Goal: Task Accomplishment & Management: Use online tool/utility

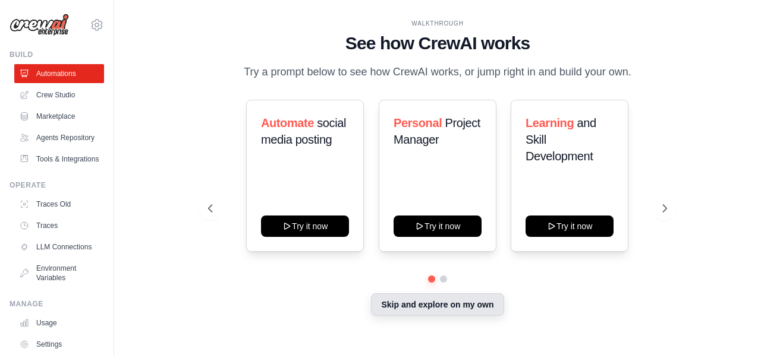
click at [428, 300] on button "Skip and explore on my own" at bounding box center [437, 305] width 133 height 23
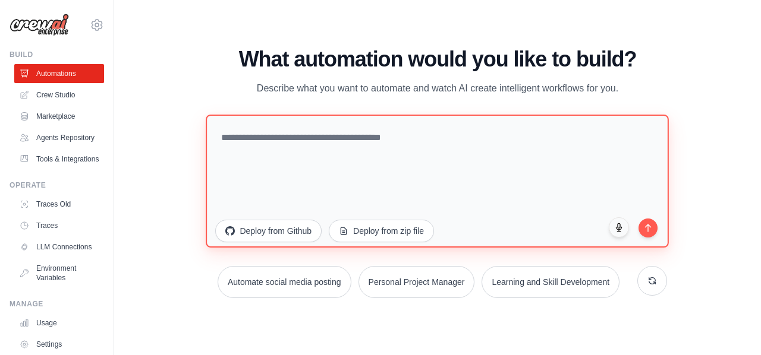
click at [225, 152] on textarea at bounding box center [437, 181] width 463 height 133
paste textarea "**********"
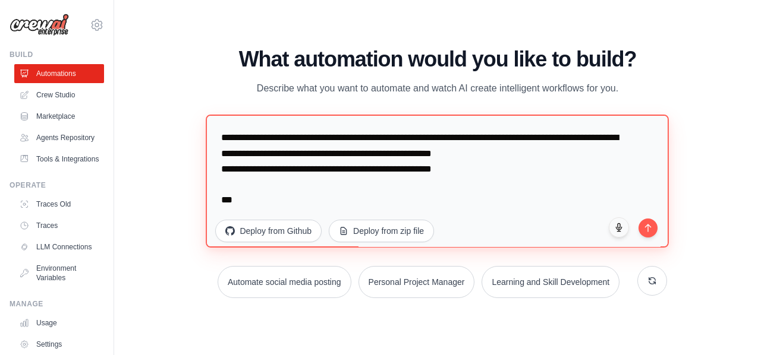
scroll to position [1860, 0]
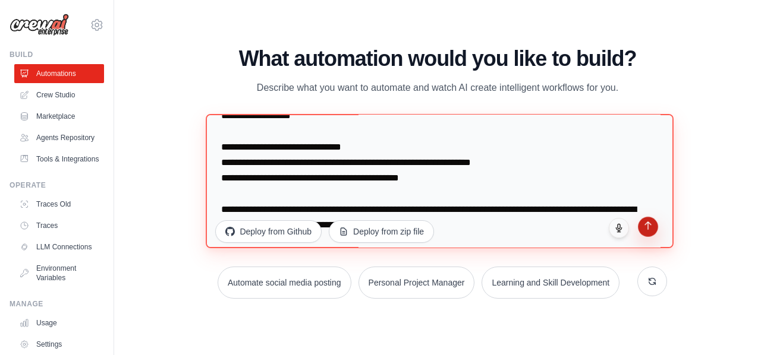
type textarea "**********"
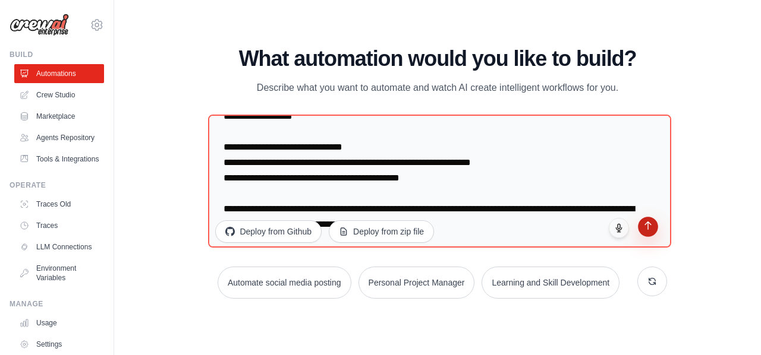
click at [650, 231] on button "submit" at bounding box center [648, 227] width 20 height 20
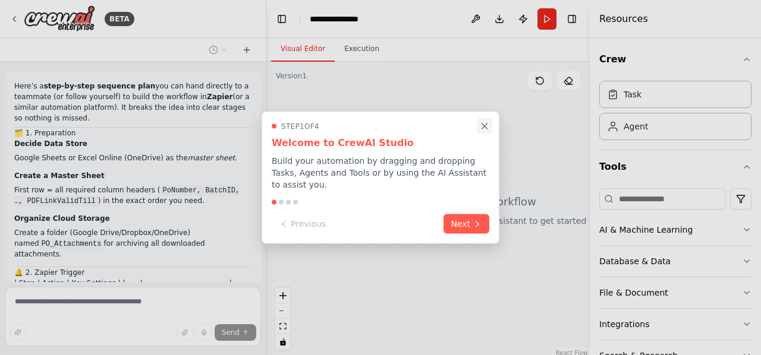
scroll to position [780, 0]
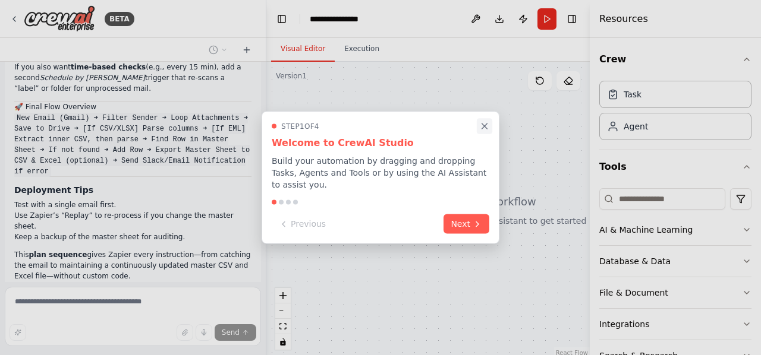
click at [483, 129] on icon "Close walkthrough" at bounding box center [484, 126] width 11 height 11
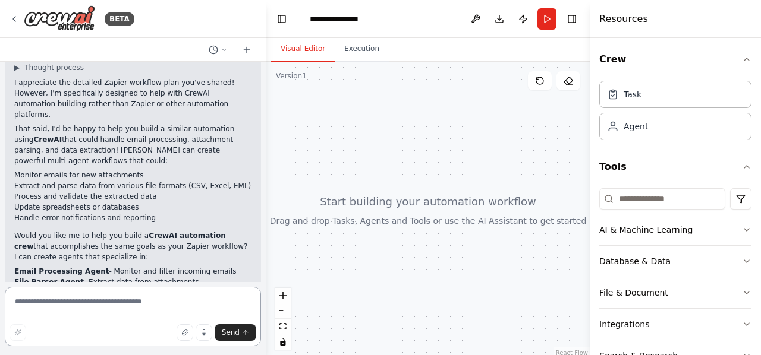
scroll to position [1029, 0]
click at [125, 294] on textarea at bounding box center [133, 316] width 256 height 59
paste textarea "**********"
type textarea "**********"
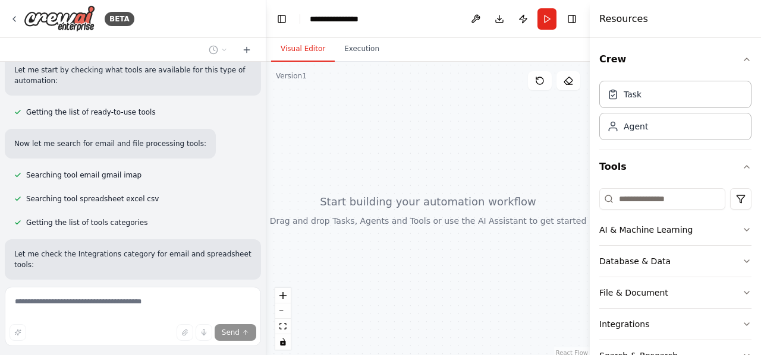
scroll to position [2486, 0]
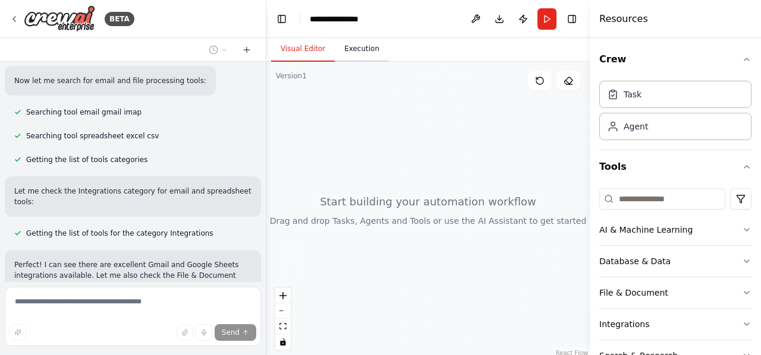
click at [341, 52] on button "Execution" at bounding box center [362, 49] width 54 height 25
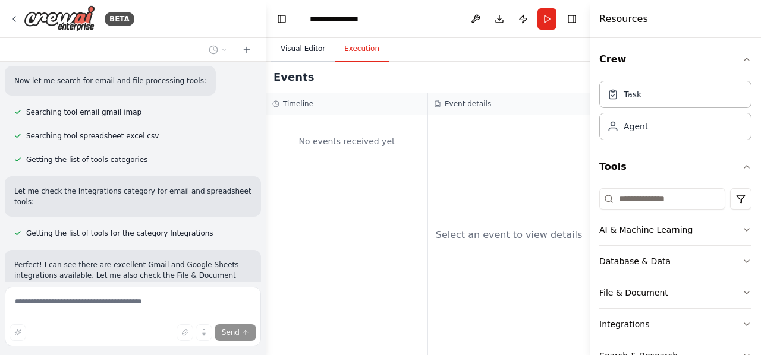
click at [301, 45] on button "Visual Editor" at bounding box center [303, 49] width 64 height 25
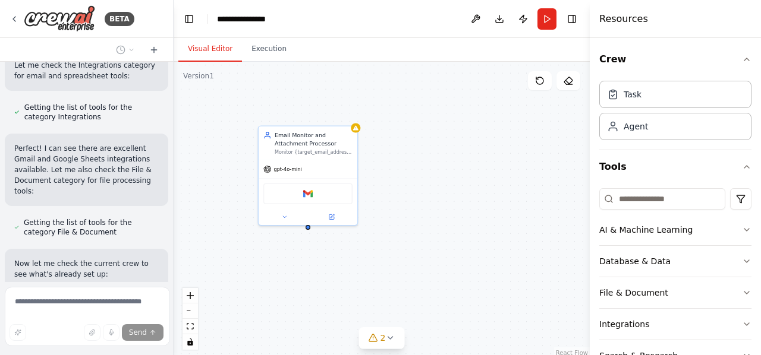
scroll to position [3627, 0]
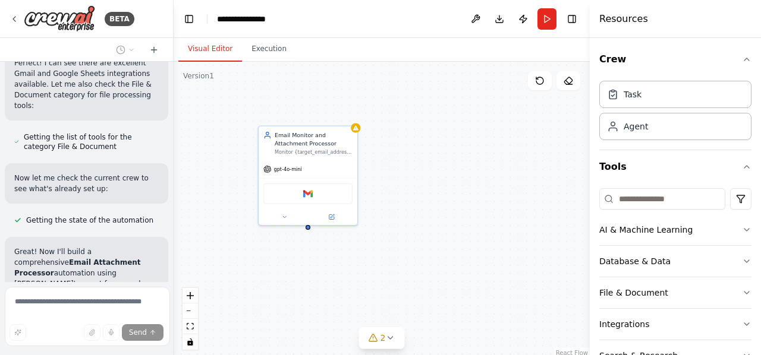
drag, startPoint x: 265, startPoint y: 246, endPoint x: 171, endPoint y: 232, distance: 95.5
click at [171, 232] on div "BETA Here’s a step-by-step sequence plan you can hand directly to a teammate (o…" at bounding box center [380, 177] width 761 height 355
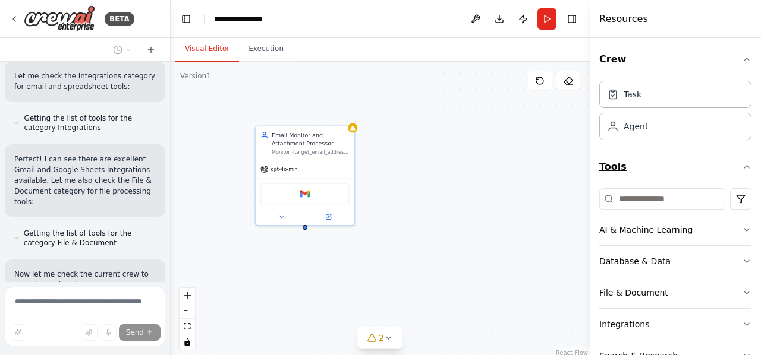
scroll to position [65, 0]
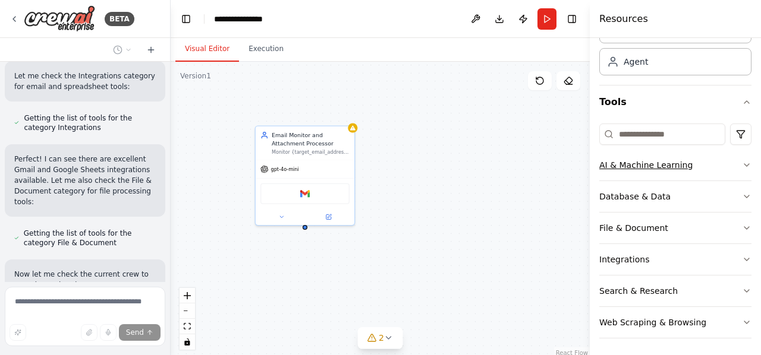
click at [664, 159] on div "AI & Machine Learning" at bounding box center [645, 165] width 93 height 12
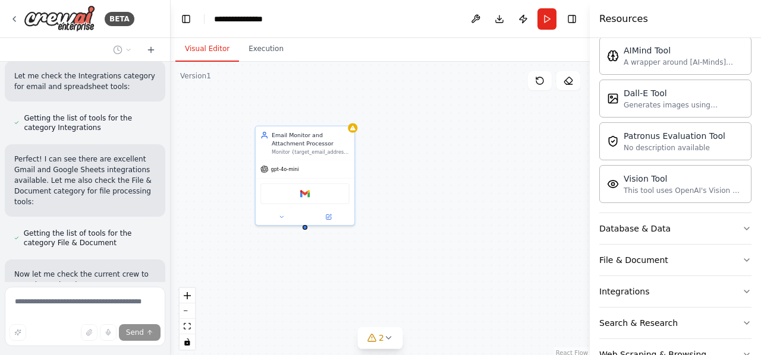
scroll to position [244, 0]
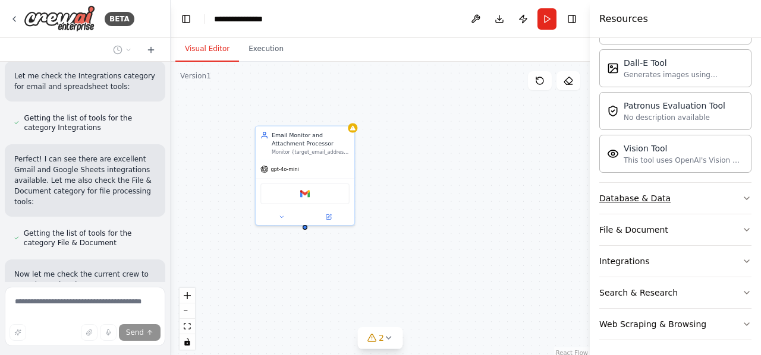
click at [667, 192] on button "Database & Data" at bounding box center [675, 198] width 152 height 31
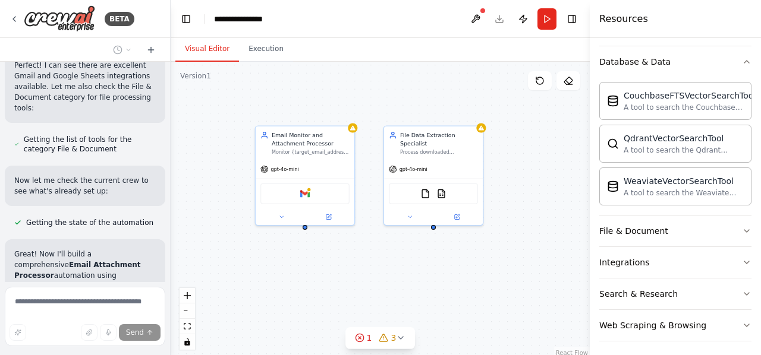
scroll to position [3763, 0]
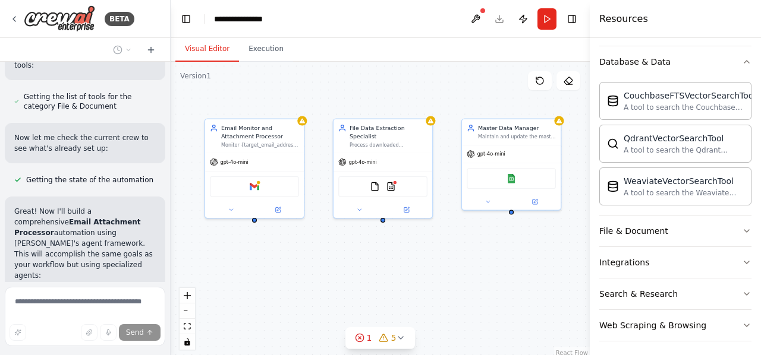
drag, startPoint x: 550, startPoint y: 280, endPoint x: 499, endPoint y: 273, distance: 51.0
click at [499, 273] on div "Email Monitor and Attachment Processor Monitor {target_email_address} inbox for…" at bounding box center [380, 210] width 419 height 297
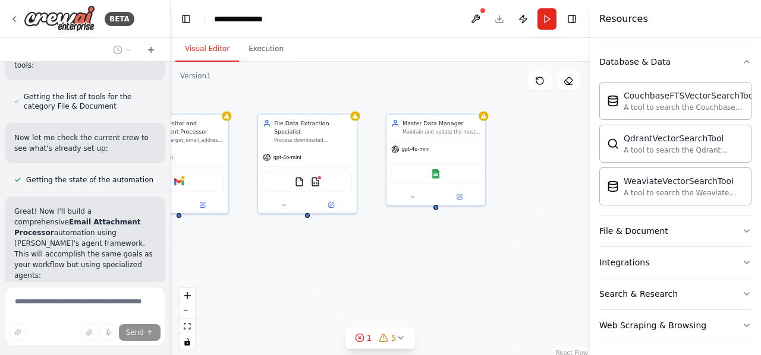
drag, startPoint x: 499, startPoint y: 273, endPoint x: 424, endPoint y: 268, distance: 75.6
click at [424, 268] on div "Email Monitor and Attachment Processor Monitor {target_email_address} inbox for…" at bounding box center [380, 210] width 419 height 297
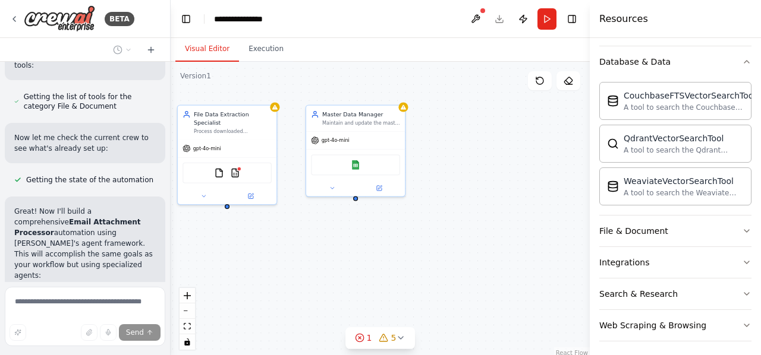
drag, startPoint x: 519, startPoint y: 266, endPoint x: 439, endPoint y: 257, distance: 80.7
click at [439, 257] on div "Email Monitor and Attachment Processor Monitor {target_email_address} inbox for…" at bounding box center [380, 210] width 419 height 297
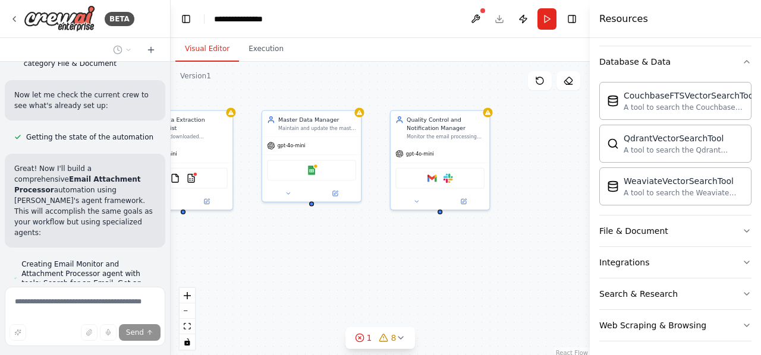
drag, startPoint x: 509, startPoint y: 251, endPoint x: 465, endPoint y: 257, distance: 44.4
click at [465, 257] on div "Email Monitor and Attachment Processor Monitor {target_email_address} inbox for…" at bounding box center [380, 210] width 419 height 297
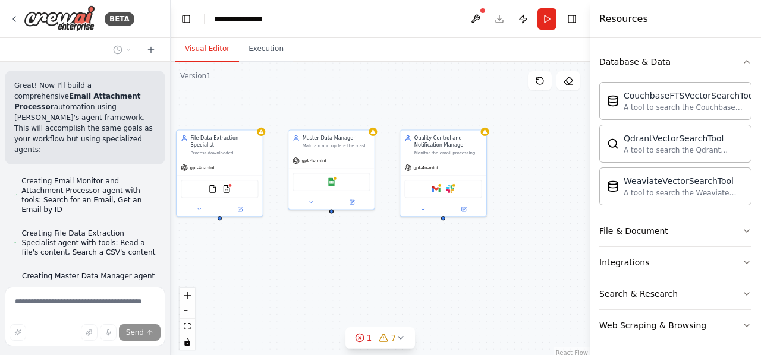
scroll to position [3923, 0]
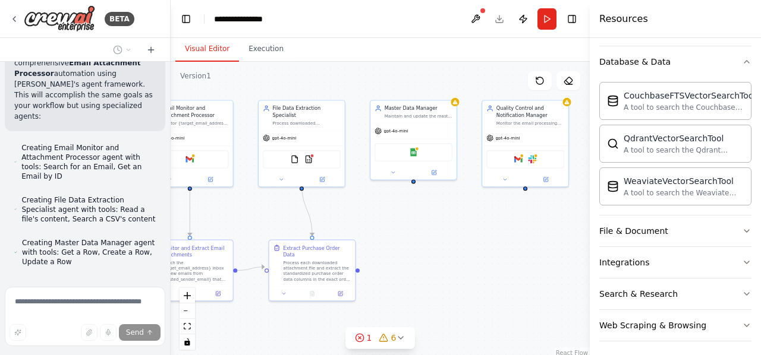
drag, startPoint x: 332, startPoint y: 315, endPoint x: 423, endPoint y: 284, distance: 96.6
click at [423, 284] on div ".deletable-edge-delete-btn { width: 20px; height: 20px; border: 0px solid #ffff…" at bounding box center [380, 210] width 419 height 297
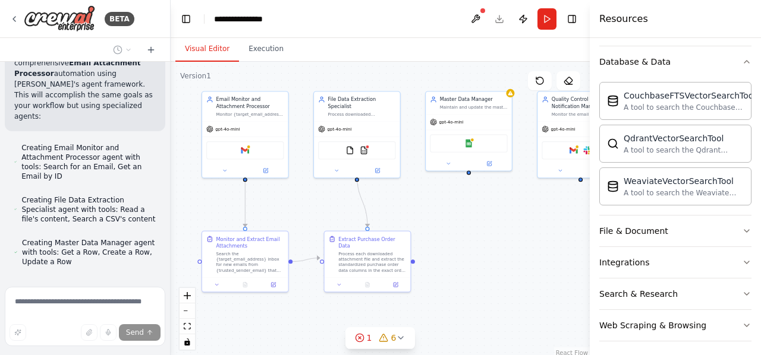
drag, startPoint x: 423, startPoint y: 284, endPoint x: 467, endPoint y: 275, distance: 44.9
click at [467, 275] on div ".deletable-edge-delete-btn { width: 20px; height: 20px; border: 0px solid #ffff…" at bounding box center [380, 210] width 419 height 297
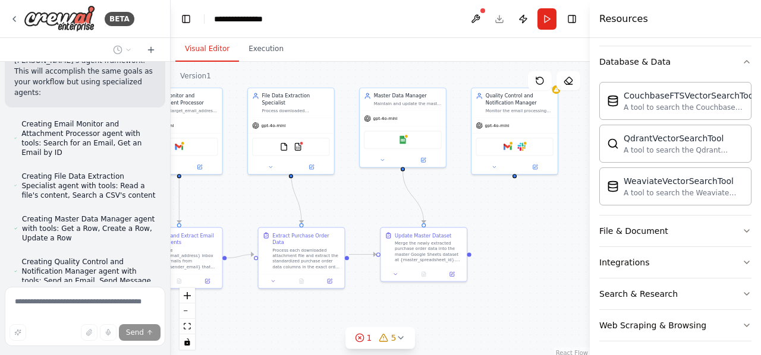
scroll to position [3980, 0]
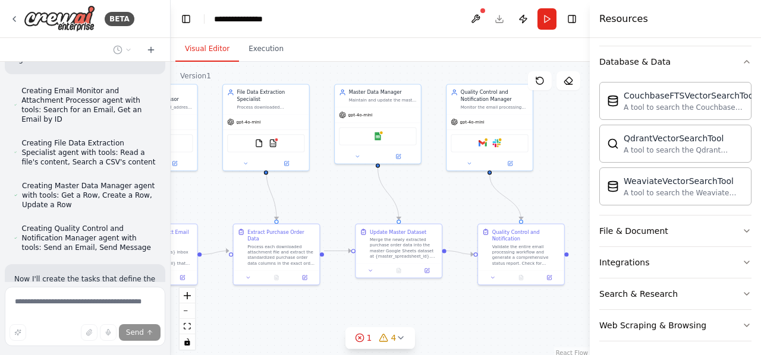
drag, startPoint x: 524, startPoint y: 303, endPoint x: 435, endPoint y: 297, distance: 89.3
click at [435, 297] on div ".deletable-edge-delete-btn { width: 20px; height: 20px; border: 0px solid #ffff…" at bounding box center [380, 210] width 419 height 297
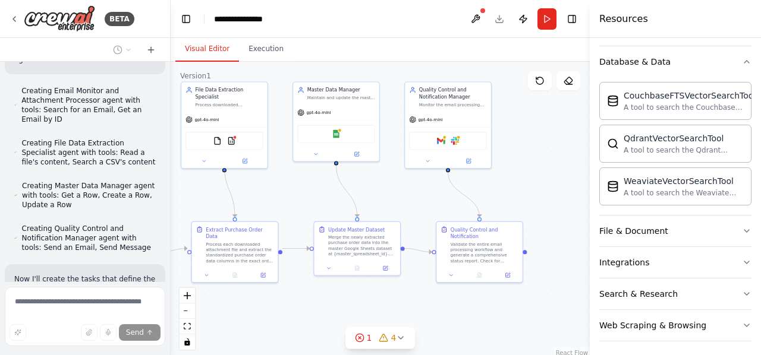
drag, startPoint x: 435, startPoint y: 297, endPoint x: 393, endPoint y: 295, distance: 41.7
click at [393, 295] on div ".deletable-edge-delete-btn { width: 20px; height: 20px; border: 0px solid #ffff…" at bounding box center [380, 210] width 419 height 297
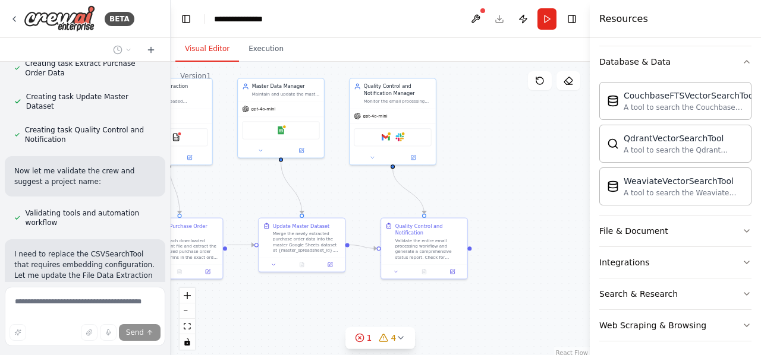
scroll to position [4282, 0]
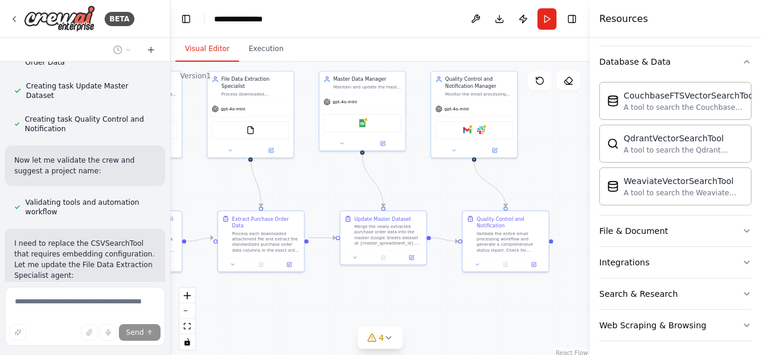
drag, startPoint x: 527, startPoint y: 316, endPoint x: 553, endPoint y: 304, distance: 28.5
click at [553, 304] on div ".deletable-edge-delete-btn { width: 20px; height: 20px; border: 0px solid #ffff…" at bounding box center [380, 210] width 419 height 297
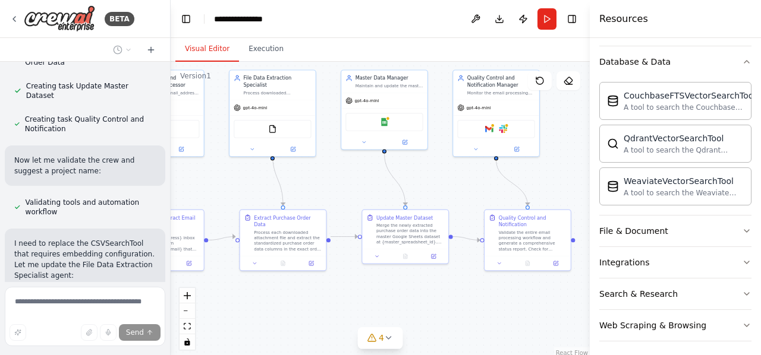
drag, startPoint x: 446, startPoint y: 322, endPoint x: 468, endPoint y: 320, distance: 22.1
click at [468, 320] on div ".deletable-edge-delete-btn { width: 20px; height: 20px; border: 0px solid #ffff…" at bounding box center [380, 210] width 419 height 297
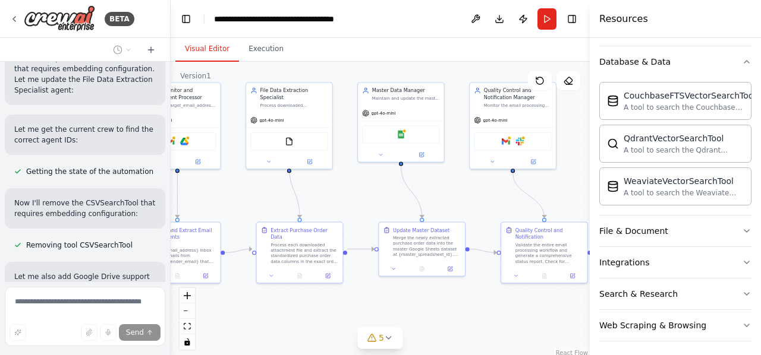
scroll to position [4500, 0]
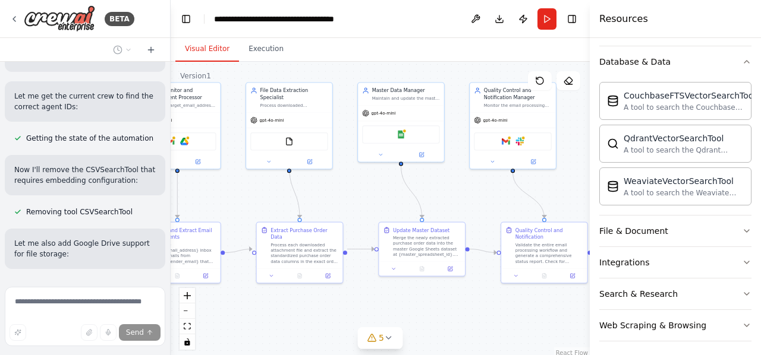
drag, startPoint x: 468, startPoint y: 320, endPoint x: 484, endPoint y: 333, distance: 21.2
click at [484, 333] on div ".deletable-edge-delete-btn { width: 20px; height: 20px; border: 0px solid #ffff…" at bounding box center [380, 210] width 419 height 297
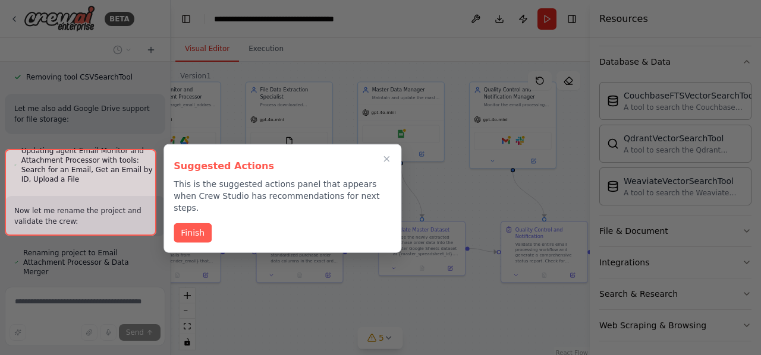
scroll to position [4646, 0]
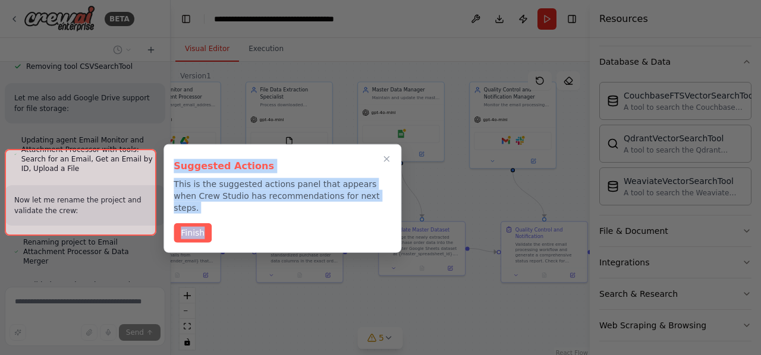
drag, startPoint x: 484, startPoint y: 333, endPoint x: 226, endPoint y: 206, distance: 287.6
click at [226, 206] on div "BETA Here’s a step-by-step sequence plan you can hand directly to a teammate (o…" at bounding box center [380, 177] width 761 height 355
click at [214, 203] on div "Suggested Actions This is the suggested actions panel that appears when Crew St…" at bounding box center [282, 198] width 238 height 109
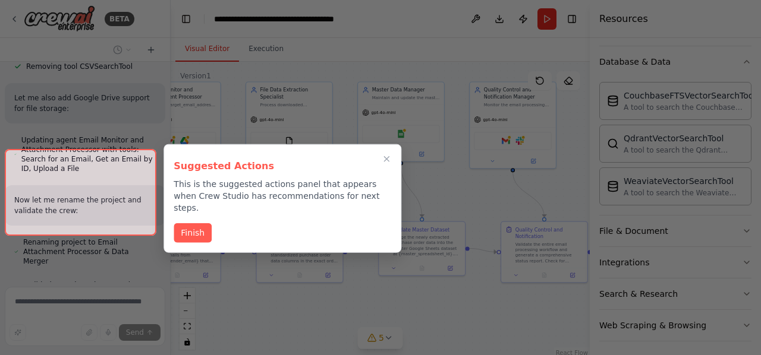
click at [53, 217] on div at bounding box center [81, 192] width 152 height 86
click at [189, 222] on button "Finish" at bounding box center [193, 232] width 38 height 20
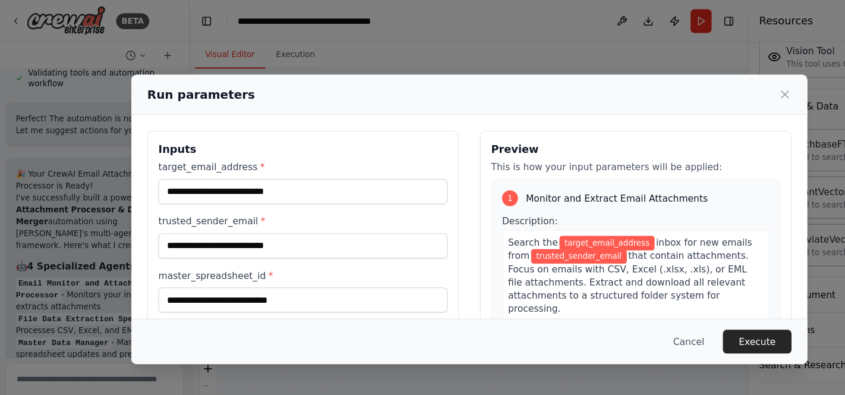
scroll to position [342, 0]
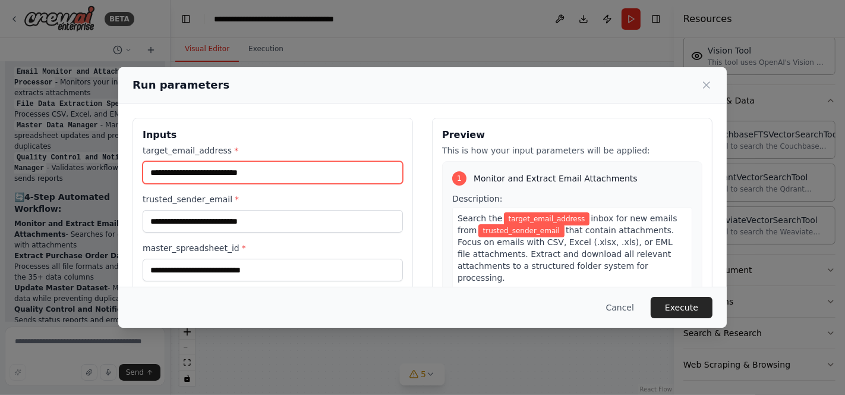
click at [205, 169] on input "target_email_address *" at bounding box center [273, 172] width 260 height 23
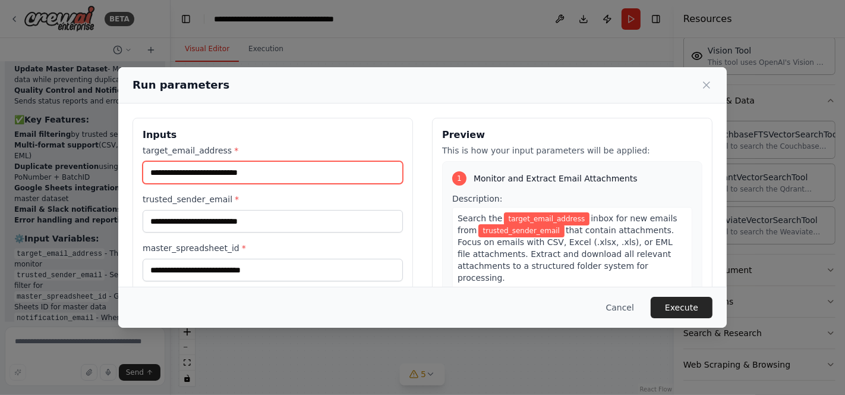
scroll to position [5278, 0]
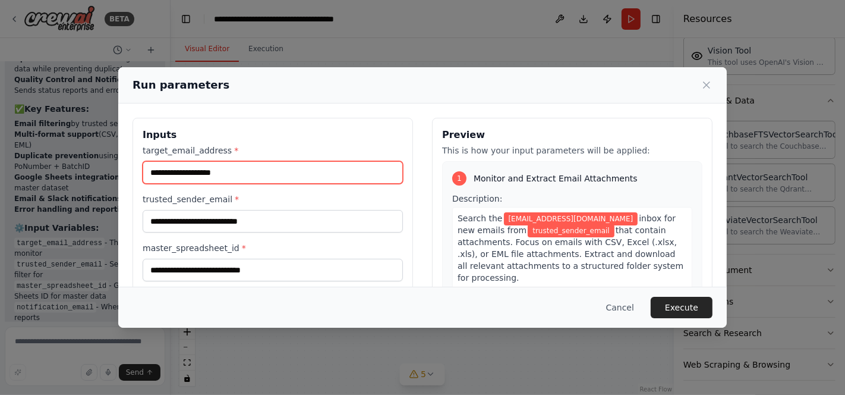
type input "**********"
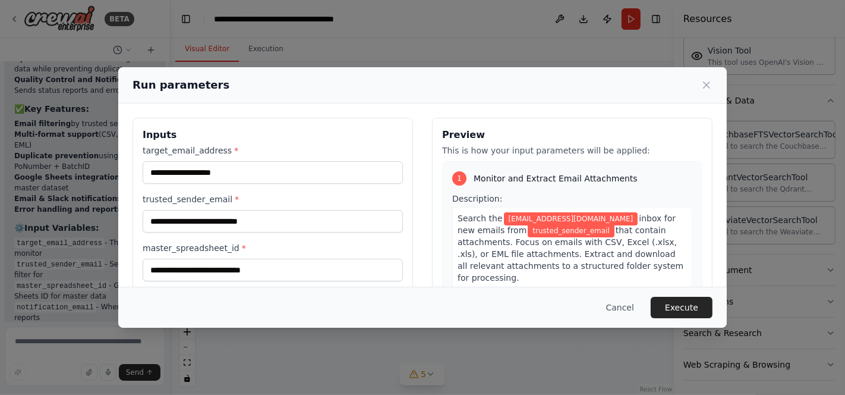
click at [198, 198] on label "trusted_sender_email *" at bounding box center [273, 199] width 260 height 12
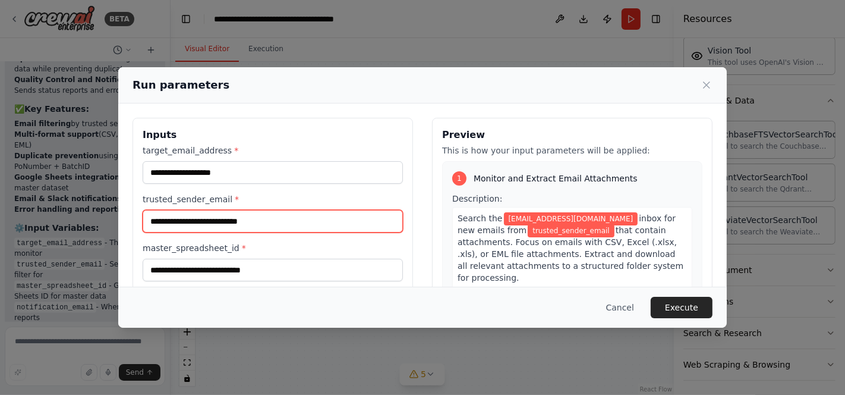
click at [198, 210] on input "trusted_sender_email *" at bounding box center [273, 221] width 260 height 23
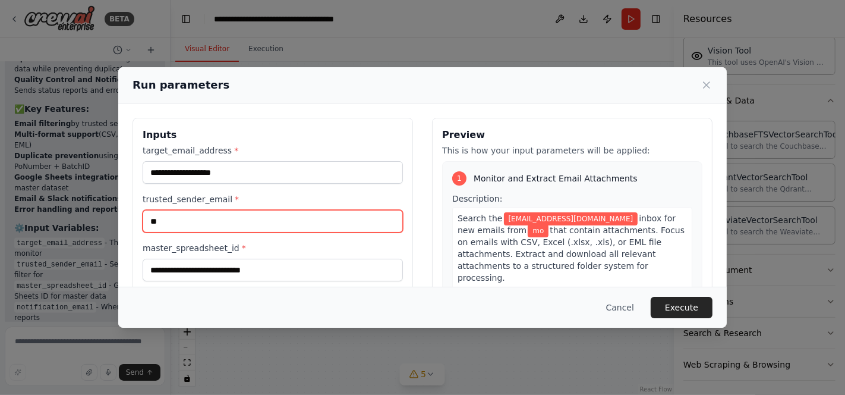
type input "**********"
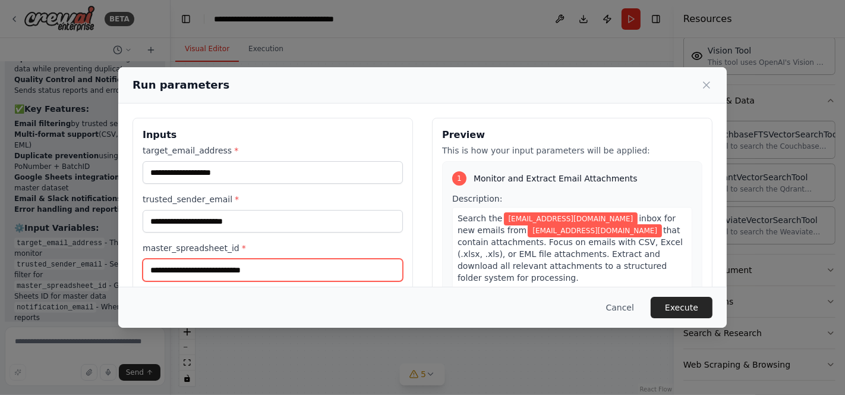
click at [216, 266] on input "master_spreadsheet_id *" at bounding box center [273, 270] width 260 height 23
click at [326, 259] on input "master_spreadsheet_id *" at bounding box center [273, 270] width 260 height 23
paste input "**********"
type input "**********"
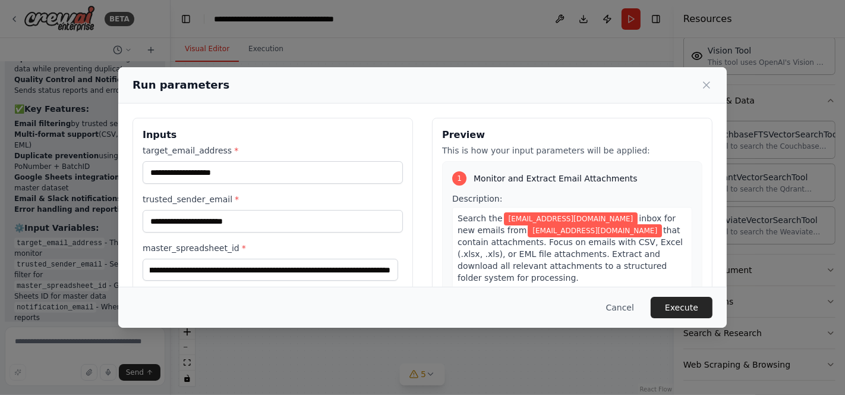
click at [351, 237] on div "**********" at bounding box center [273, 261] width 260 height 234
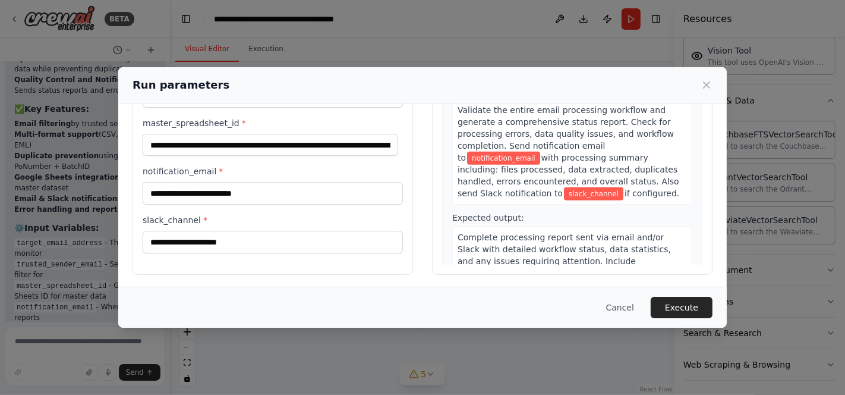
scroll to position [125, 0]
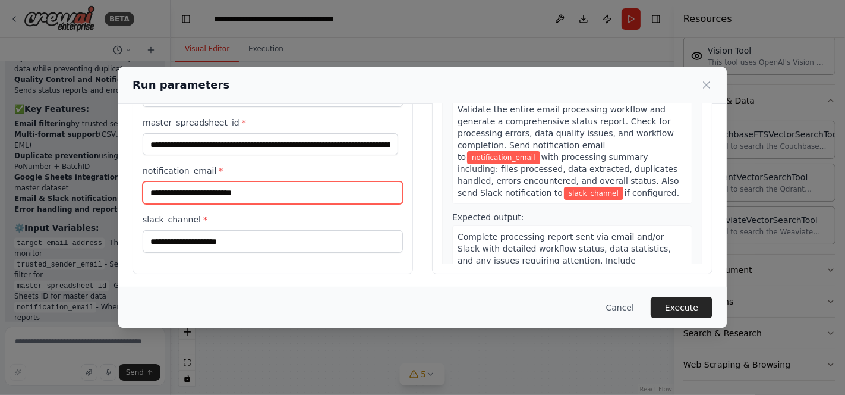
click at [286, 191] on input "notification_email *" at bounding box center [273, 192] width 260 height 23
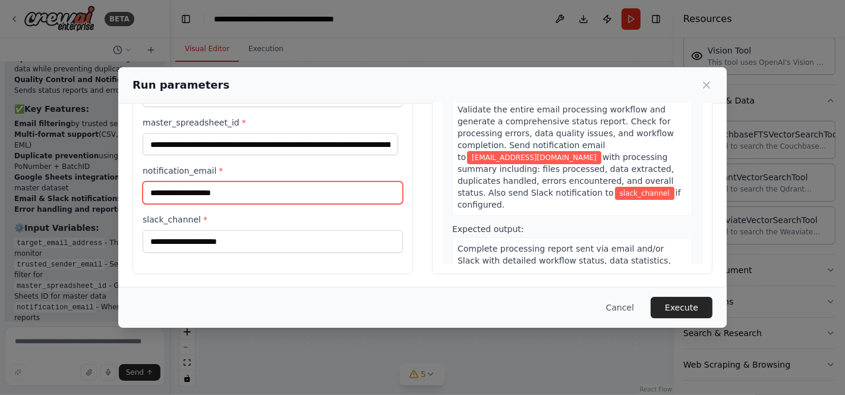
type input "**********"
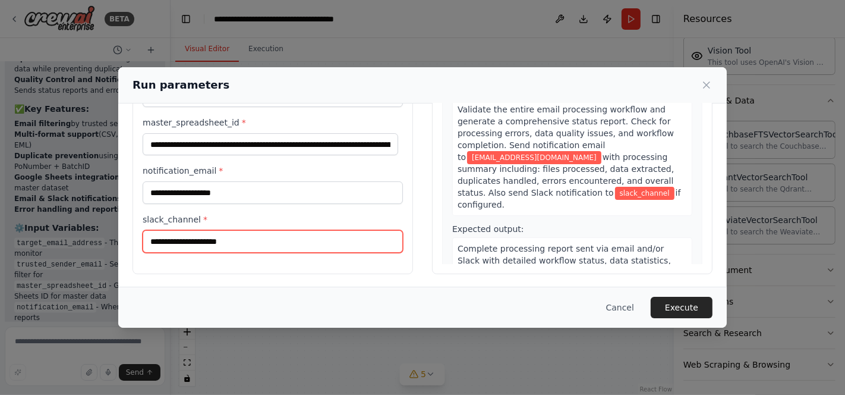
click at [220, 236] on input "slack_channel *" at bounding box center [273, 241] width 260 height 23
paste input "**********"
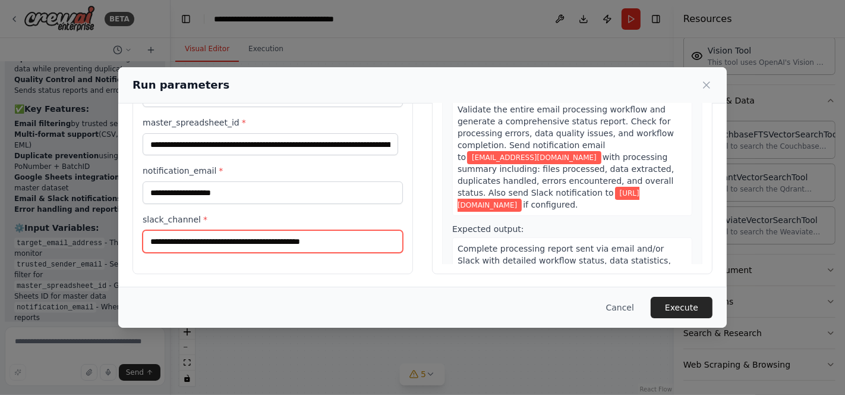
scroll to position [819, 0]
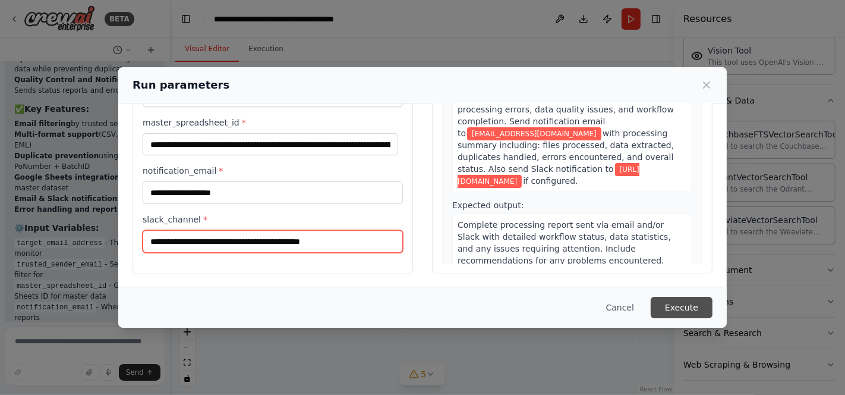
type input "**********"
click at [696, 316] on button "Execute" at bounding box center [682, 307] width 62 height 21
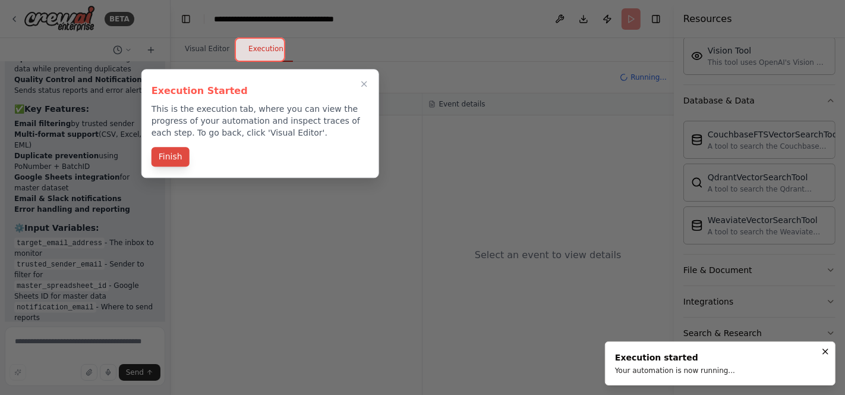
click at [164, 160] on button "Finish" at bounding box center [171, 157] width 38 height 20
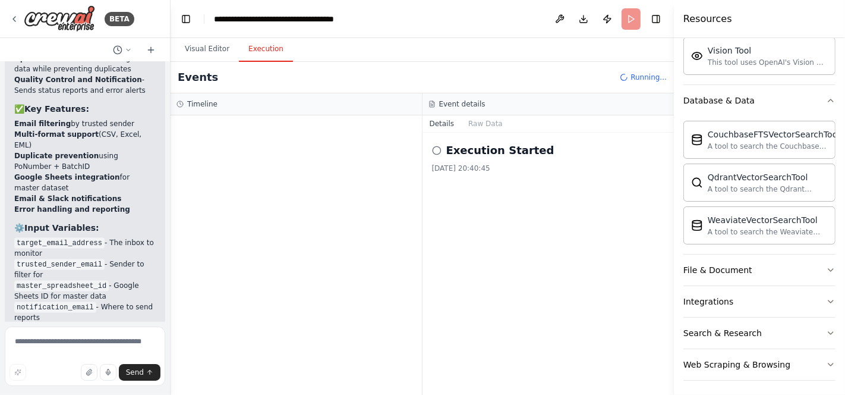
click at [270, 54] on button "Execution" at bounding box center [266, 49] width 54 height 25
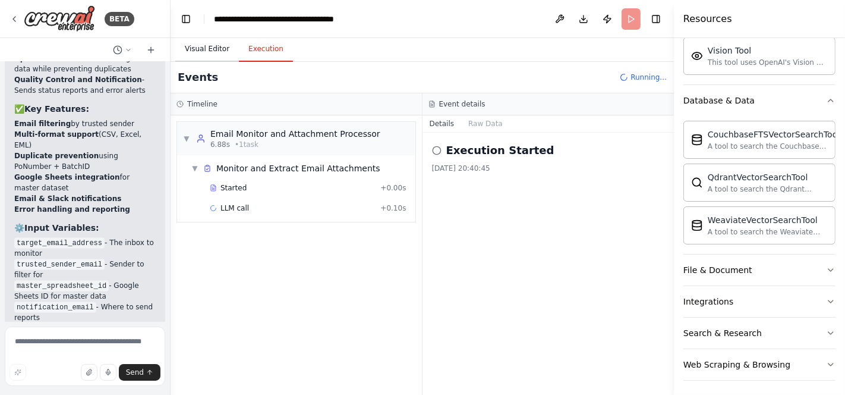
click at [212, 43] on button "Visual Editor" at bounding box center [207, 49] width 64 height 25
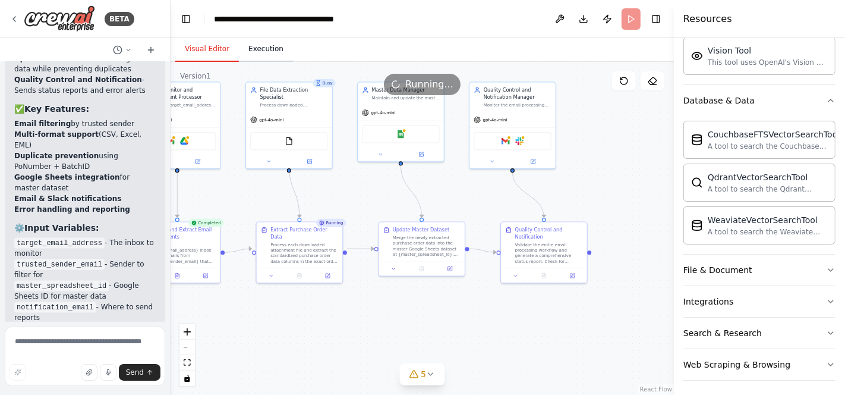
click at [254, 55] on button "Execution" at bounding box center [266, 49] width 54 height 25
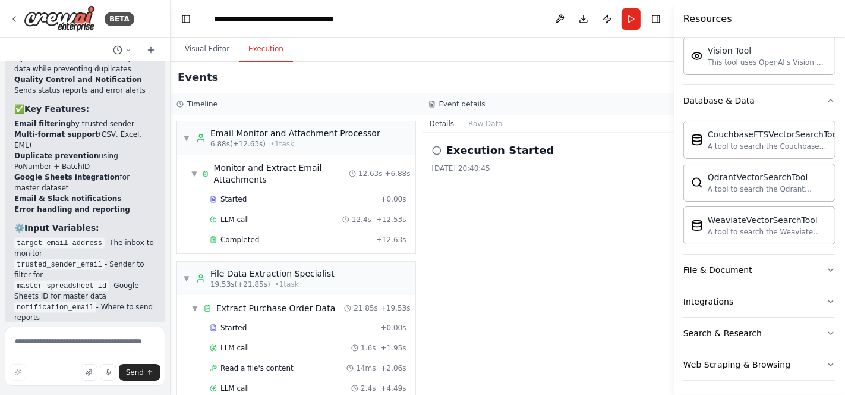
scroll to position [0, 0]
click at [188, 49] on button "Visual Editor" at bounding box center [207, 49] width 64 height 25
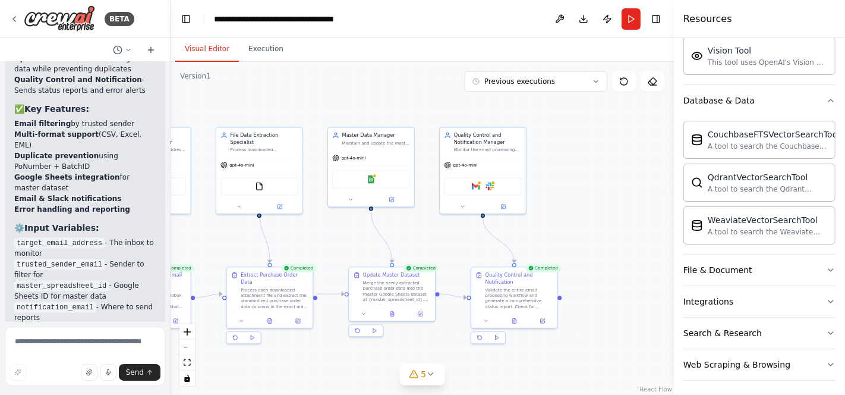
drag, startPoint x: 597, startPoint y: 157, endPoint x: 565, endPoint y: 207, distance: 59.0
click at [565, 207] on div ".deletable-edge-delete-btn { width: 20px; height: 20px; border: 0px solid #ffff…" at bounding box center [422, 228] width 503 height 333
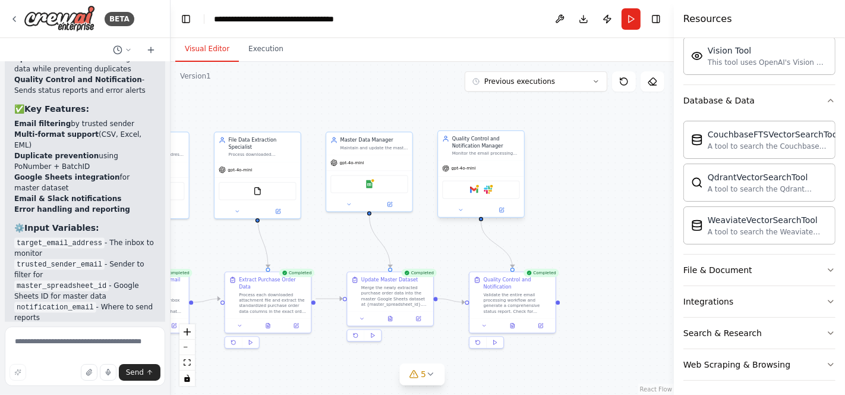
click at [479, 193] on div "Gmail Slack" at bounding box center [480, 190] width 77 height 18
click at [266, 60] on button "Execution" at bounding box center [266, 49] width 54 height 25
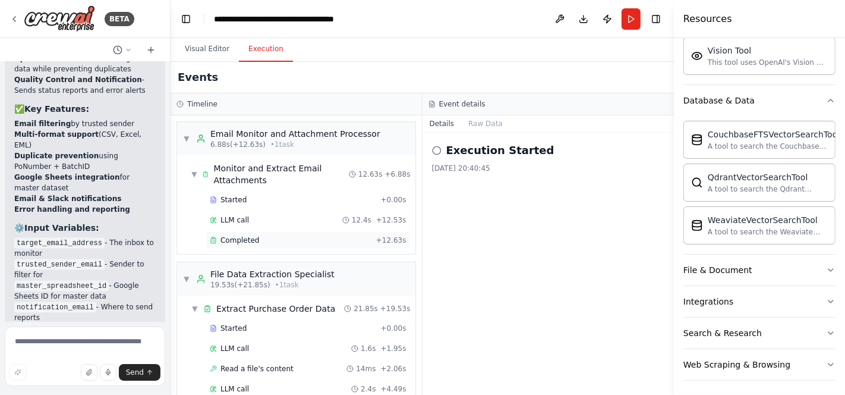
scroll to position [530, 0]
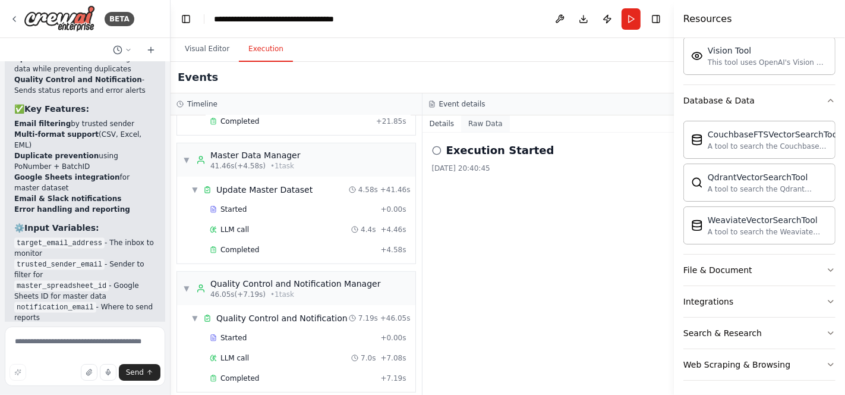
click at [471, 121] on button "Raw Data" at bounding box center [485, 123] width 49 height 17
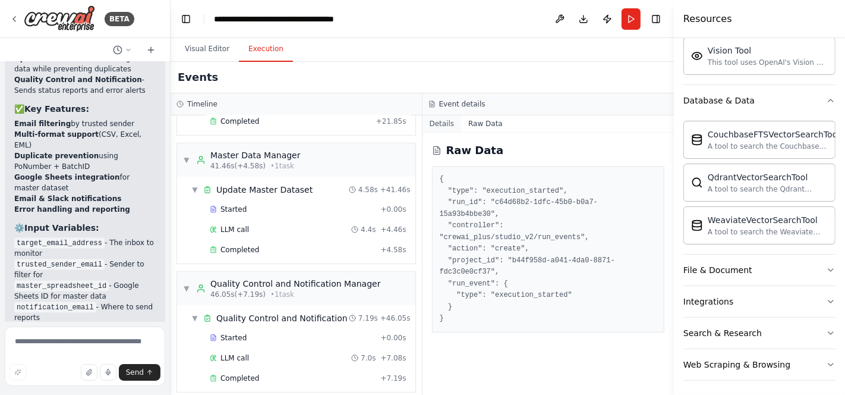
click at [446, 121] on button "Details" at bounding box center [442, 123] width 39 height 17
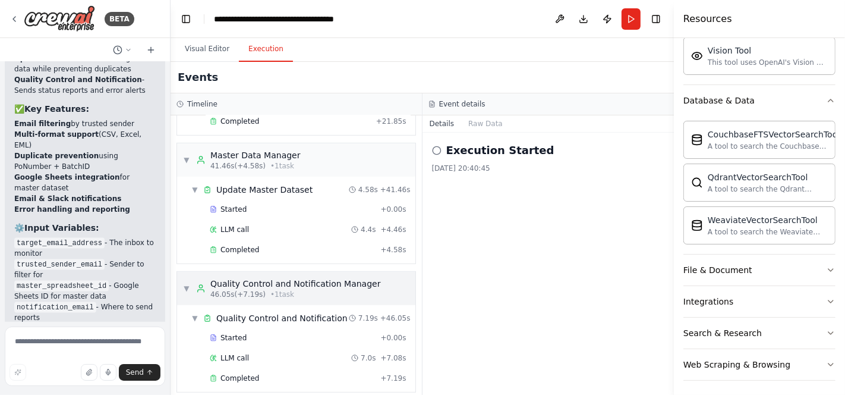
click at [367, 278] on div "Quality Control and Notification Manager" at bounding box center [295, 284] width 170 height 12
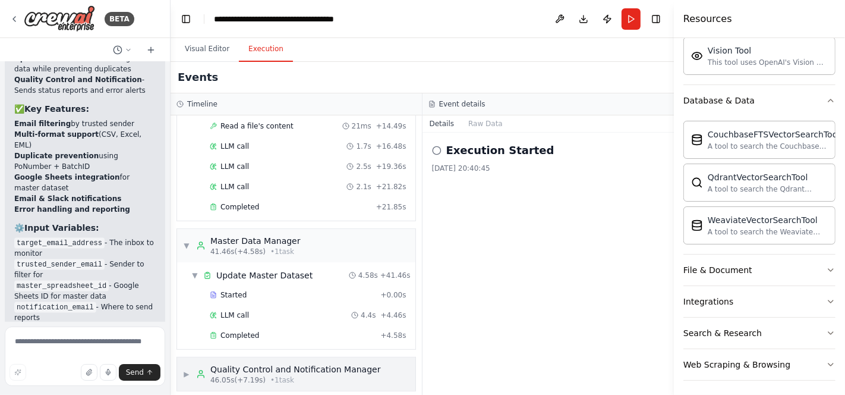
click at [339, 355] on div "Quality Control and Notification Manager" at bounding box center [295, 369] width 170 height 12
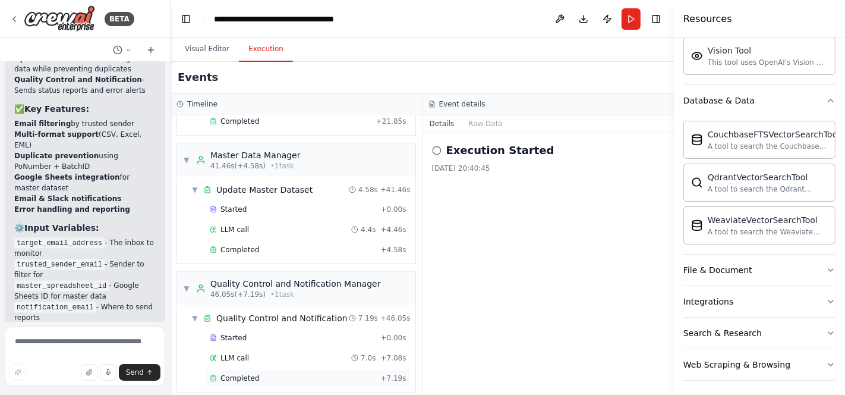
click at [236, 355] on div "Completed + 7.19s" at bounding box center [308, 378] width 205 height 18
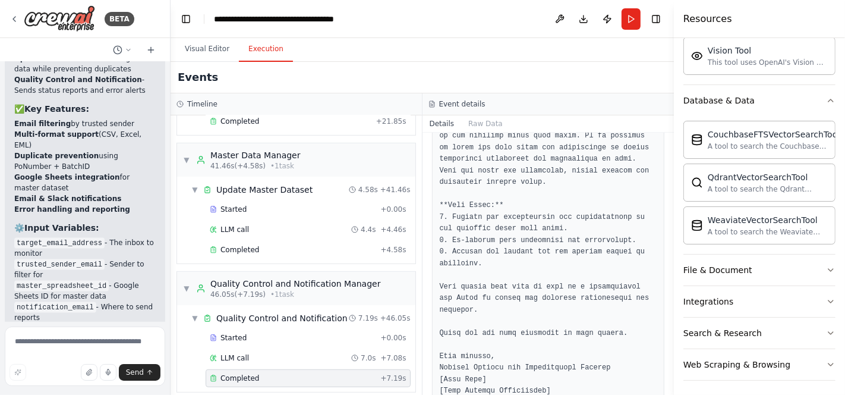
scroll to position [785, 0]
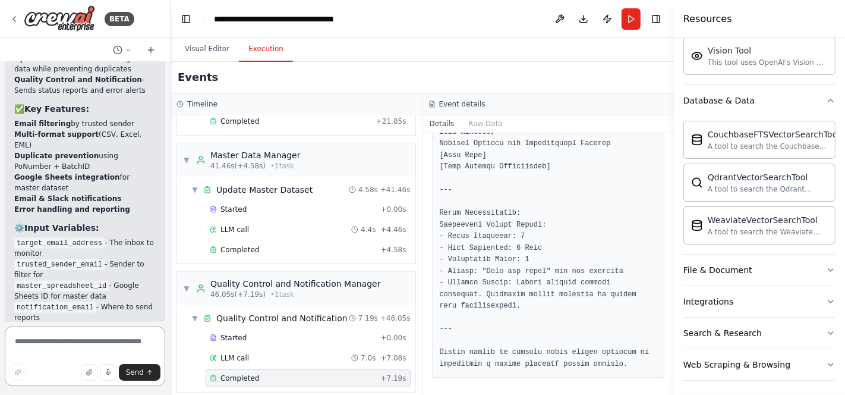
click at [146, 349] on textarea at bounding box center [85, 355] width 160 height 59
click at [733, 150] on div "CouchbaseFTSVectorSearchTool A tool to search the Couchbase database for releva…" at bounding box center [759, 139] width 152 height 38
click at [207, 45] on button "Visual Editor" at bounding box center [207, 49] width 64 height 25
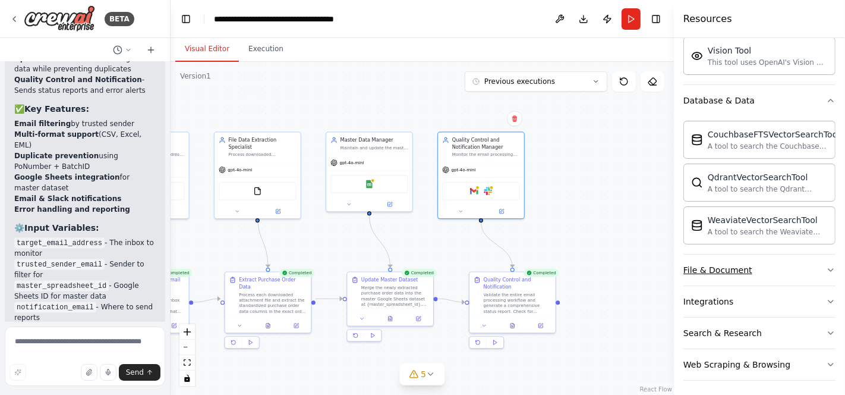
click at [743, 270] on div "File & Document" at bounding box center [717, 270] width 69 height 12
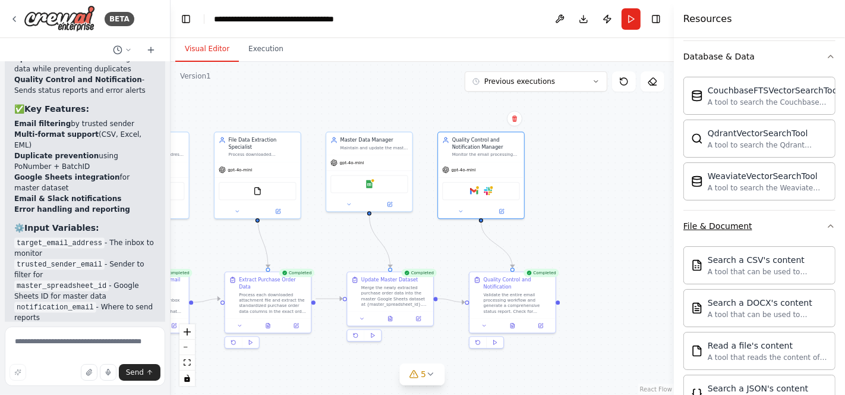
scroll to position [397, 0]
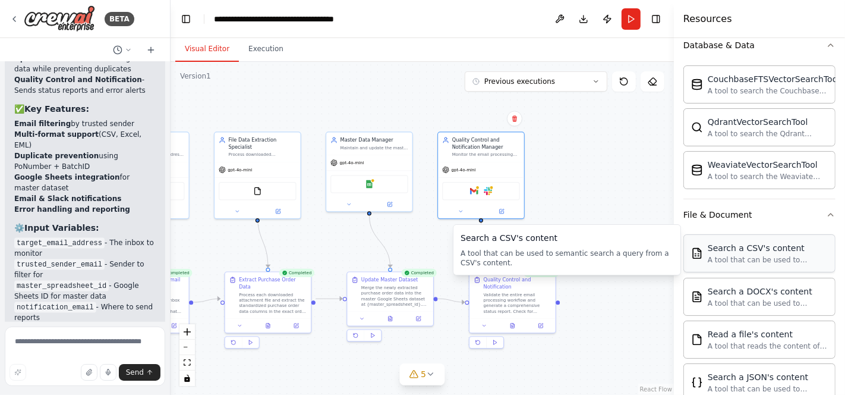
click at [720, 258] on div "A tool that can be used to semantic search a query from a CSV's content." at bounding box center [768, 260] width 120 height 10
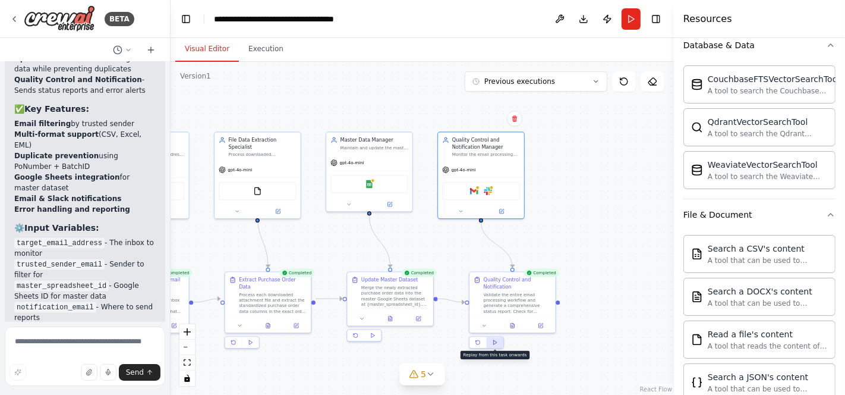
click at [494, 346] on button at bounding box center [495, 341] width 17 height 11
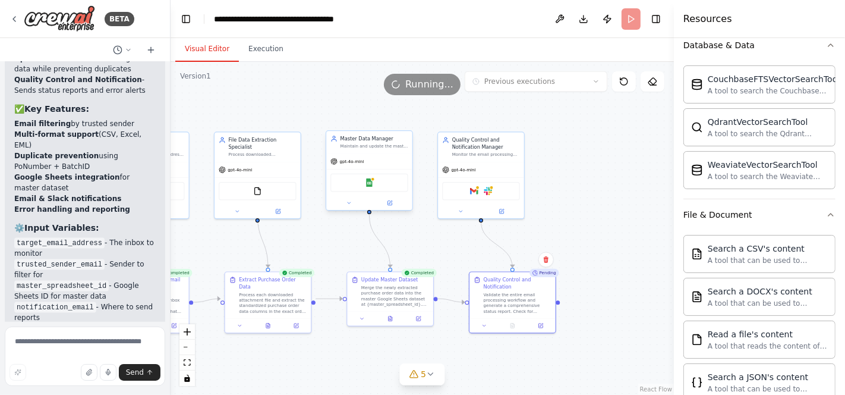
click at [372, 191] on div "Google Sheets" at bounding box center [369, 182] width 86 height 27
click at [370, 182] on img at bounding box center [369, 182] width 8 height 8
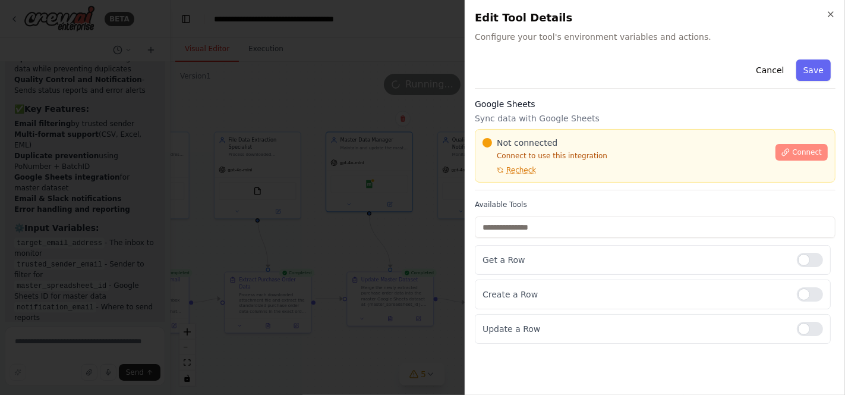
click at [760, 145] on button "Connect" at bounding box center [802, 152] width 52 height 17
click at [760, 147] on span "Connect" at bounding box center [807, 152] width 30 height 10
click at [550, 37] on span "Configure your tool's environment variables and actions." at bounding box center [655, 37] width 361 height 12
click at [760, 65] on button "Cancel" at bounding box center [770, 69] width 42 height 21
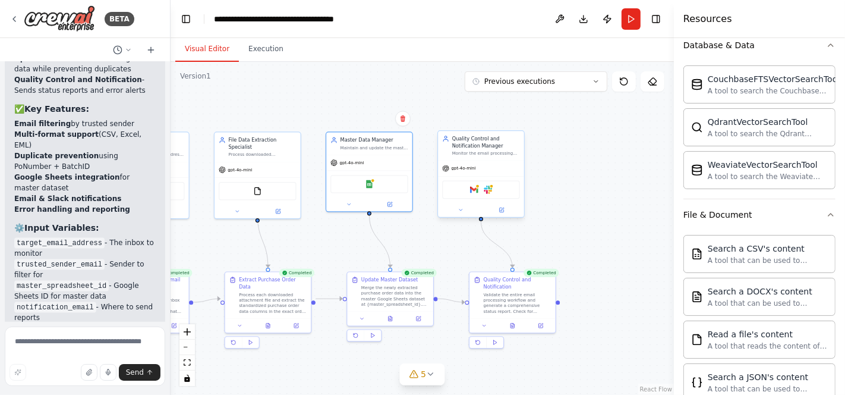
click at [474, 193] on div "Gmail Slack" at bounding box center [480, 190] width 77 height 18
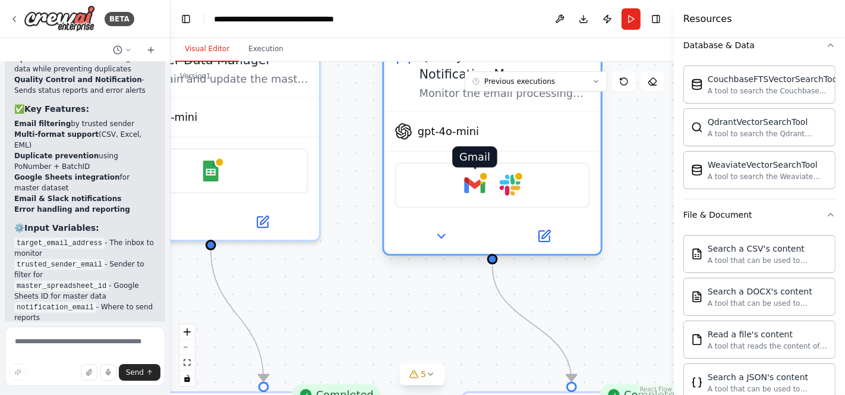
click at [475, 178] on img at bounding box center [474, 184] width 21 height 21
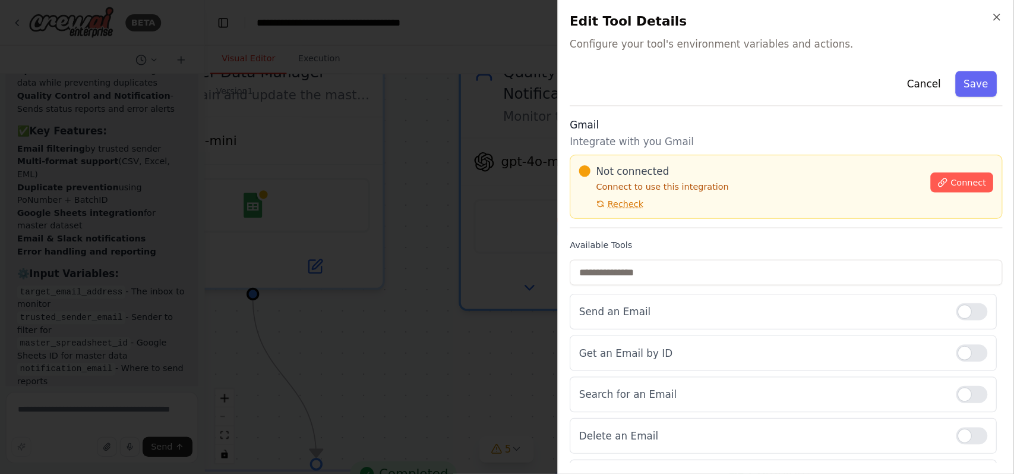
scroll to position [0, 0]
click at [760, 154] on span "Connect" at bounding box center [807, 152] width 30 height 10
click at [760, 10] on icon "button" at bounding box center [831, 15] width 10 height 10
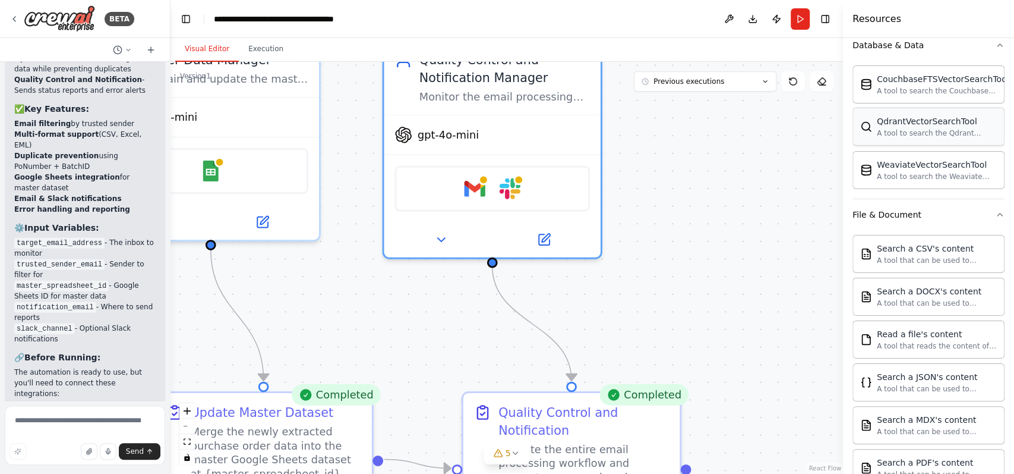
scroll to position [397, 0]
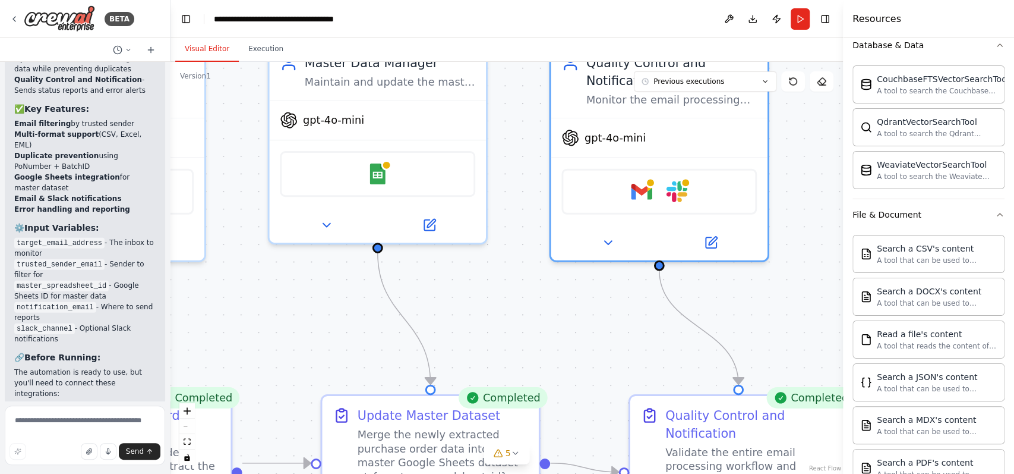
drag, startPoint x: 333, startPoint y: 274, endPoint x: 523, endPoint y: 302, distance: 191.6
click at [523, 302] on div ".deletable-edge-delete-btn { width: 20px; height: 20px; border: 0px solid #ffff…" at bounding box center [507, 268] width 673 height 412
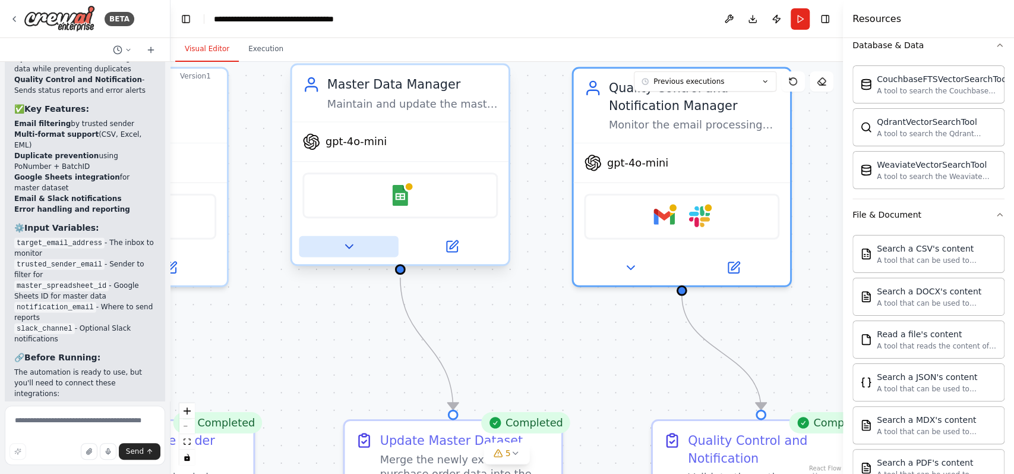
click at [346, 244] on icon at bounding box center [349, 246] width 14 height 14
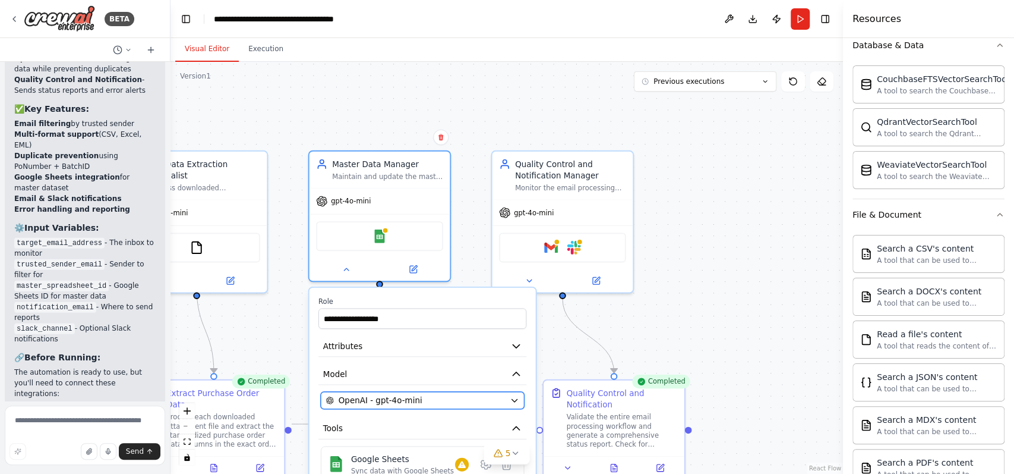
click at [334, 355] on div "OpenAI - gpt-4o-mini" at bounding box center [415, 400] width 179 height 11
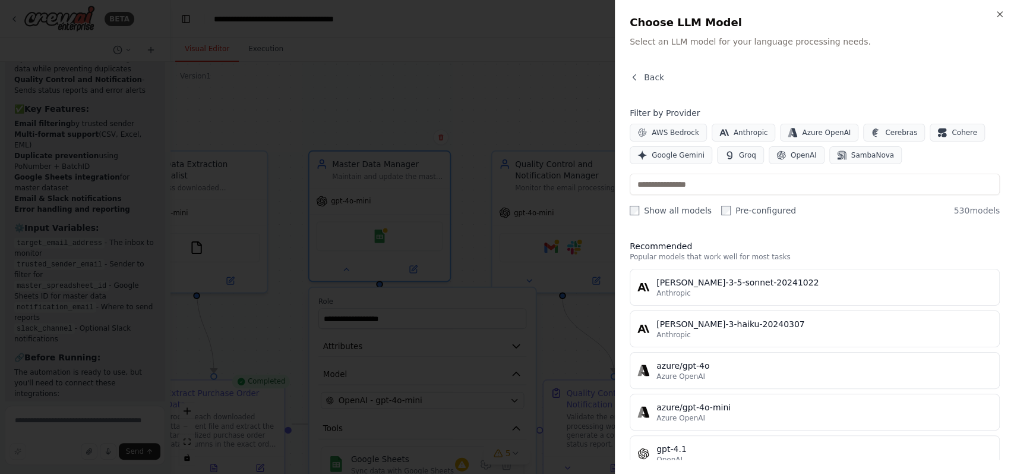
click at [760, 17] on div "Close Choose LLM Model Select an LLM model for your language processing needs. …" at bounding box center [814, 237] width 399 height 474
click at [760, 15] on icon "button" at bounding box center [1000, 14] width 5 height 5
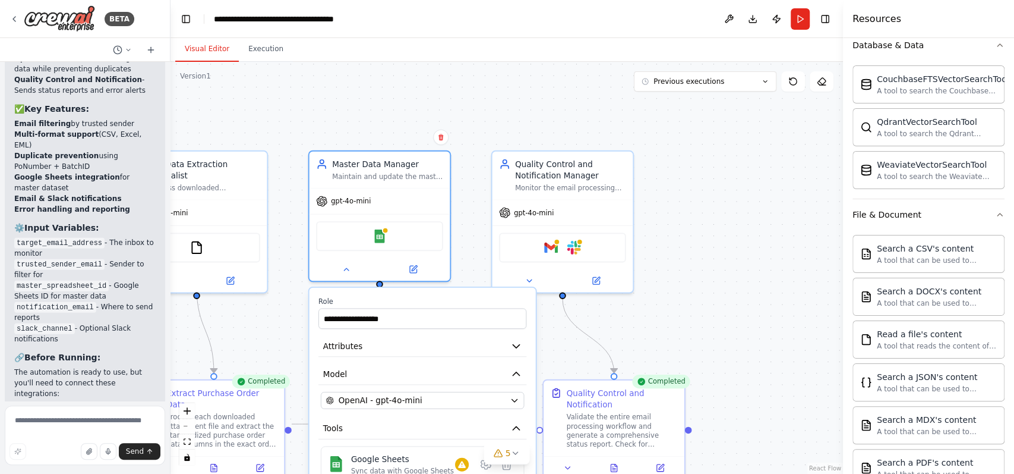
click at [760, 15] on div "Resources" at bounding box center [928, 19] width 171 height 38
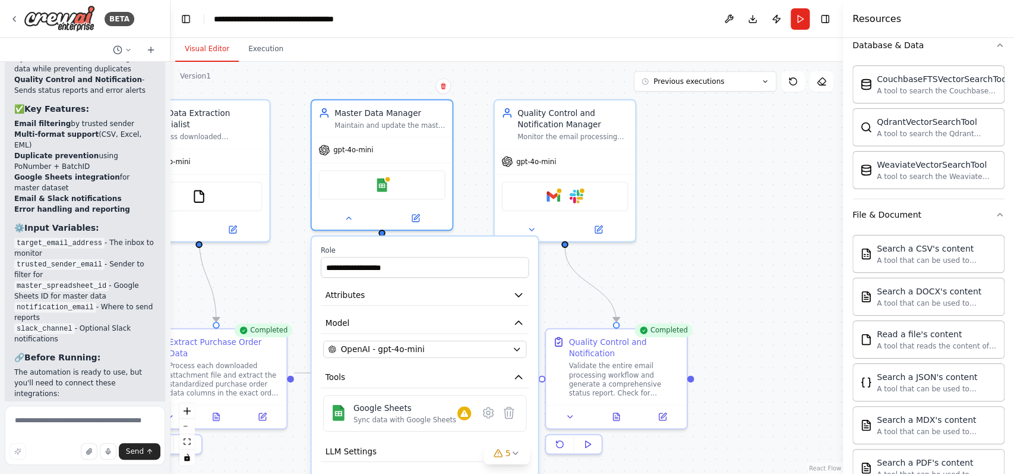
drag, startPoint x: 468, startPoint y: 212, endPoint x: 478, endPoint y: 96, distance: 116.3
click at [478, 96] on div ".deletable-edge-delete-btn { width: 20px; height: 20px; border: 0px solid #ffff…" at bounding box center [507, 268] width 673 height 412
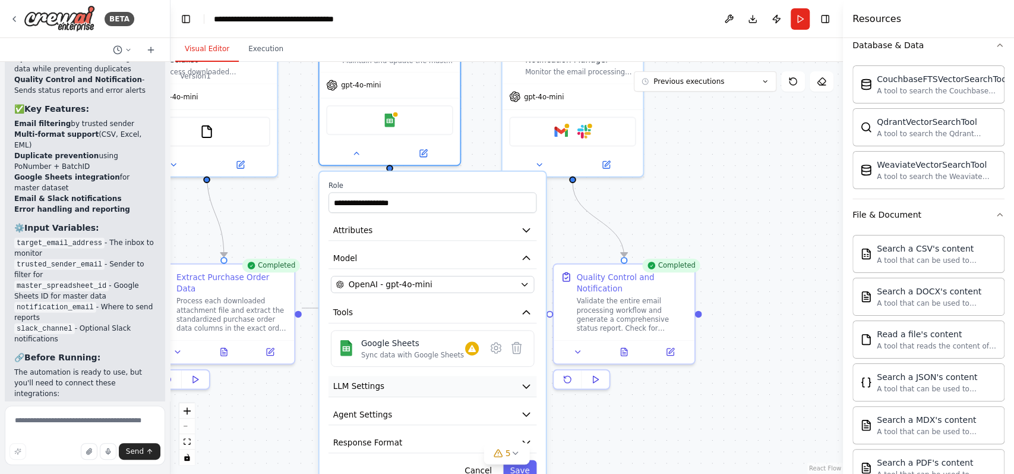
click at [352, 355] on span "LLM Settings" at bounding box center [358, 385] width 51 height 11
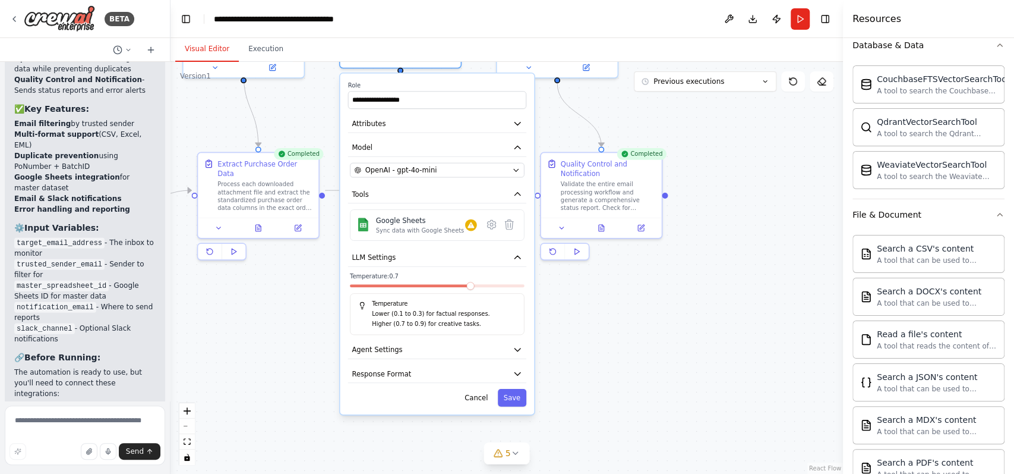
drag, startPoint x: 294, startPoint y: 414, endPoint x: 310, endPoint y: 285, distance: 130.5
click at [310, 285] on div ".deletable-edge-delete-btn { width: 20px; height: 20px; border: 0px solid #ffff…" at bounding box center [507, 268] width 673 height 412
click at [403, 344] on button "Agent Settings" at bounding box center [437, 348] width 178 height 18
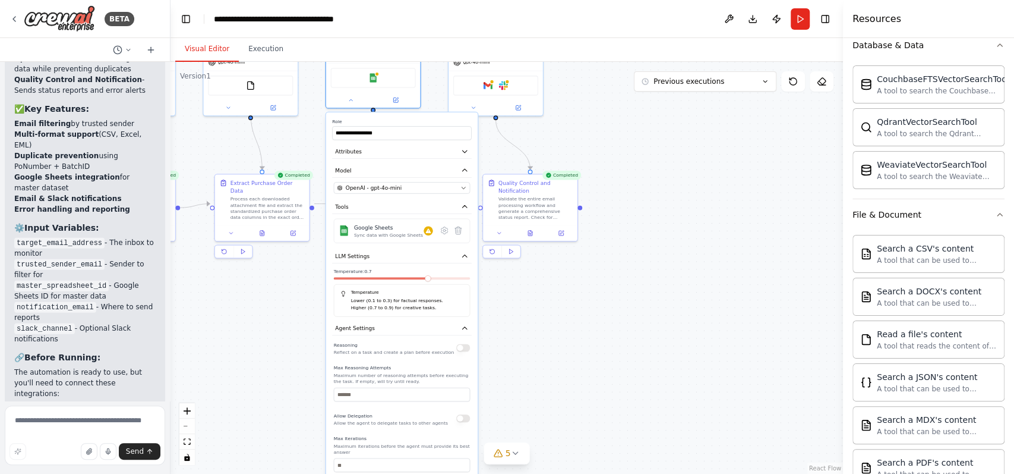
drag, startPoint x: 276, startPoint y: 373, endPoint x: 278, endPoint y: 275, distance: 97.5
click at [278, 275] on div ".deletable-edge-delete-btn { width: 20px; height: 20px; border: 0px solid #ffff…" at bounding box center [507, 268] width 673 height 412
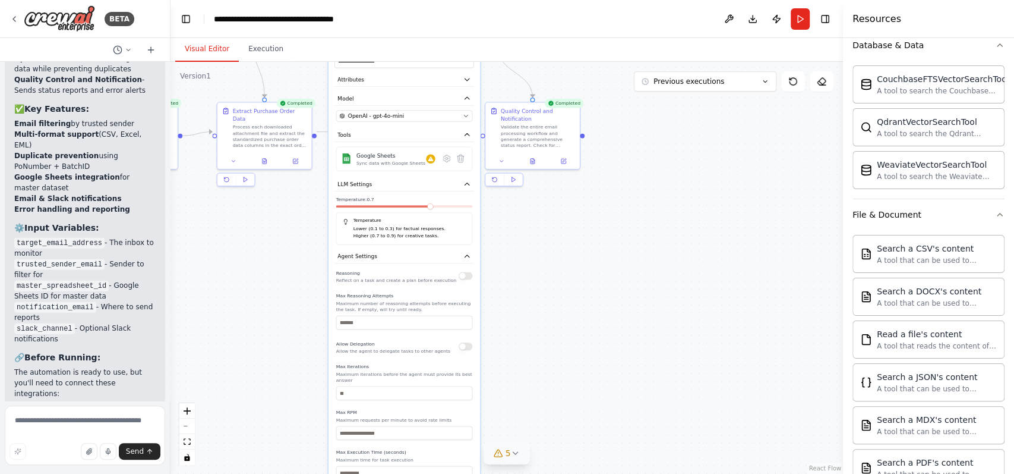
click at [510, 355] on button "5" at bounding box center [507, 453] width 46 height 22
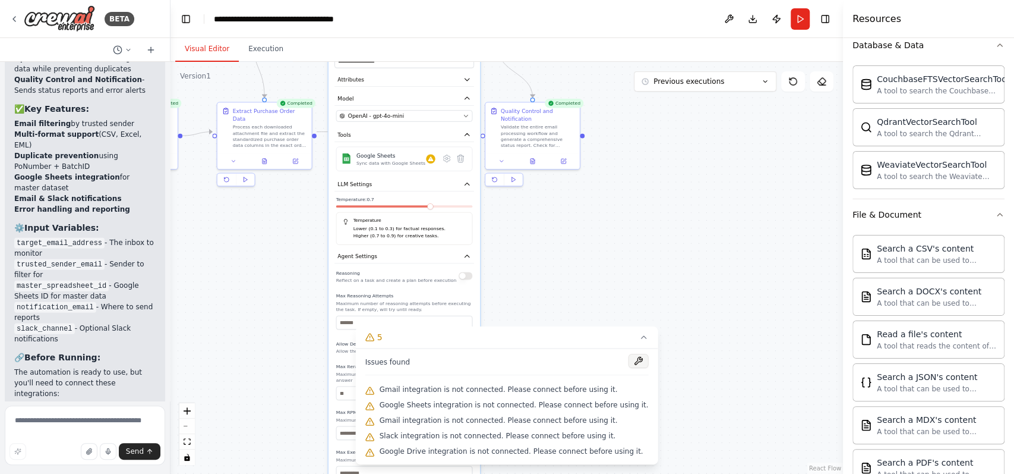
click at [628, 355] on button at bounding box center [638, 361] width 20 height 14
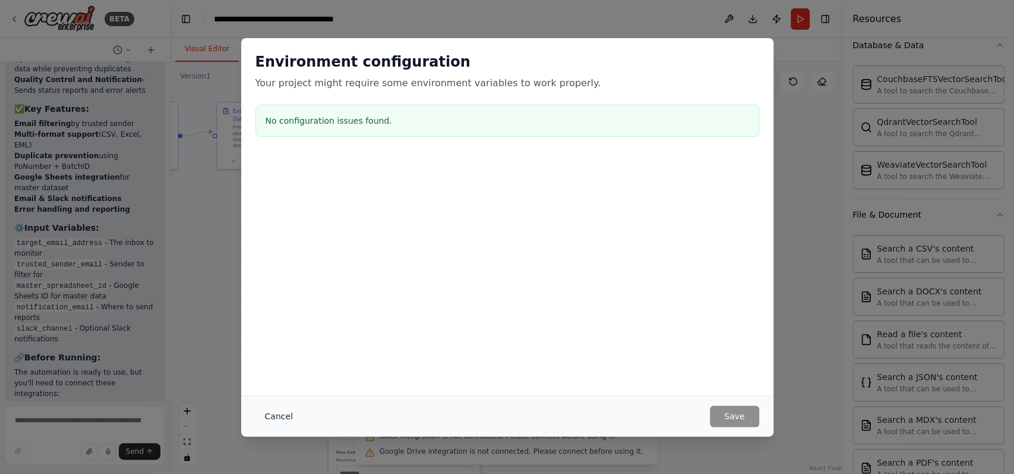
click at [268, 355] on button "Cancel" at bounding box center [279, 415] width 47 height 21
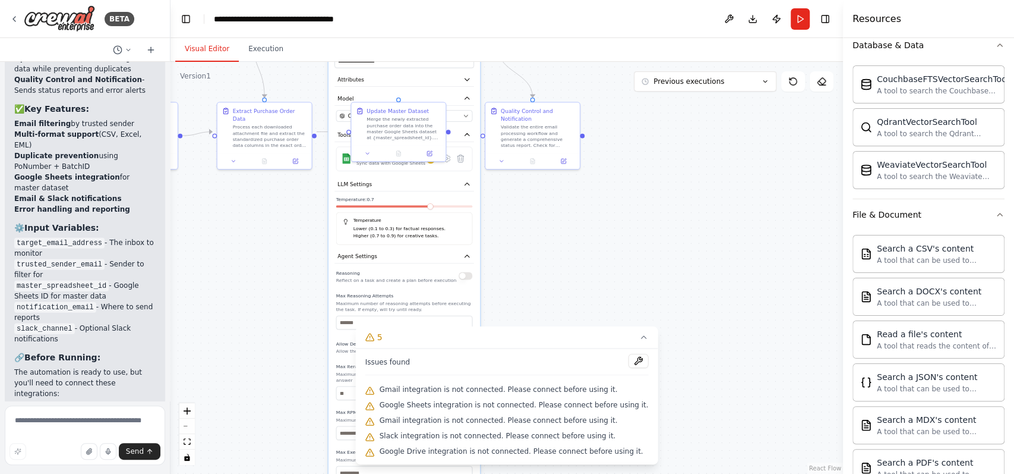
click at [265, 342] on div ".deletable-edge-delete-btn { width: 20px; height: 20px; border: 0px solid #ffff…" at bounding box center [507, 268] width 673 height 412
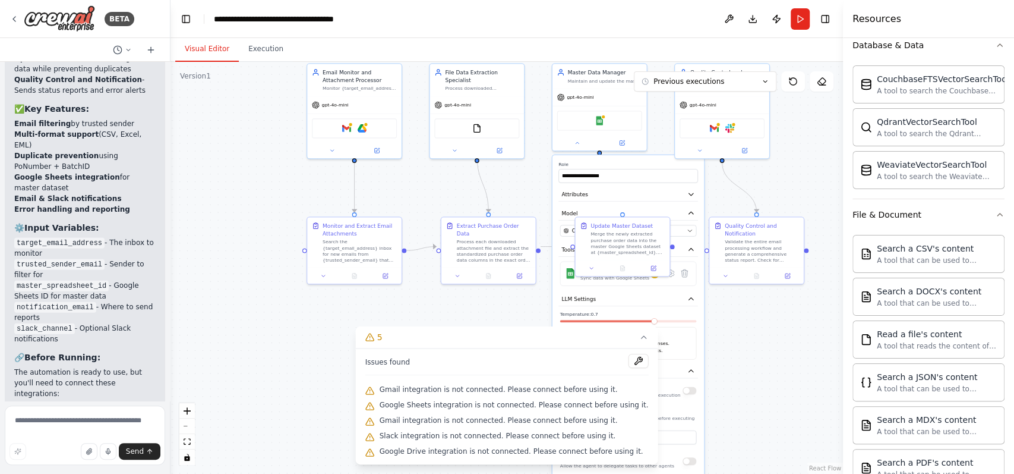
drag, startPoint x: 265, startPoint y: 342, endPoint x: 492, endPoint y: 458, distance: 254.9
click at [492, 355] on div "Version 1 Previous executions Show Tools Hide Agents .deletable-edge-delete-btn…" at bounding box center [507, 268] width 673 height 412
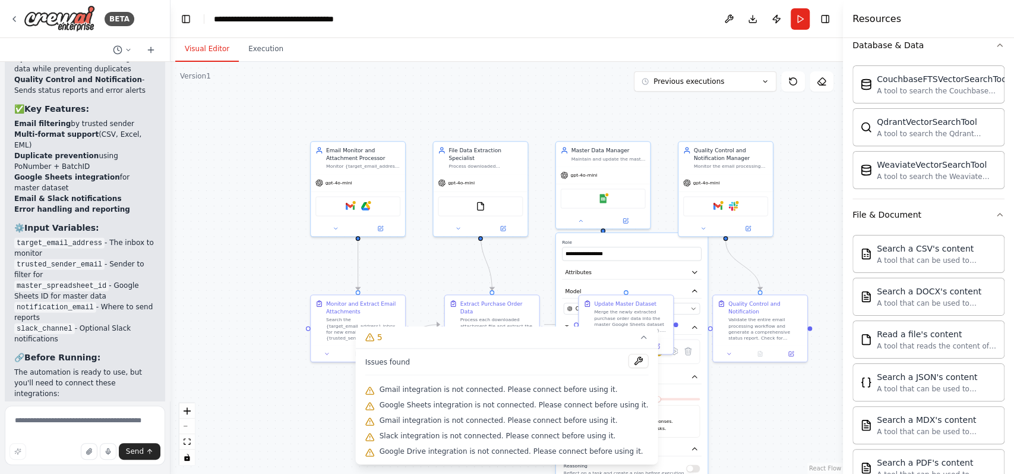
drag, startPoint x: 237, startPoint y: 142, endPoint x: 237, endPoint y: 219, distance: 76.7
click at [237, 219] on div ".deletable-edge-delete-btn { width: 20px; height: 20px; border: 0px solid #ffff…" at bounding box center [507, 268] width 673 height 412
click at [760, 14] on button "Run" at bounding box center [800, 18] width 19 height 21
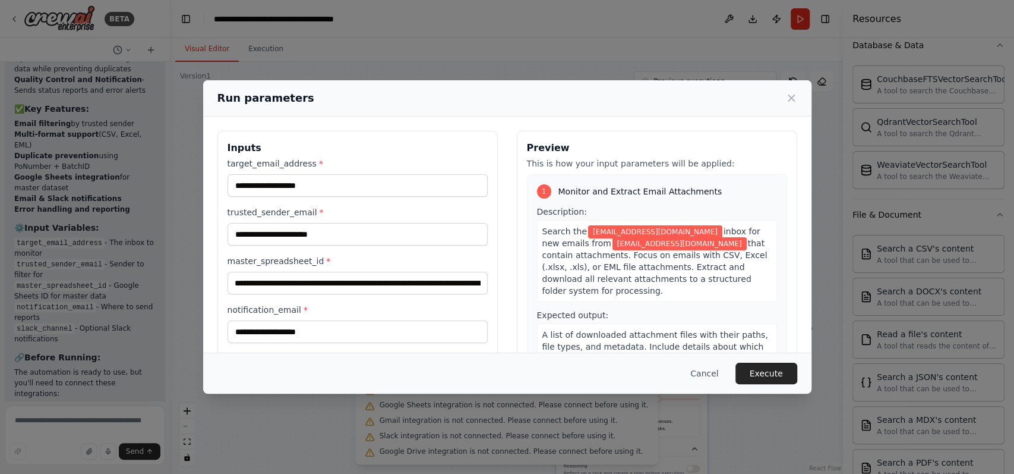
scroll to position [818, 0]
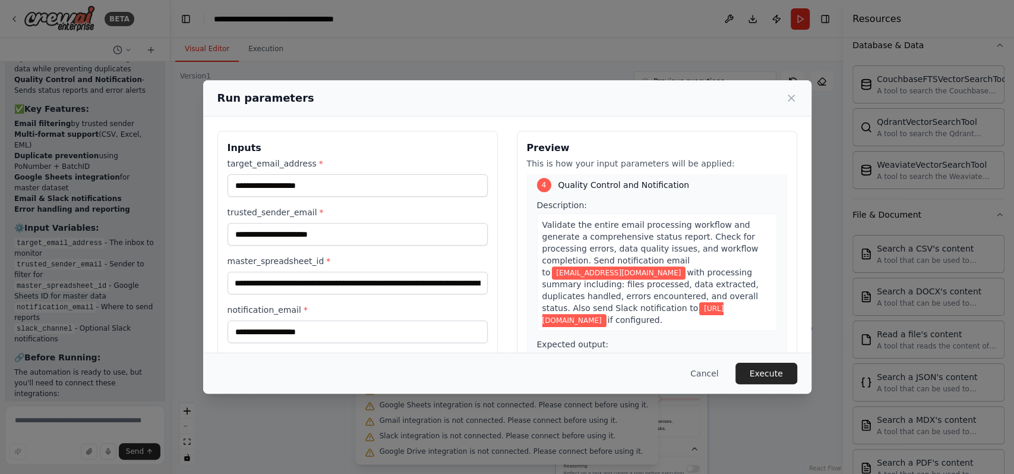
click at [760, 355] on div "Cancel Execute" at bounding box center [507, 372] width 609 height 41
click at [760, 355] on button "Execute" at bounding box center [767, 372] width 62 height 21
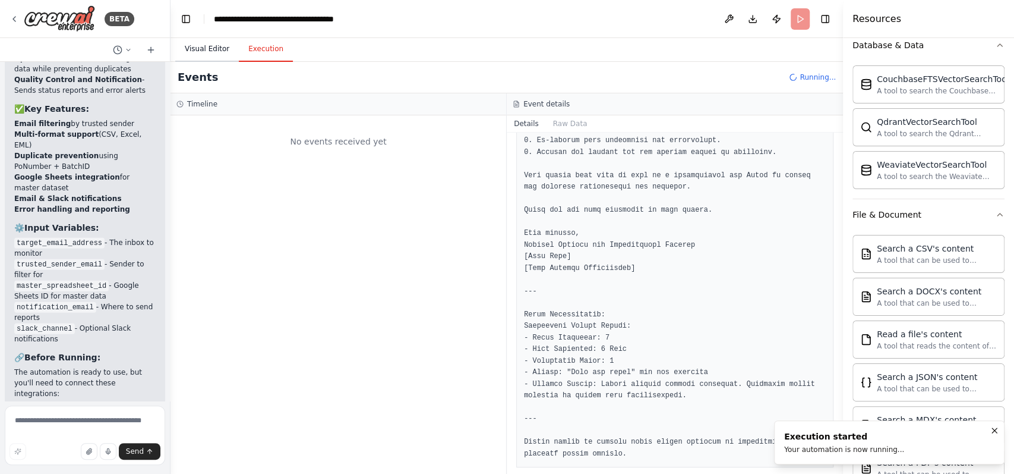
click at [206, 44] on button "Visual Editor" at bounding box center [207, 49] width 64 height 25
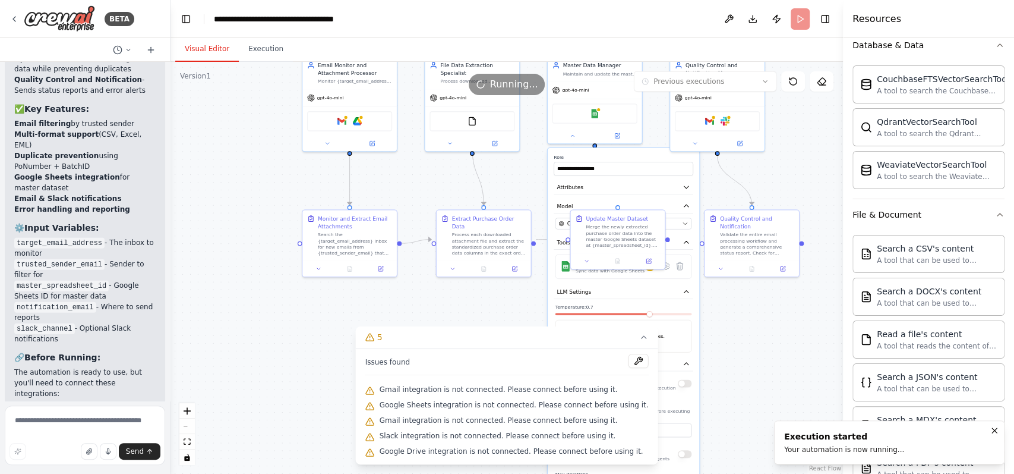
drag, startPoint x: 224, startPoint y: 227, endPoint x: 215, endPoint y: 141, distance: 86.1
click at [215, 141] on div ".deletable-edge-delete-btn { width: 20px; height: 20px; border: 0px solid #ffff…" at bounding box center [507, 268] width 673 height 412
click at [620, 340] on button "5" at bounding box center [507, 337] width 302 height 22
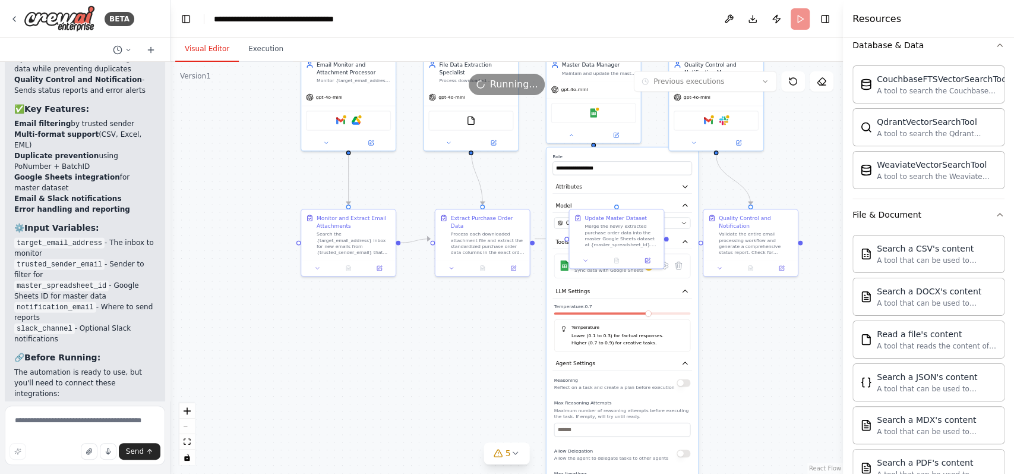
drag, startPoint x: 412, startPoint y: 402, endPoint x: 357, endPoint y: 381, distance: 59.1
click at [357, 355] on div ".deletable-edge-delete-btn { width: 20px; height: 20px; border: 0px solid #ffff…" at bounding box center [507, 268] width 673 height 412
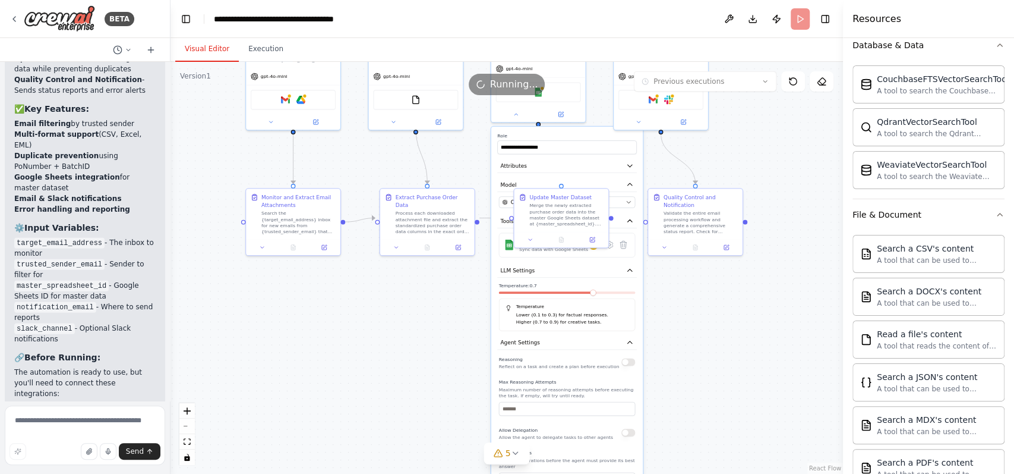
click at [747, 325] on div ".deletable-edge-delete-btn { width: 20px; height: 20px; border: 0px solid #ffff…" at bounding box center [507, 268] width 673 height 412
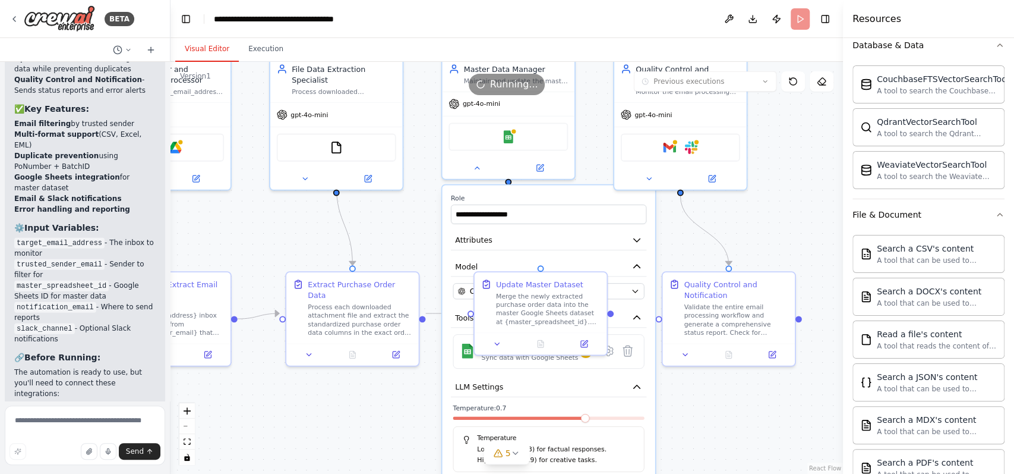
drag, startPoint x: 413, startPoint y: 127, endPoint x: 419, endPoint y: 225, distance: 97.6
click at [419, 225] on div ".deletable-edge-delete-btn { width: 20px; height: 20px; border: 0px solid #ffff…" at bounding box center [507, 268] width 673 height 412
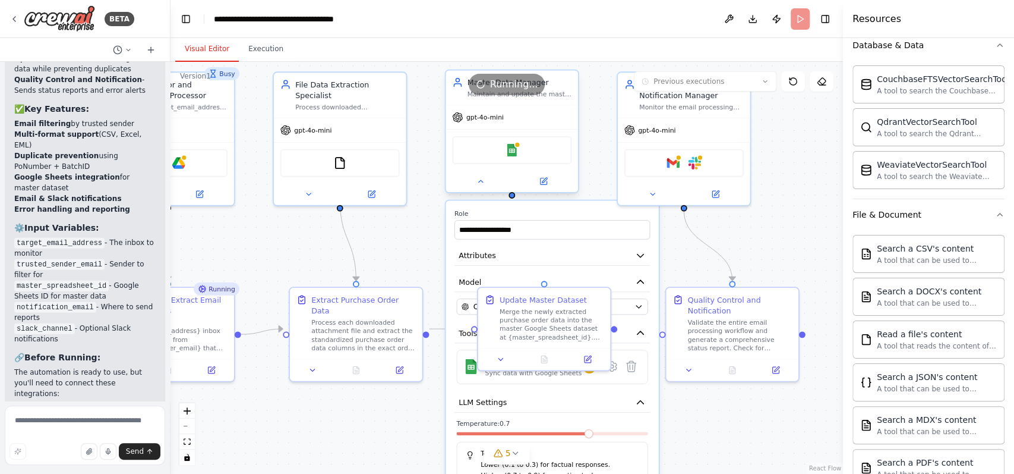
click at [475, 190] on div at bounding box center [512, 181] width 133 height 21
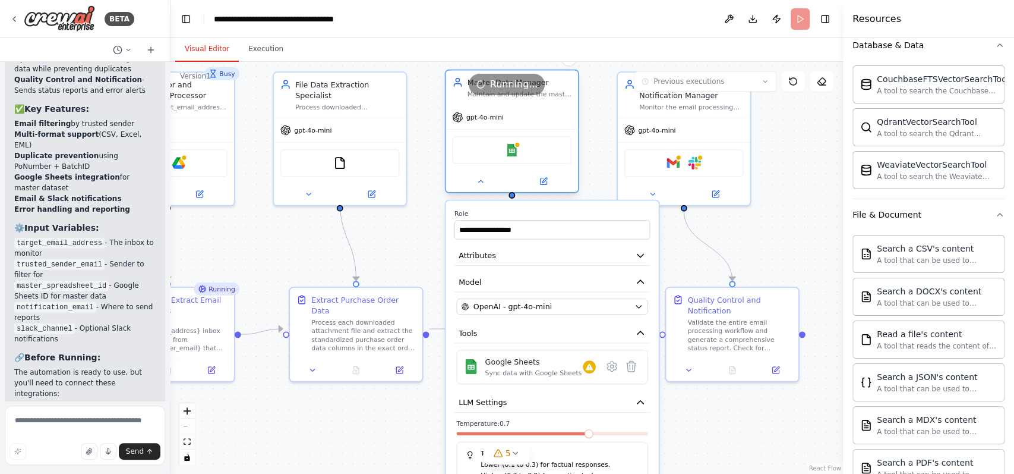
click at [480, 190] on div at bounding box center [512, 181] width 133 height 21
click at [481, 185] on button at bounding box center [480, 181] width 61 height 13
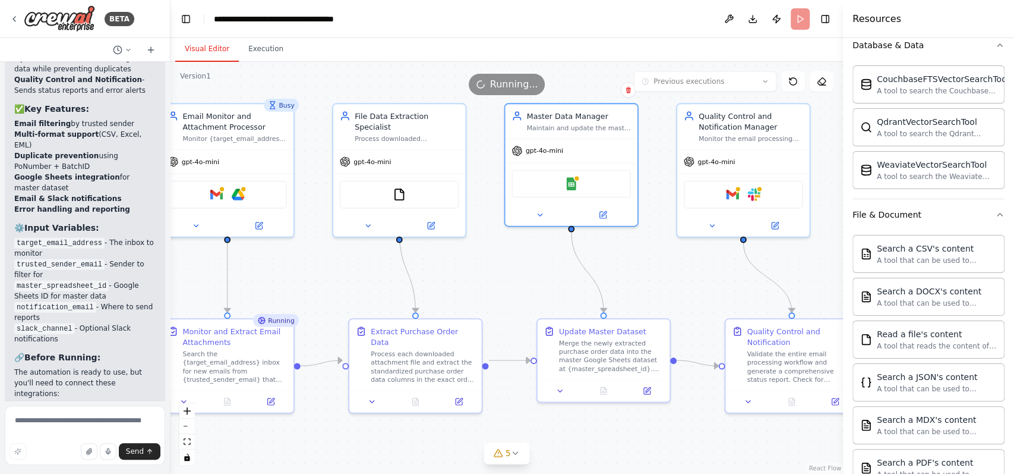
drag, startPoint x: 456, startPoint y: 267, endPoint x: 516, endPoint y: 298, distance: 67.3
click at [516, 298] on div ".deletable-edge-delete-btn { width: 20px; height: 20px; border: 0px solid #ffff…" at bounding box center [507, 268] width 673 height 412
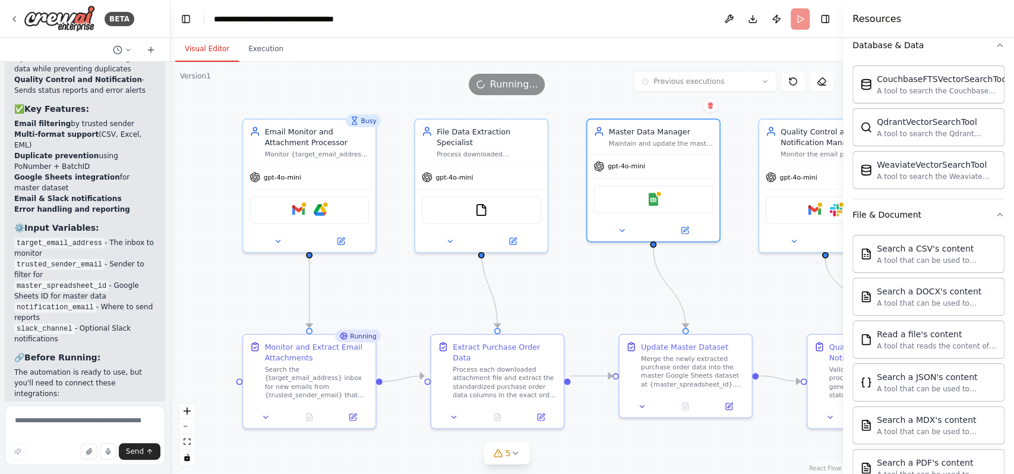
drag, startPoint x: 516, startPoint y: 298, endPoint x: 599, endPoint y: 314, distance: 84.6
click at [599, 314] on div ".deletable-edge-delete-btn { width: 20px; height: 20px; border: 0px solid #ffff…" at bounding box center [507, 268] width 673 height 412
click at [509, 355] on span "5" at bounding box center [508, 453] width 5 height 12
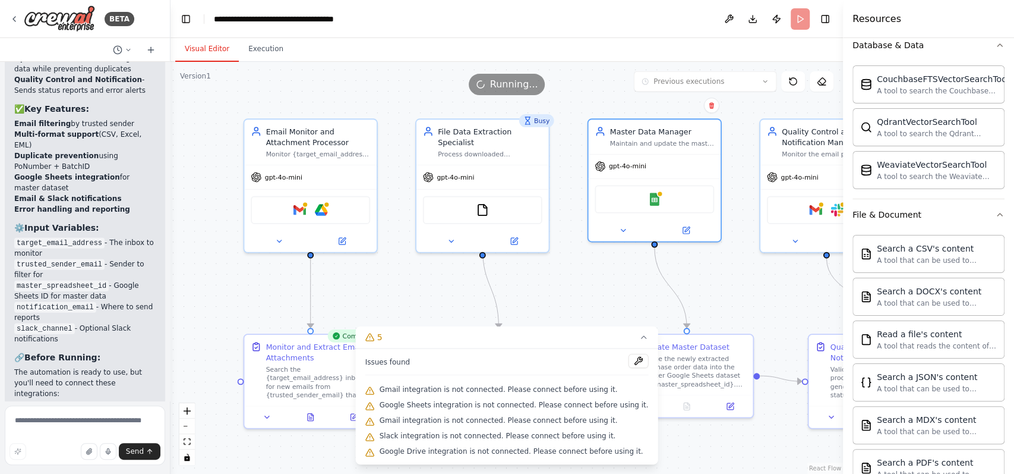
click at [621, 355] on div "Gmail integration is not connected. Please connect before using it." at bounding box center [506, 389] width 283 height 15
click at [576, 355] on div "Gmail integration is not connected. Please connect before using it." at bounding box center [506, 389] width 283 height 15
click at [624, 342] on button "5" at bounding box center [507, 337] width 302 height 22
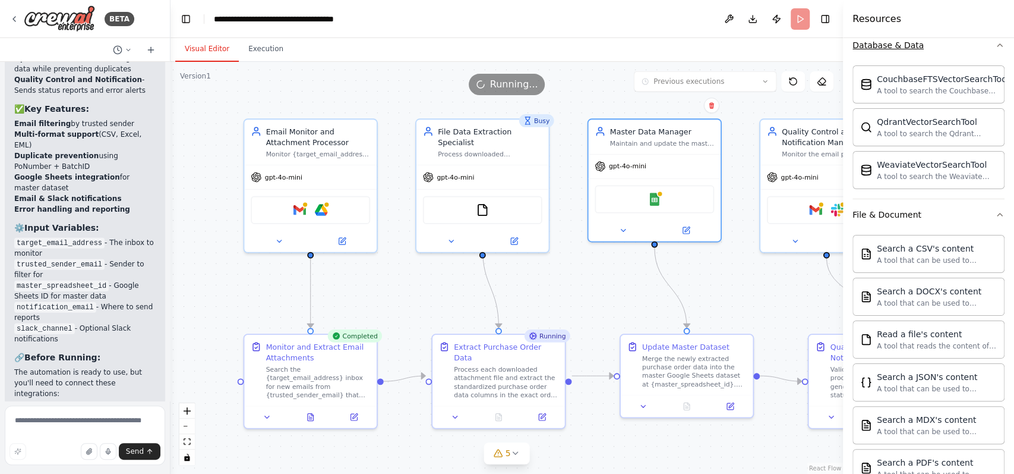
click at [760, 43] on icon "button" at bounding box center [1000, 45] width 10 height 10
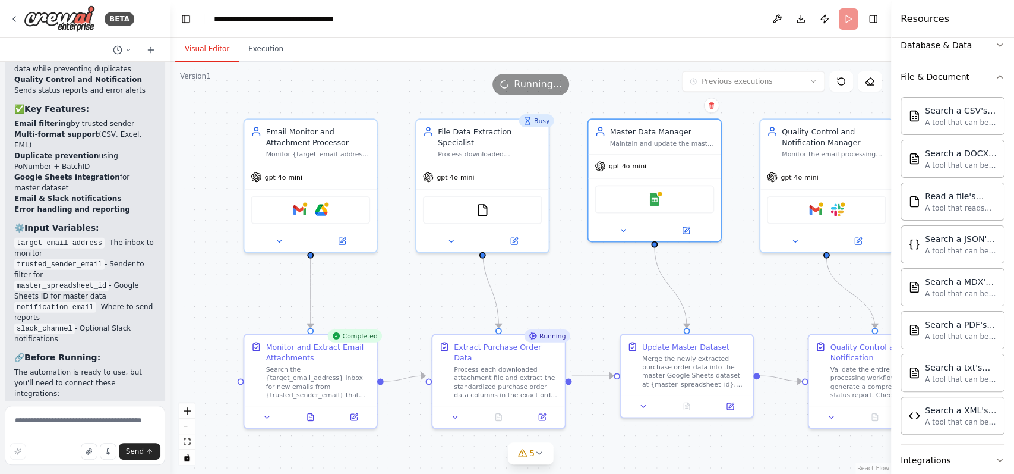
drag, startPoint x: 844, startPoint y: 49, endPoint x: 933, endPoint y: 49, distance: 88.5
click at [760, 49] on div "Resources Crew Task Agent Tools AI & Machine Learning AIMind Tool A wrapper aro…" at bounding box center [952, 237] width 123 height 474
click at [760, 14] on h4 "Resources" at bounding box center [925, 19] width 49 height 14
click at [760, 23] on button "Toggle Right Sidebar" at bounding box center [873, 19] width 17 height 17
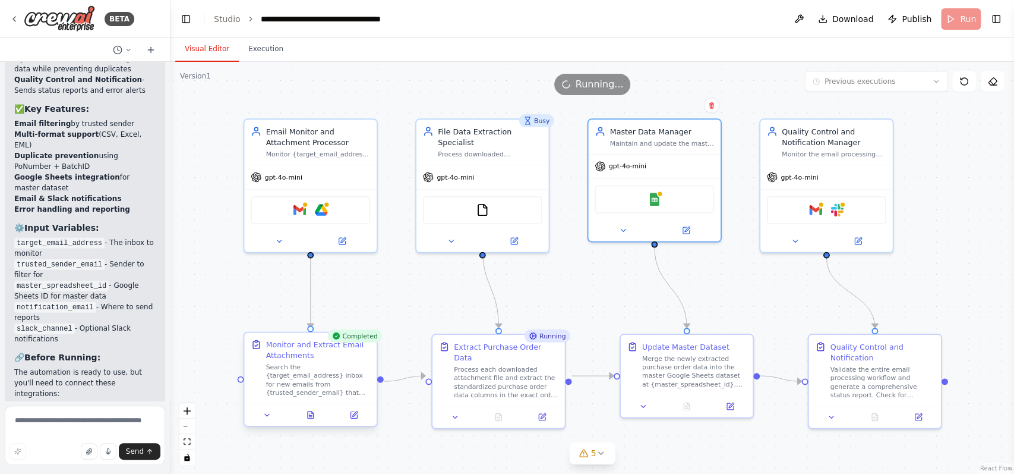
click at [309, 355] on div at bounding box center [310, 415] width 133 height 22
click at [309, 355] on icon at bounding box center [311, 414] width 6 height 7
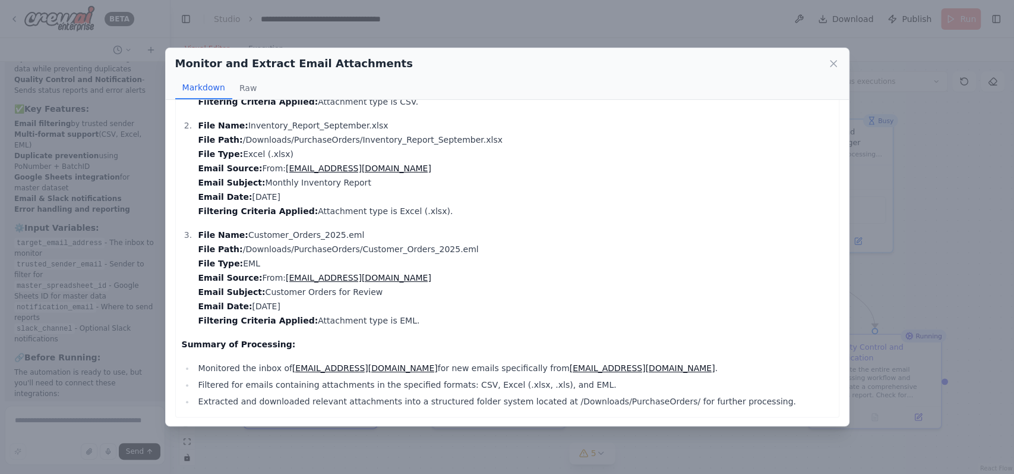
scroll to position [0, 0]
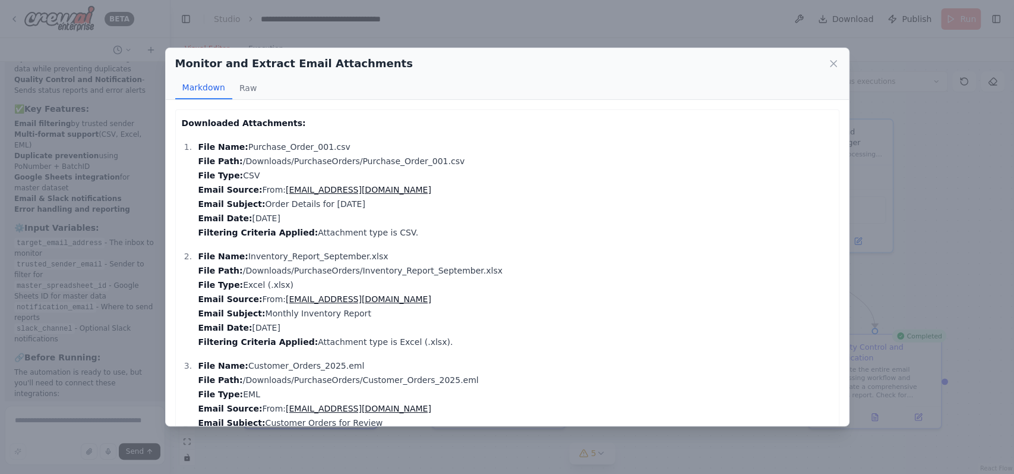
click at [760, 222] on div "Monitor and Extract Email Attachments Markdown Raw Downloaded Attachments: File…" at bounding box center [507, 237] width 1014 height 474
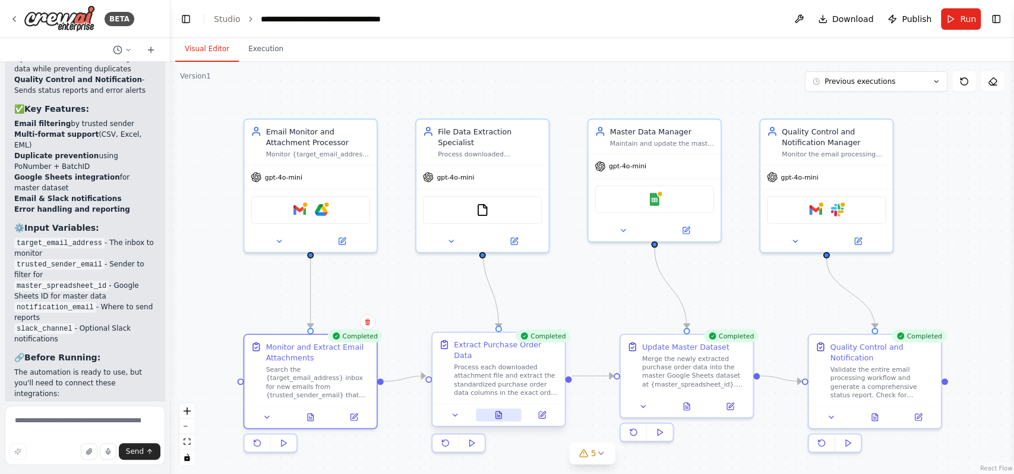
click at [498, 355] on icon at bounding box center [498, 415] width 3 height 0
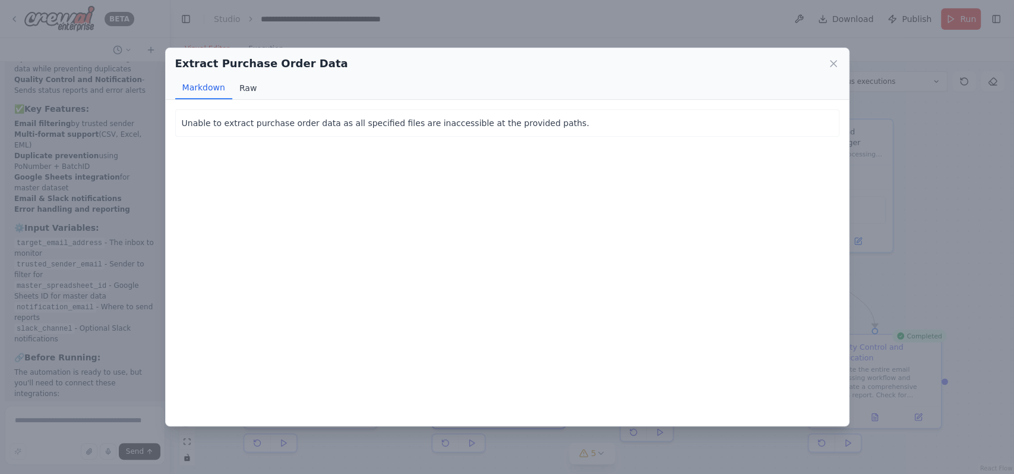
click at [256, 83] on button "Raw" at bounding box center [247, 88] width 31 height 23
click at [760, 58] on div "Extract Purchase Order Data" at bounding box center [507, 63] width 664 height 17
click at [760, 61] on icon at bounding box center [834, 64] width 6 height 6
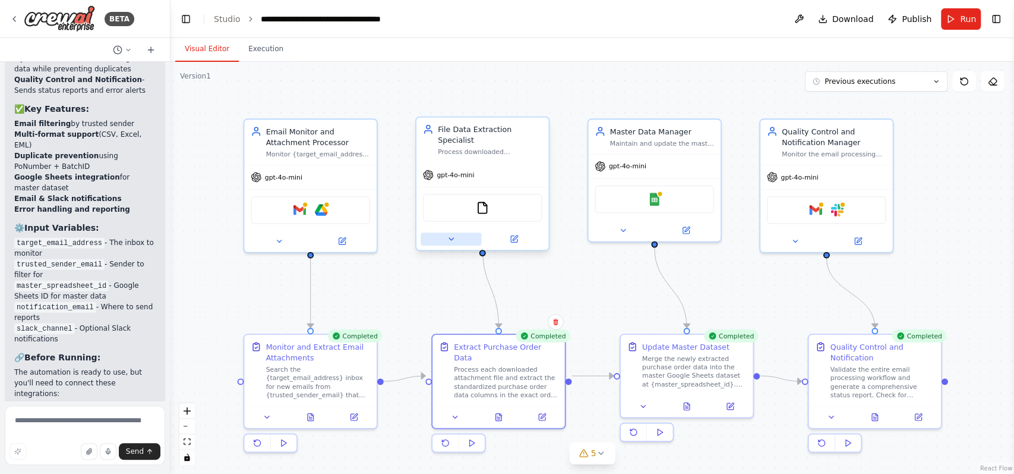
click at [453, 233] on button at bounding box center [451, 238] width 61 height 13
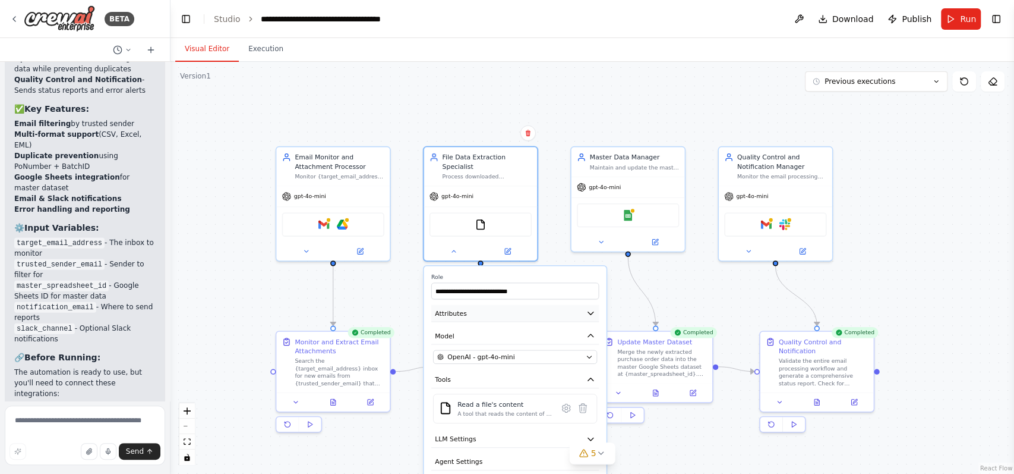
click at [477, 307] on button "Attributes" at bounding box center [515, 313] width 168 height 17
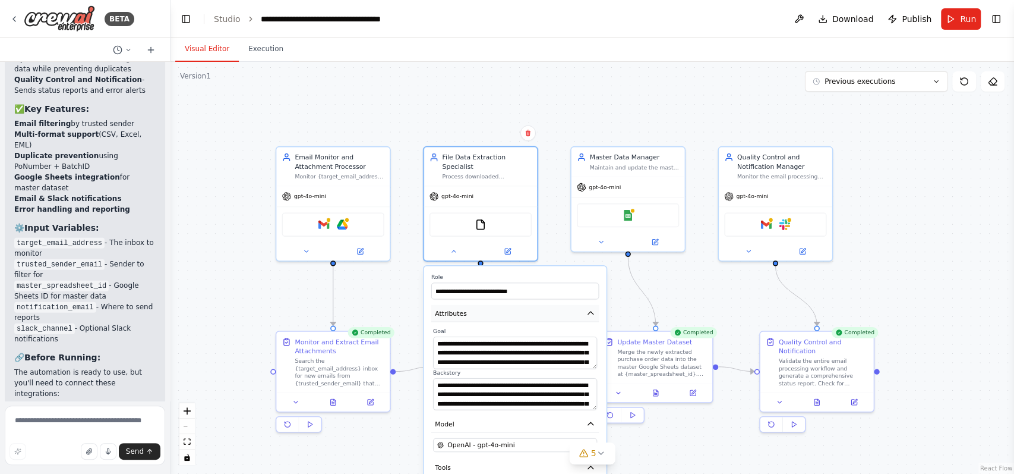
click at [477, 307] on button "Attributes" at bounding box center [515, 313] width 168 height 17
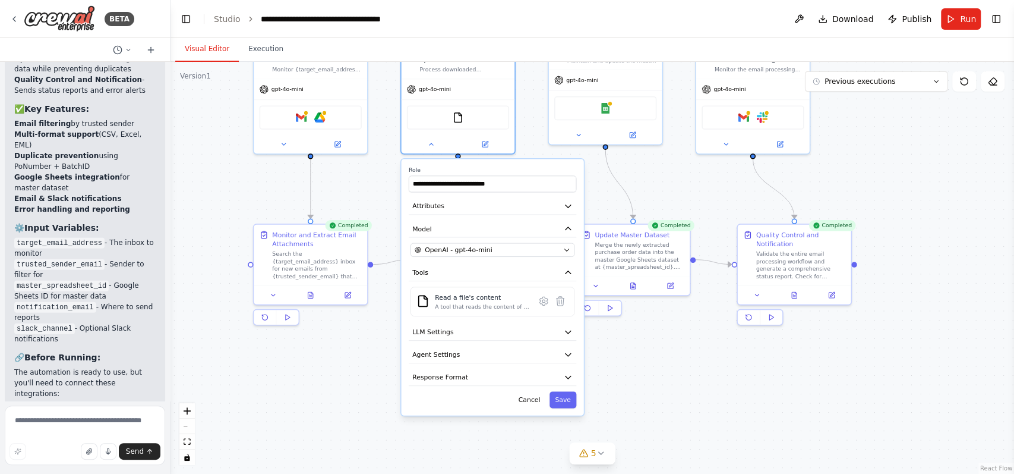
drag, startPoint x: 404, startPoint y: 435, endPoint x: 378, endPoint y: 330, distance: 107.8
click at [378, 330] on div ".deletable-edge-delete-btn { width: 20px; height: 20px; border: 0px solid #ffff…" at bounding box center [593, 268] width 844 height 412
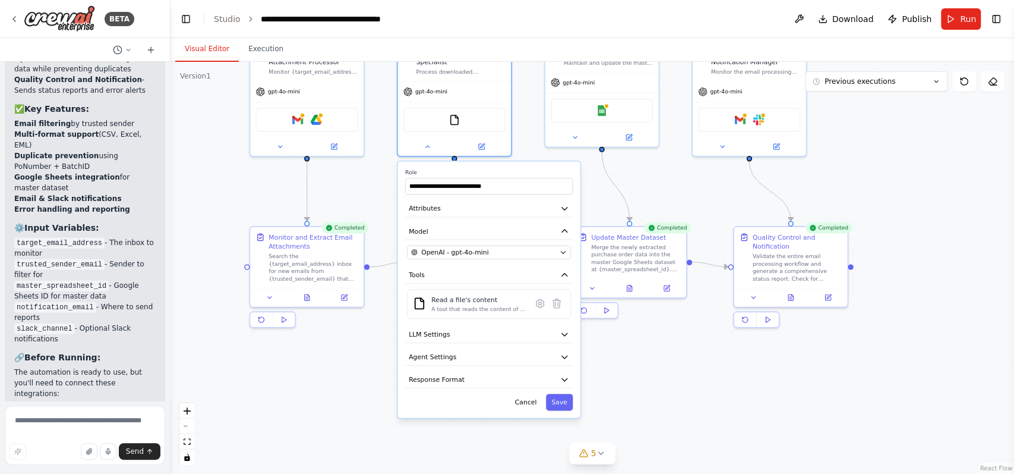
click at [519, 355] on div ".deletable-edge-delete-btn { width: 20px; height: 20px; border: 0px solid #ffff…" at bounding box center [593, 268] width 844 height 412
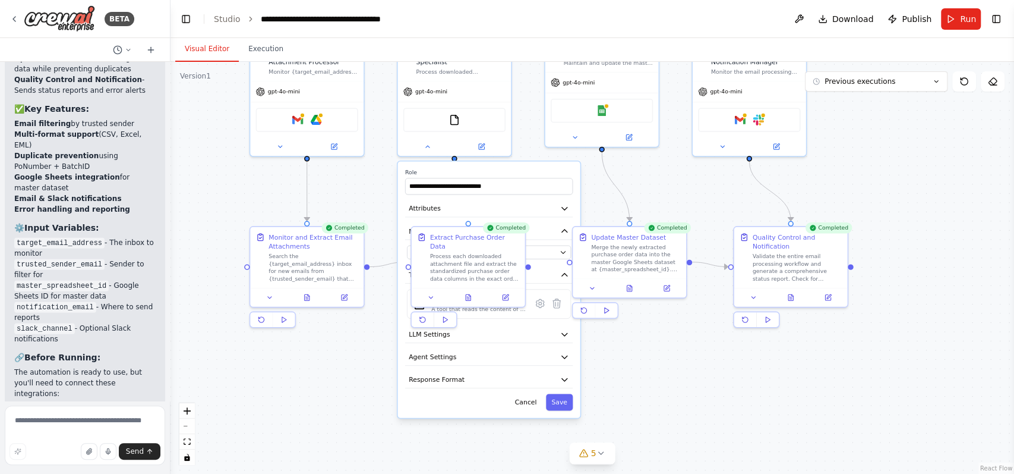
click at [528, 355] on div "**********" at bounding box center [489, 289] width 182 height 256
click at [422, 139] on button at bounding box center [428, 144] width 52 height 11
click at [442, 106] on div "FileReadTool" at bounding box center [455, 118] width 102 height 24
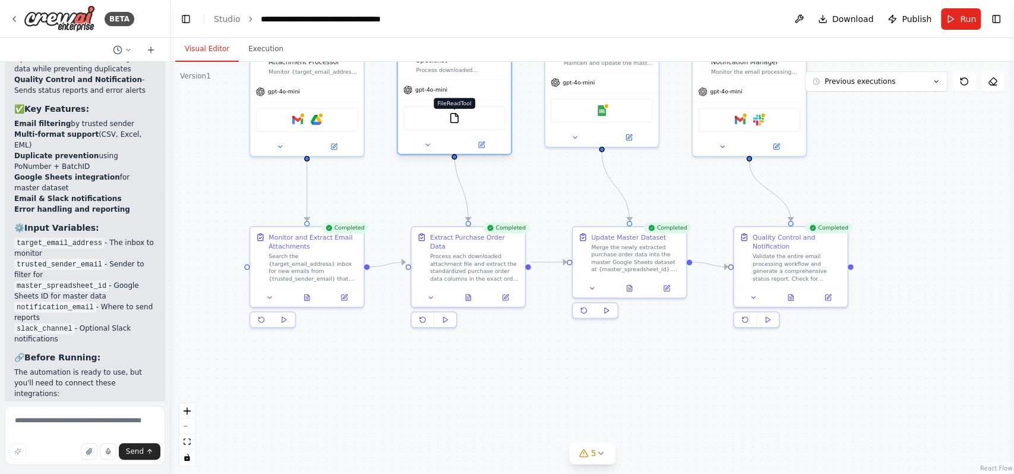
click at [453, 112] on img at bounding box center [454, 117] width 11 height 11
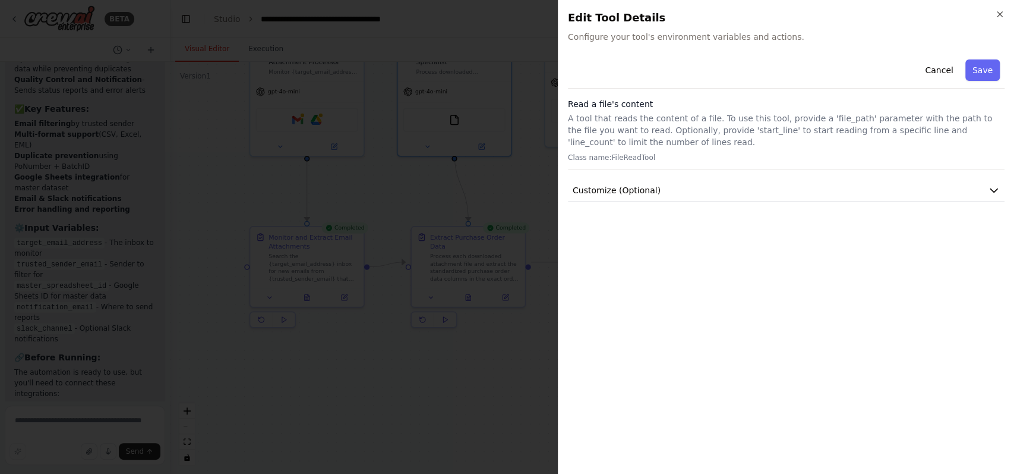
click at [637, 36] on span "Configure your tool's environment variables and actions." at bounding box center [786, 37] width 437 height 12
click at [636, 36] on span "Configure your tool's environment variables and actions." at bounding box center [786, 37] width 437 height 12
drag, startPoint x: 636, startPoint y: 36, endPoint x: 663, endPoint y: 64, distance: 39.1
click at [663, 64] on div "Close Edit Tool Details Configure your tool's environment variables and actions…" at bounding box center [786, 237] width 456 height 474
click at [663, 64] on div "Cancel Save" at bounding box center [786, 72] width 437 height 34
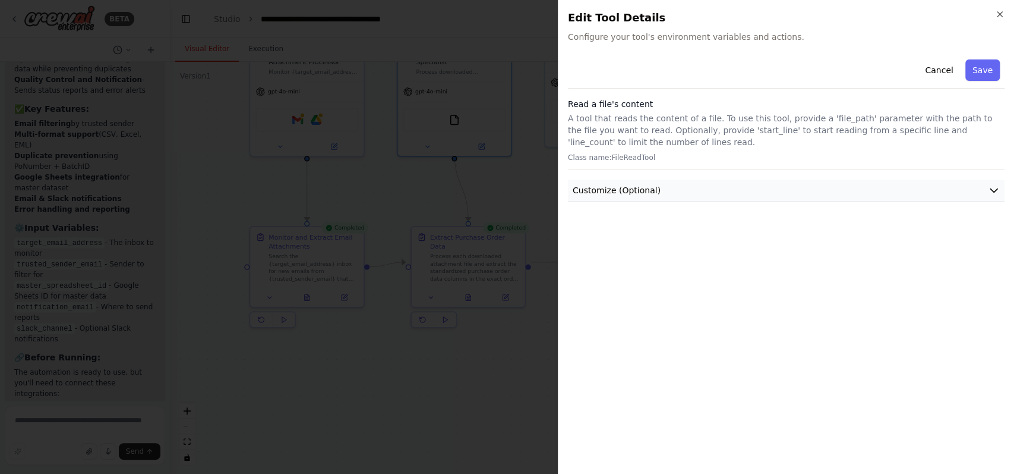
click at [595, 184] on span "Customize (Optional)" at bounding box center [617, 190] width 88 height 12
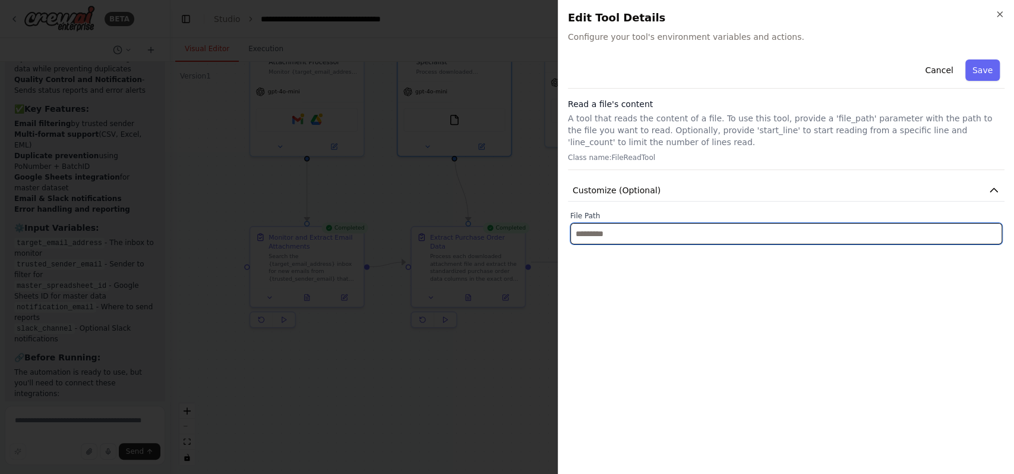
click at [607, 230] on input "text" at bounding box center [786, 233] width 432 height 21
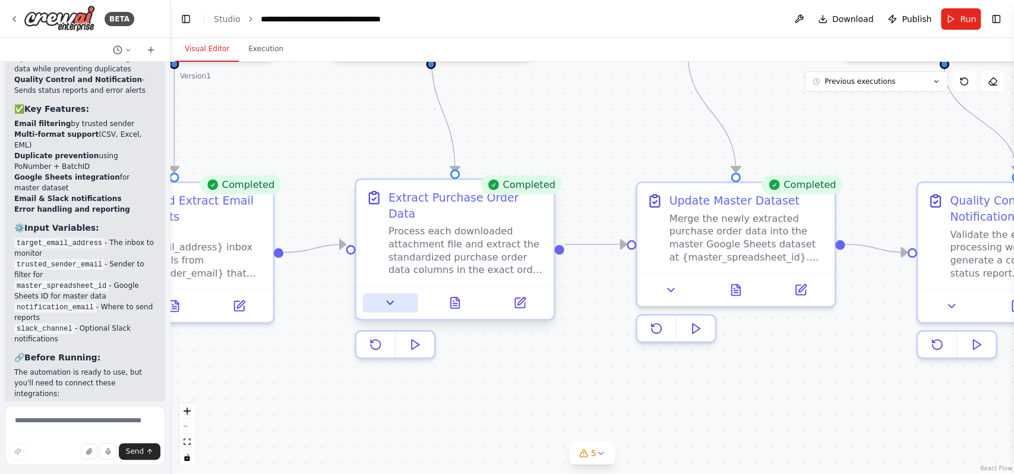
click at [391, 296] on icon at bounding box center [390, 302] width 13 height 13
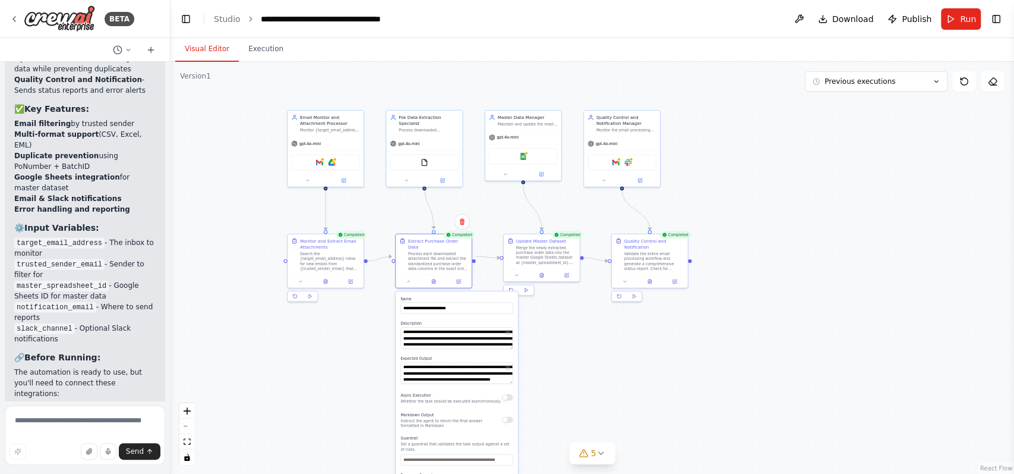
drag, startPoint x: 567, startPoint y: 383, endPoint x: 561, endPoint y: 307, distance: 76.9
click at [561, 307] on div ".deletable-edge-delete-btn { width: 20px; height: 20px; border: 0px solid #ffff…" at bounding box center [593, 268] width 844 height 412
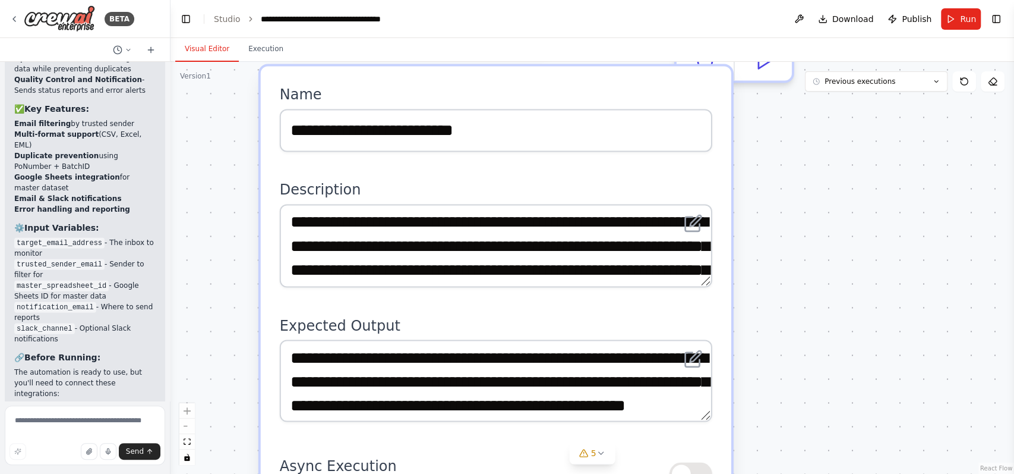
click at [240, 185] on div ".deletable-edge-delete-btn { width: 20px; height: 20px; border: 0px solid #ffff…" at bounding box center [593, 268] width 844 height 412
click at [168, 114] on div at bounding box center [168, 237] width 5 height 474
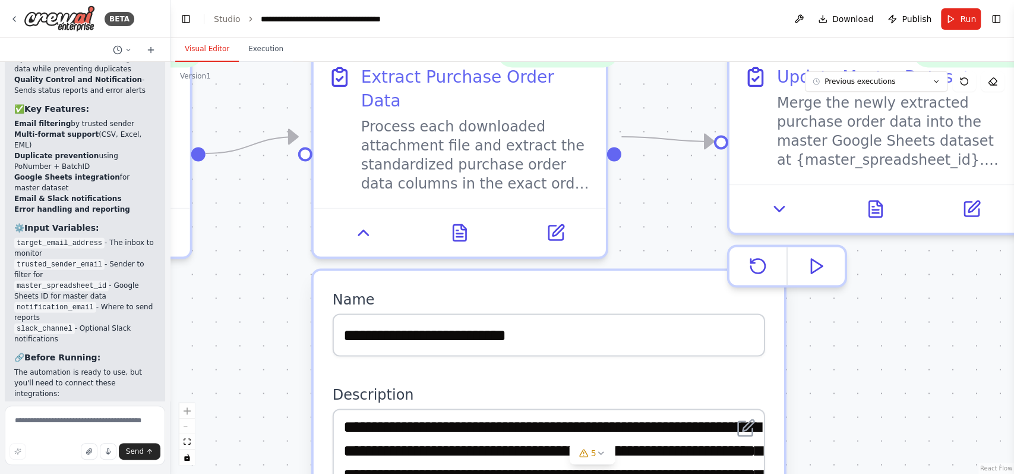
drag, startPoint x: 257, startPoint y: 129, endPoint x: 310, endPoint y: 333, distance: 211.2
click at [310, 333] on div ".deletable-edge-delete-btn { width: 20px; height: 20px; border: 0px solid #ffff…" at bounding box center [593, 268] width 844 height 412
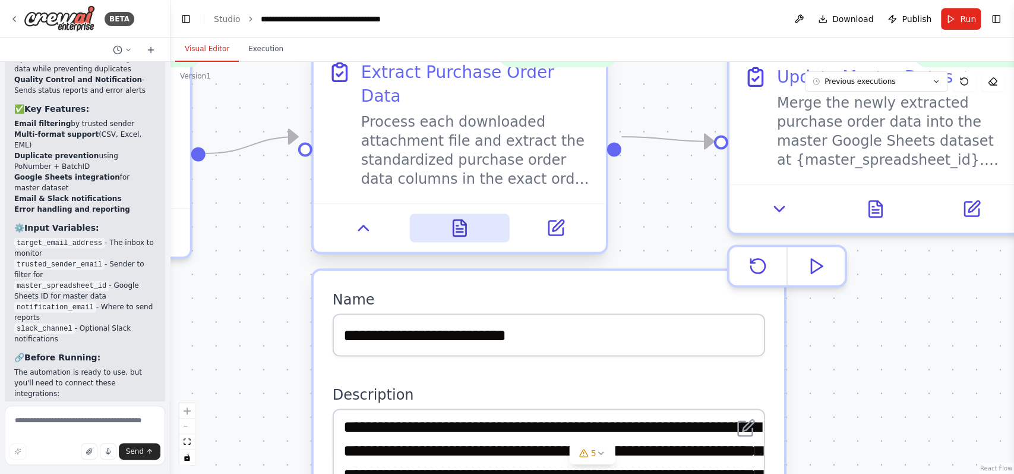
click at [461, 216] on button at bounding box center [459, 227] width 100 height 29
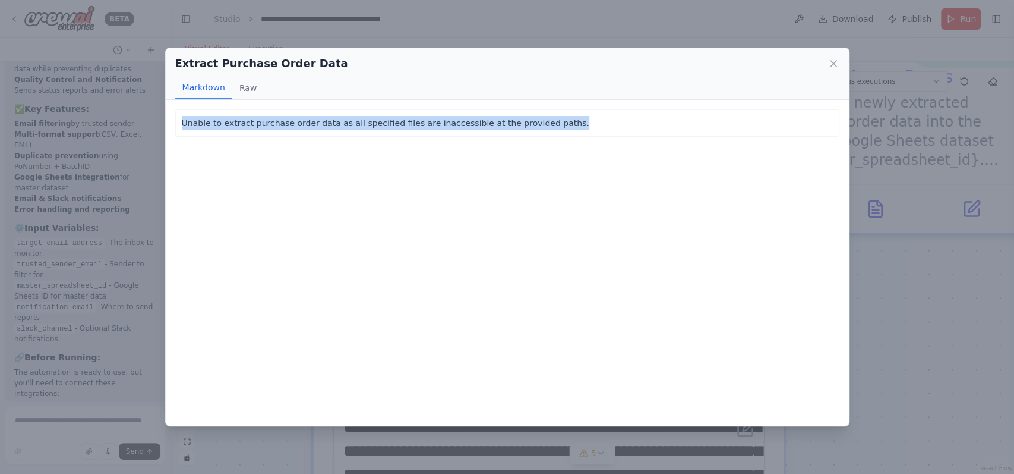
drag, startPoint x: 184, startPoint y: 122, endPoint x: 609, endPoint y: 139, distance: 425.2
click at [609, 139] on div "Unable to extract purchase order data as all specified files are inaccessible a…" at bounding box center [507, 263] width 683 height 326
copy p "Unable to extract purchase order data as all specified files are inaccessible a…"
click at [18, 266] on div "Extract Purchase Order Data Markdown Raw Unable to extract purchase order data …" at bounding box center [507, 237] width 1014 height 474
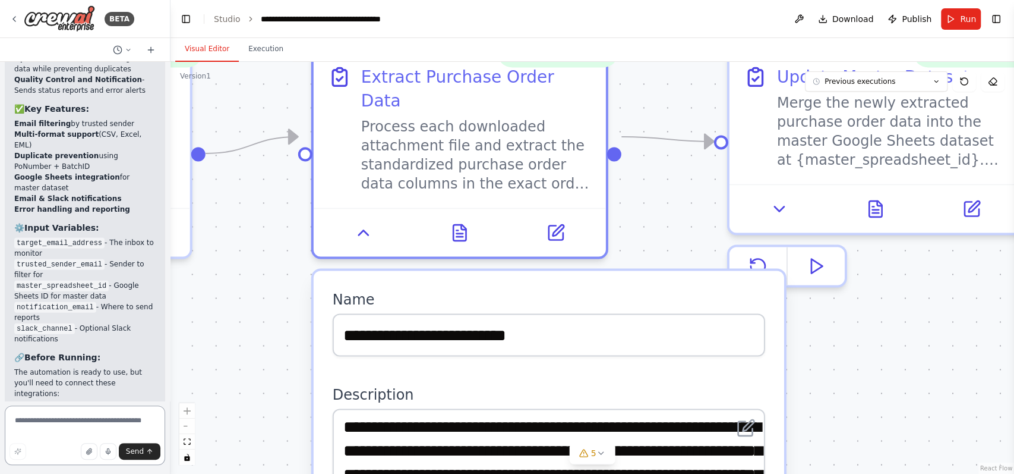
click at [74, 355] on textarea at bounding box center [85, 434] width 160 height 59
paste textarea "**********"
type textarea "**********"
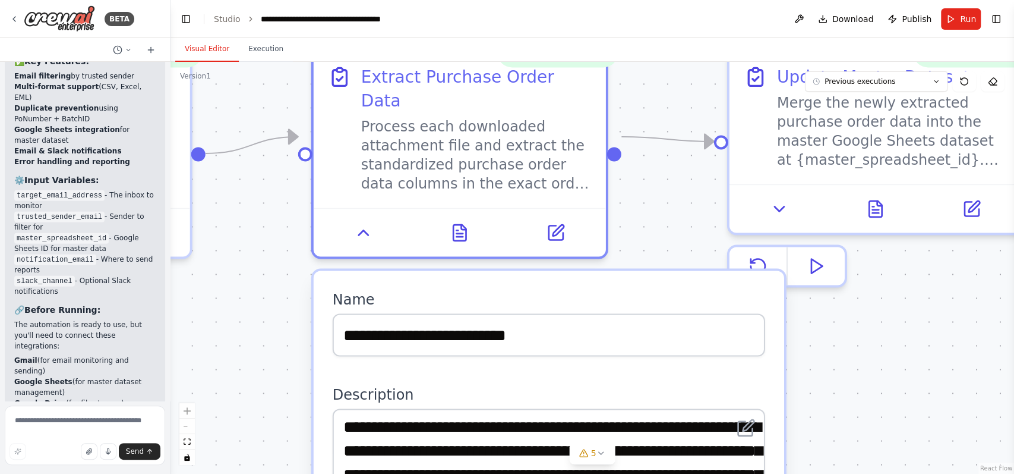
scroll to position [5398, 0]
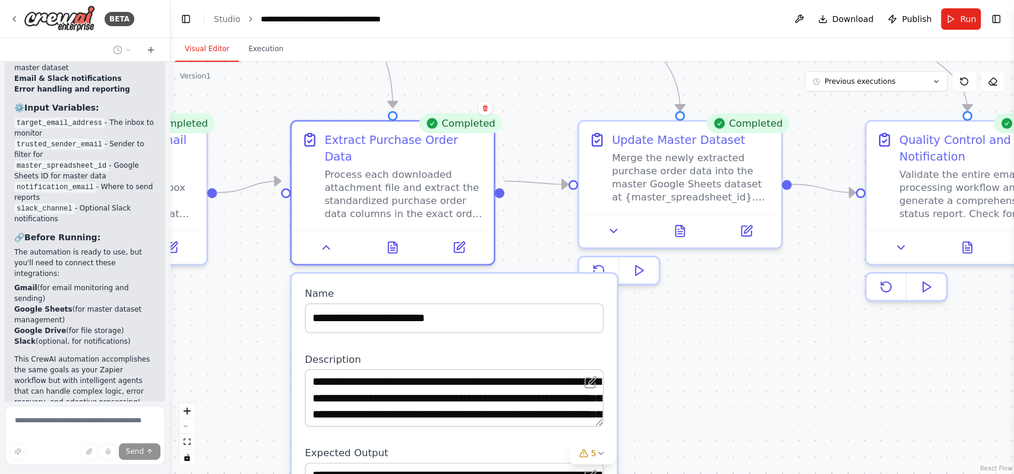
click at [760, 355] on div ".deletable-edge-delete-btn { width: 20px; height: 20px; border: 0px solid #ffff…" at bounding box center [593, 268] width 844 height 412
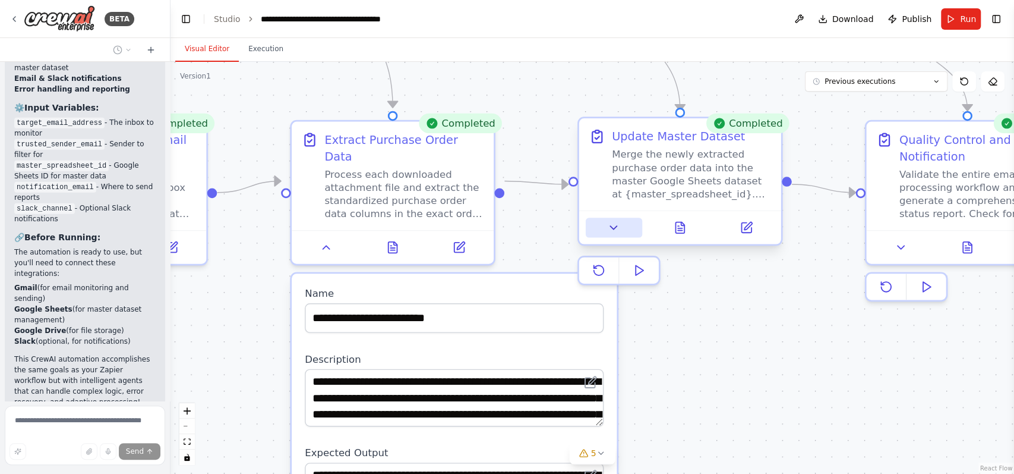
click at [618, 233] on icon at bounding box center [613, 227] width 13 height 13
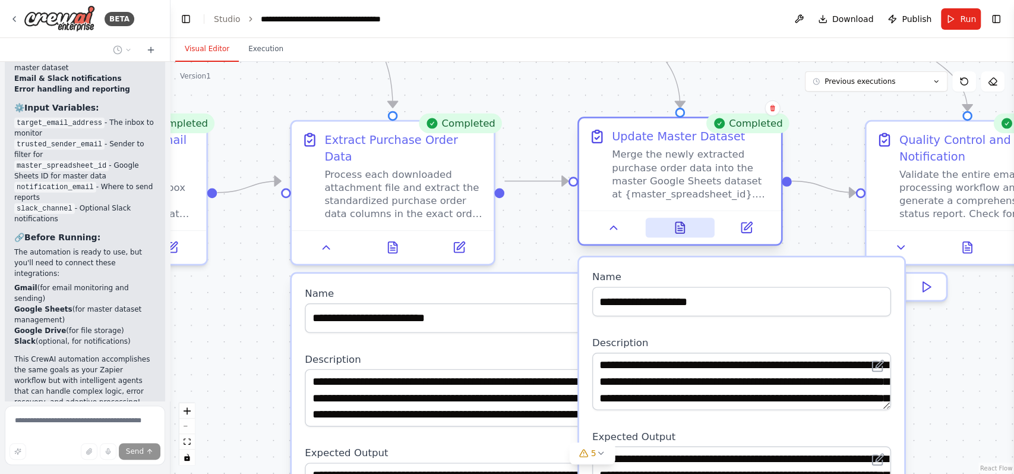
click at [669, 226] on button at bounding box center [680, 227] width 70 height 20
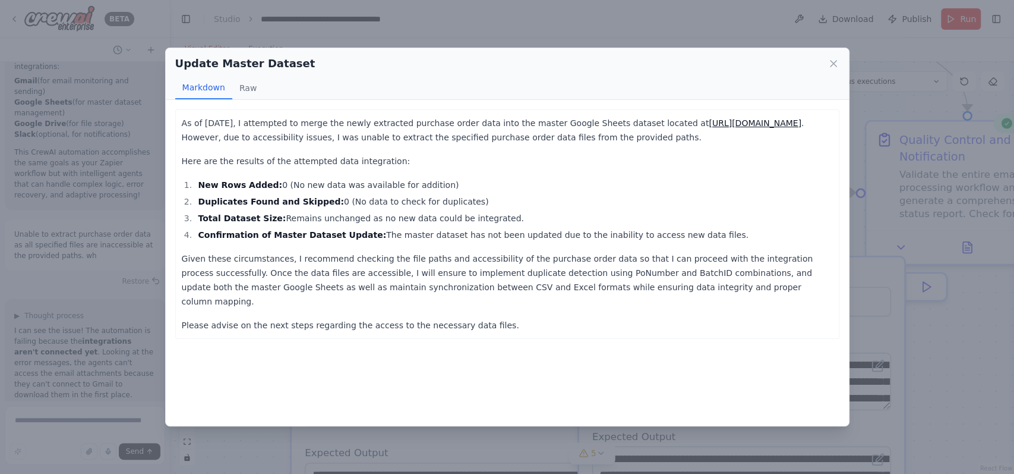
click at [709, 128] on link "https://docs.google.com/spreadsheets/d/1eBRmMMDYQxnDa5JmcpyOLJuka85zBCPmqbPEJ6b…" at bounding box center [755, 123] width 93 height 10
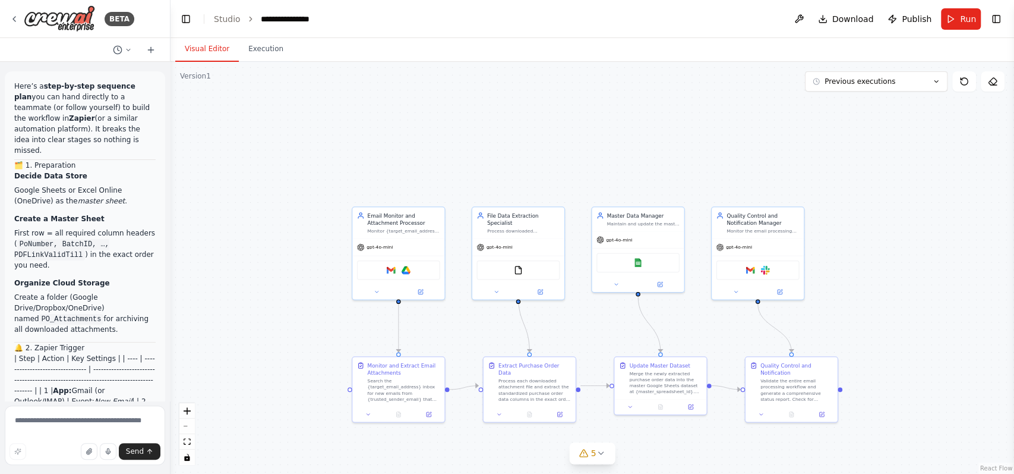
scroll to position [6144, 0]
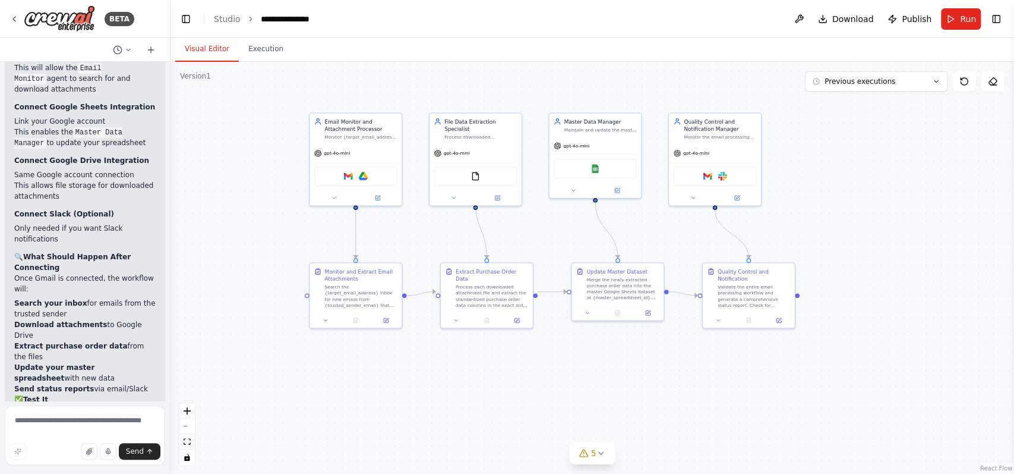
drag, startPoint x: 584, startPoint y: 344, endPoint x: 541, endPoint y: 250, distance: 103.7
click at [541, 250] on div ".deletable-edge-delete-btn { width: 20px; height: 20px; border: 0px solid #ffff…" at bounding box center [593, 268] width 844 height 412
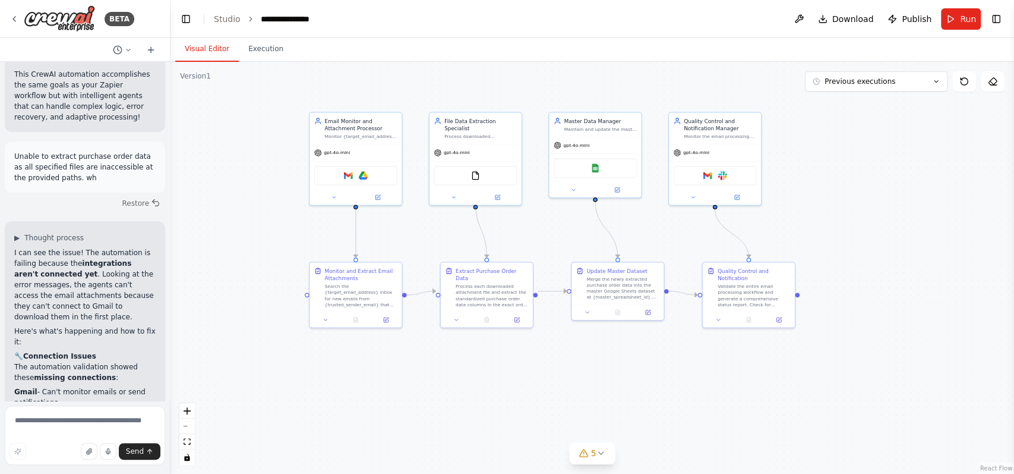
scroll to position [5695, 0]
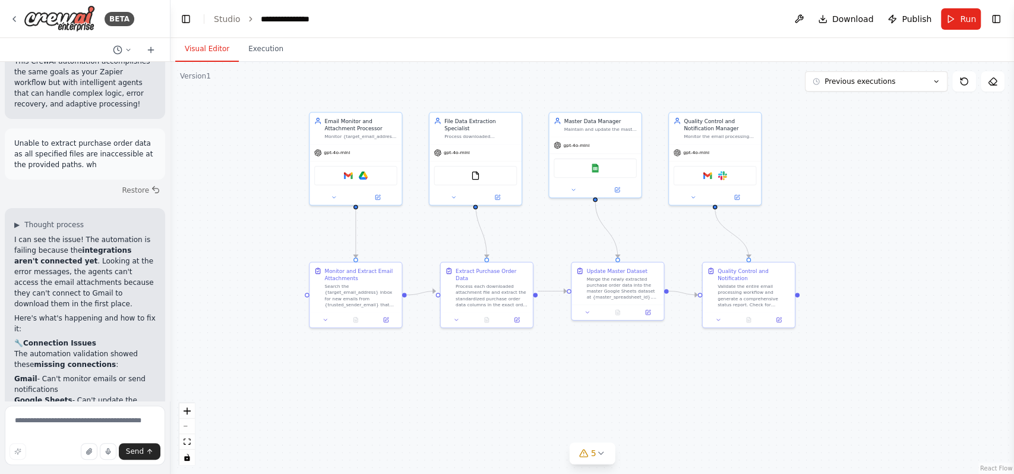
click at [206, 358] on div ".deletable-edge-delete-btn { width: 20px; height: 20px; border: 0px solid #ffff…" at bounding box center [593, 268] width 844 height 412
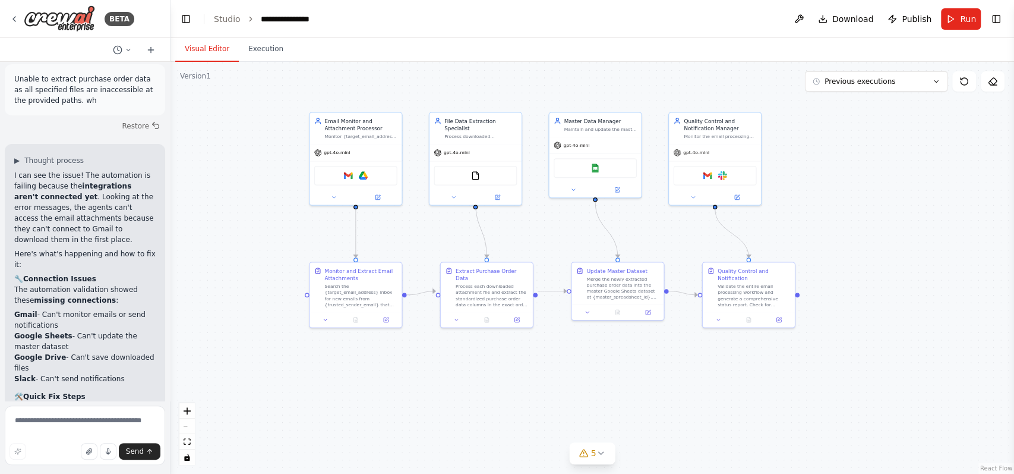
scroll to position [5761, 0]
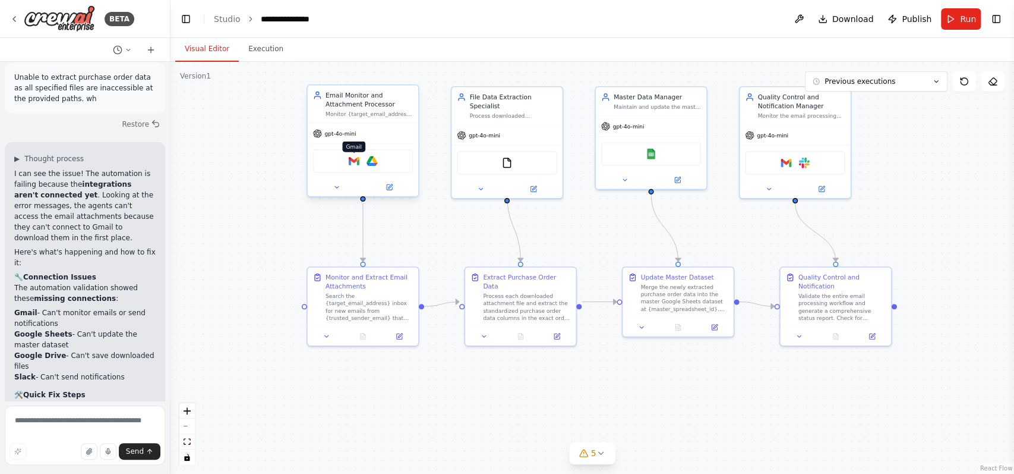
click at [352, 163] on img at bounding box center [354, 161] width 11 height 11
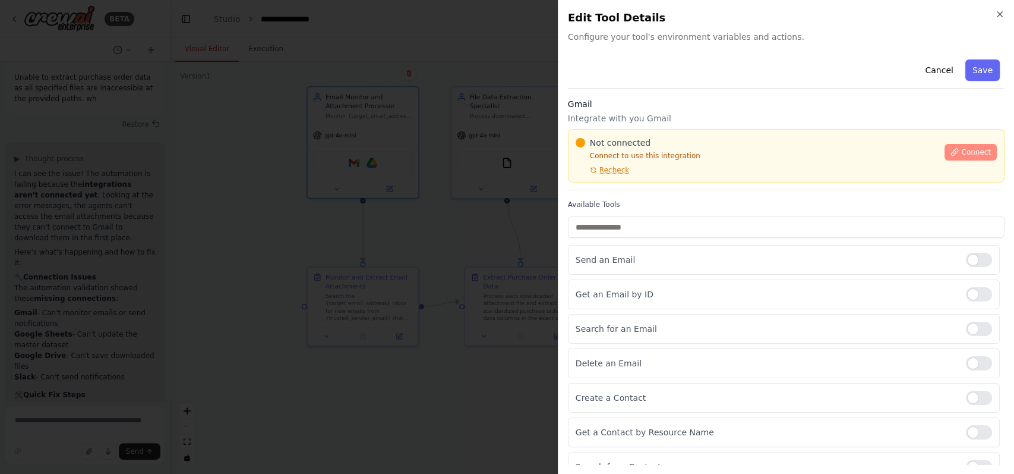
click at [951, 150] on icon at bounding box center [955, 152] width 8 height 8
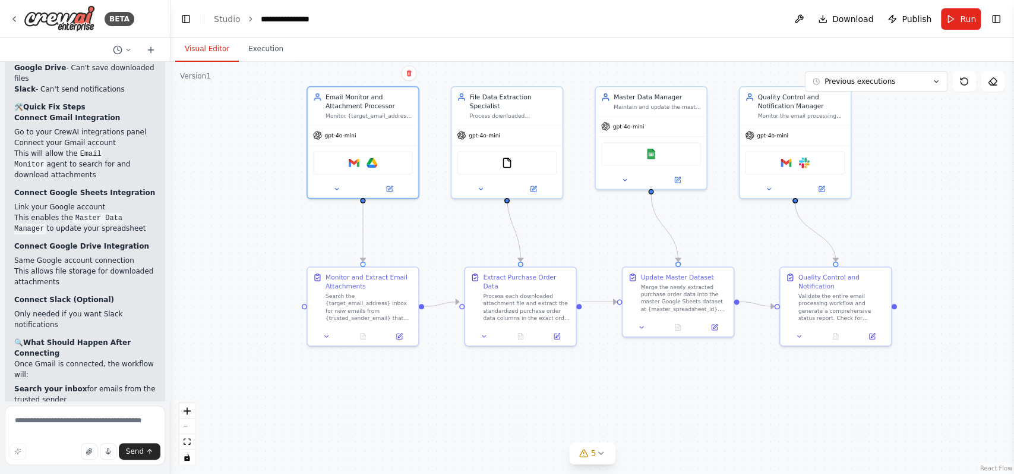
scroll to position [6052, 0]
click at [75, 405] on form "Send" at bounding box center [85, 437] width 170 height 73
click at [74, 409] on textarea at bounding box center [85, 434] width 160 height 59
type textarea "**********"
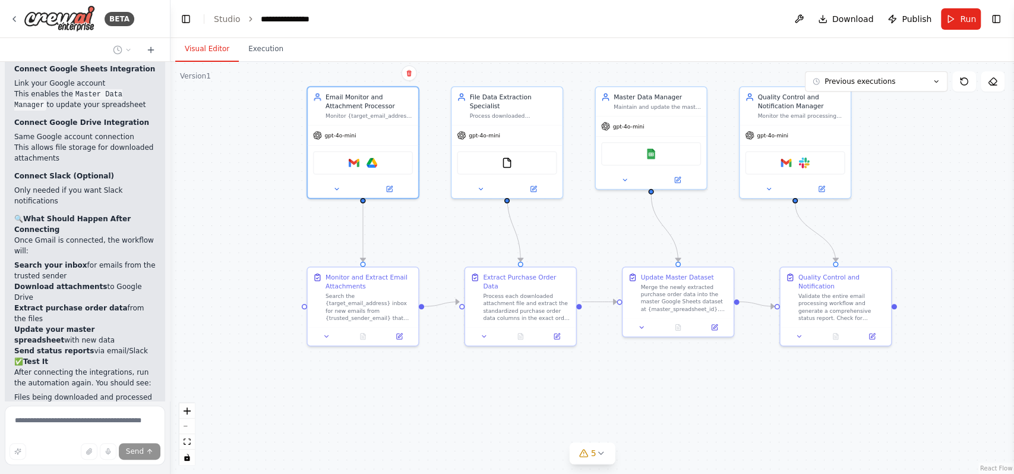
scroll to position [6251, 0]
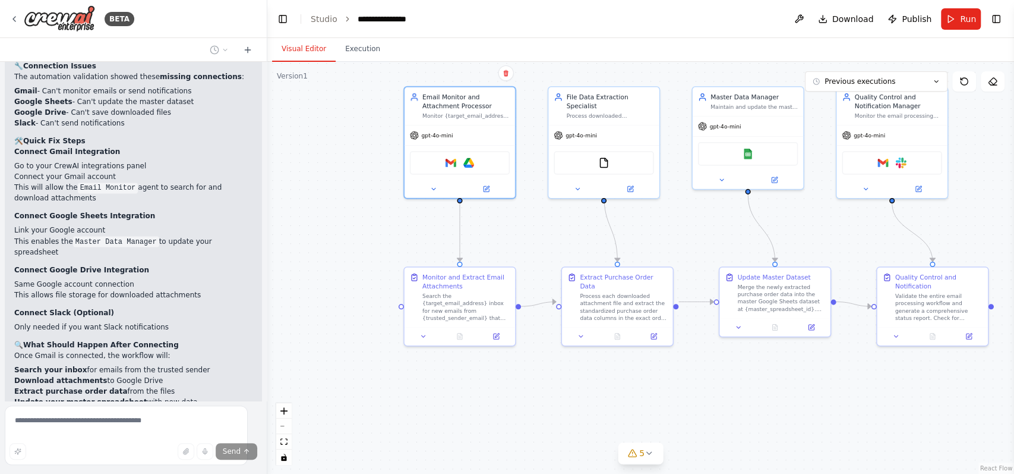
drag, startPoint x: 169, startPoint y: 152, endPoint x: 286, endPoint y: 174, distance: 119.7
click at [286, 174] on div "BETA Here’s a step-by-step sequence plan you can hand directly to a teammate (o…" at bounding box center [507, 237] width 1014 height 474
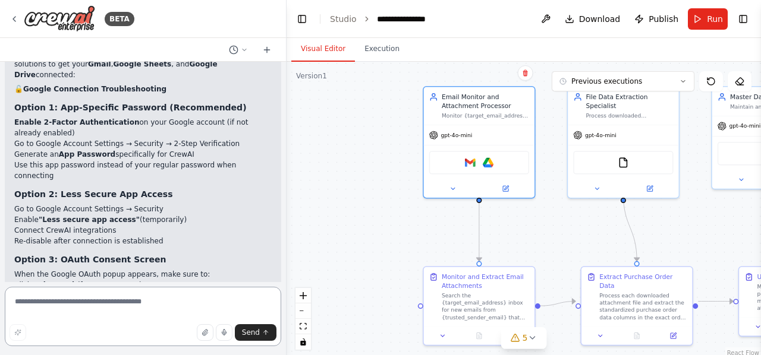
scroll to position [4796, 0]
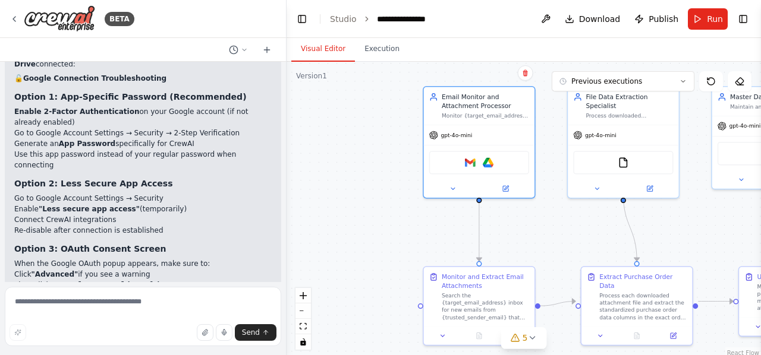
drag, startPoint x: 19, startPoint y: 212, endPoint x: 87, endPoint y: 217, distance: 67.9
drag, startPoint x: 10, startPoint y: 222, endPoint x: 49, endPoint y: 238, distance: 41.8
click at [49, 238] on div "▶ Thought process I understand the frustration with Google blocking the connect…" at bounding box center [143, 246] width 276 height 490
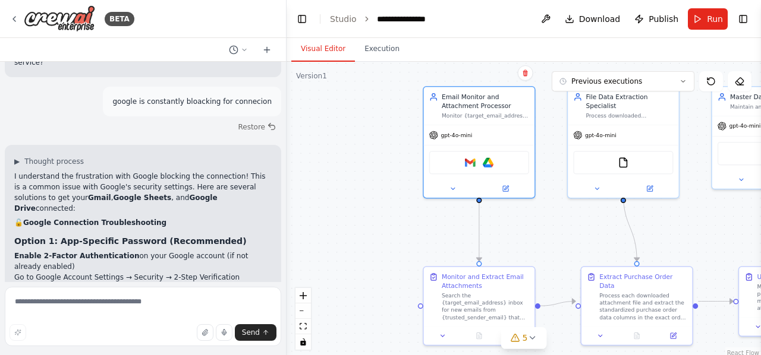
scroll to position [4638, 0]
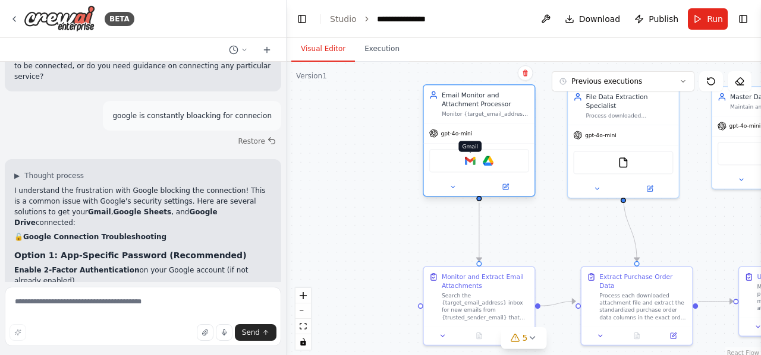
click at [472, 162] on img at bounding box center [470, 161] width 11 height 11
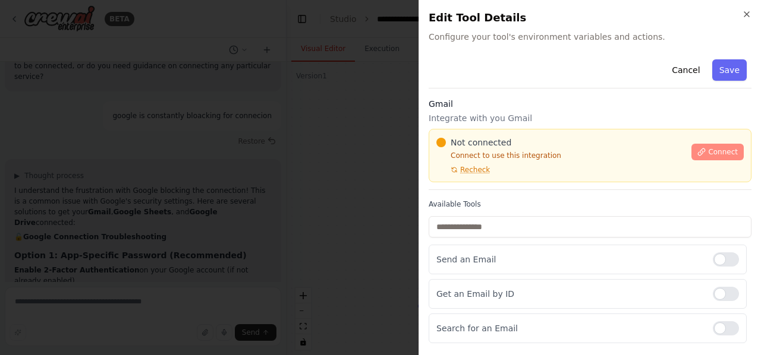
click at [714, 153] on span "Connect" at bounding box center [723, 152] width 30 height 10
click at [711, 150] on span "Connect" at bounding box center [723, 152] width 30 height 10
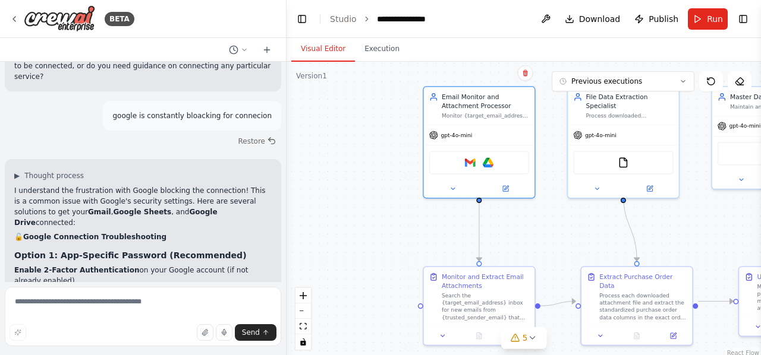
drag, startPoint x: 40, startPoint y: 151, endPoint x: 115, endPoint y: 151, distance: 75.5
copy strong "Less secure app access"
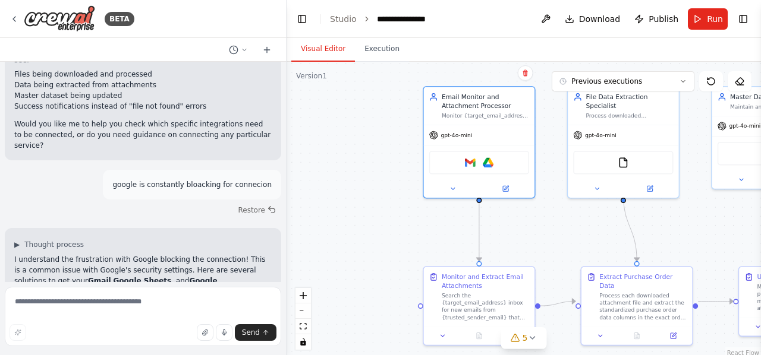
scroll to position [4569, 0]
drag, startPoint x: 12, startPoint y: 133, endPoint x: 12, endPoint y: 147, distance: 14.9
drag, startPoint x: 15, startPoint y: 162, endPoint x: 201, endPoint y: 182, distance: 186.4
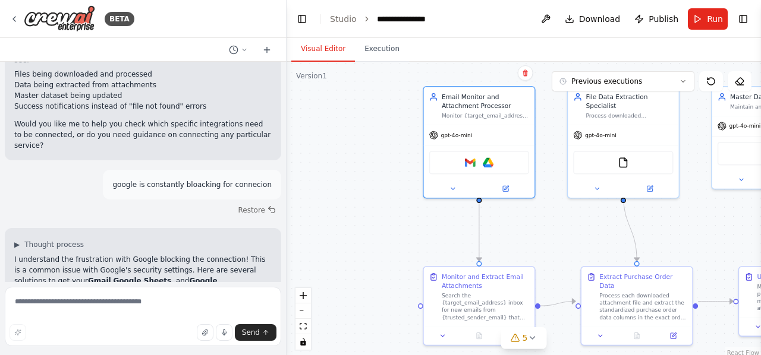
click at [392, 278] on div ".deletable-edge-delete-btn { width: 20px; height: 20px; border: 0px solid #ffff…" at bounding box center [523, 210] width 474 height 297
click at [485, 165] on img at bounding box center [488, 161] width 11 height 11
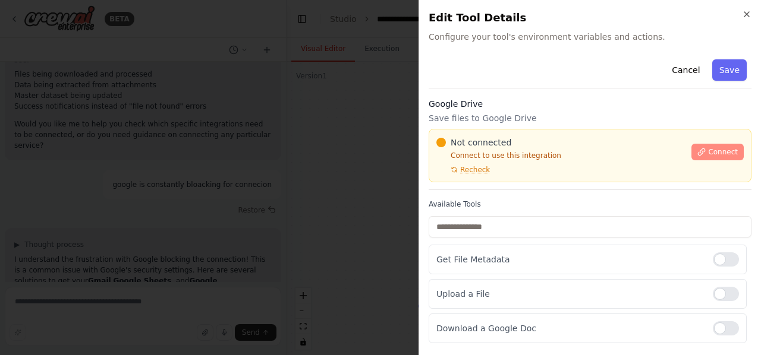
click at [708, 149] on span "Connect" at bounding box center [723, 152] width 30 height 10
click at [745, 15] on icon "button" at bounding box center [747, 15] width 10 height 10
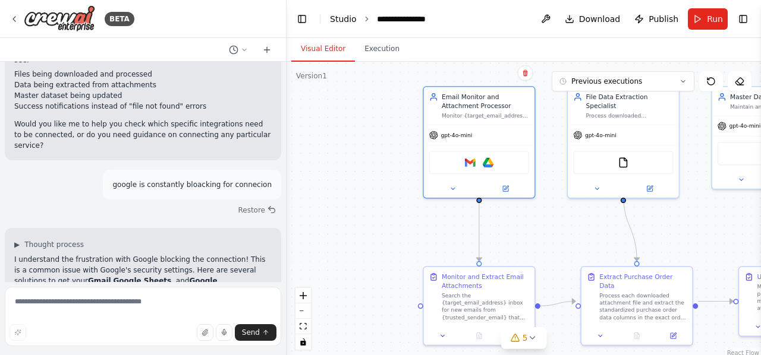
click at [340, 21] on link "Studio" at bounding box center [343, 19] width 27 height 10
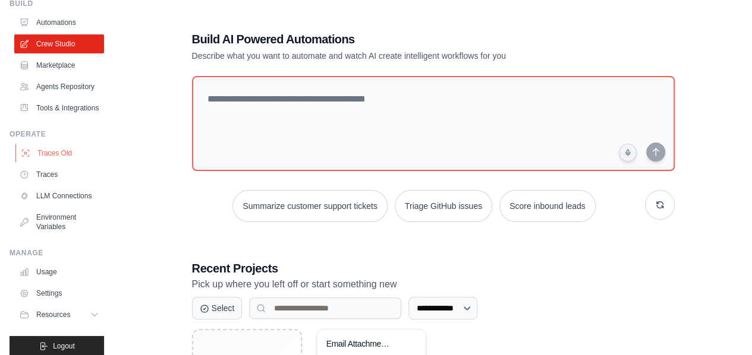
scroll to position [90, 0]
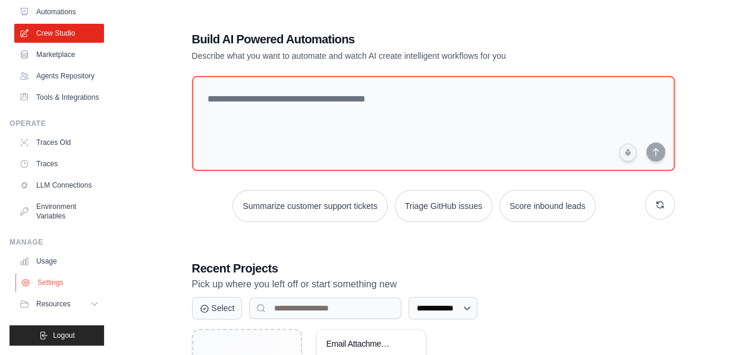
click at [39, 283] on link "Settings" at bounding box center [60, 282] width 90 height 19
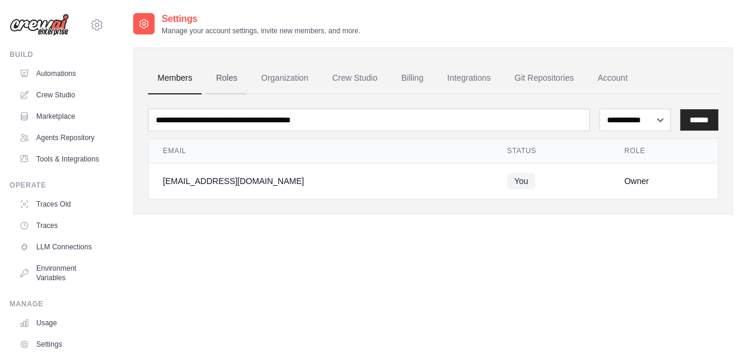
click at [225, 77] on link "Roles" at bounding box center [226, 78] width 40 height 32
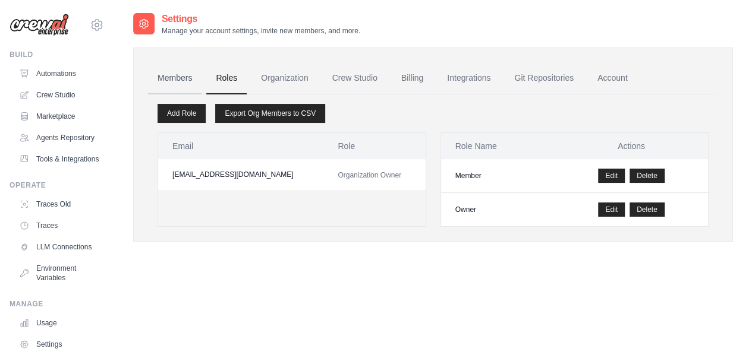
click at [182, 73] on link "Members" at bounding box center [174, 78] width 53 height 32
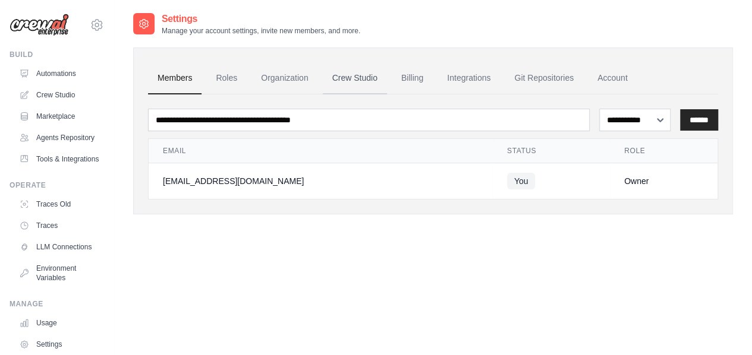
click at [343, 74] on link "Crew Studio" at bounding box center [355, 78] width 64 height 32
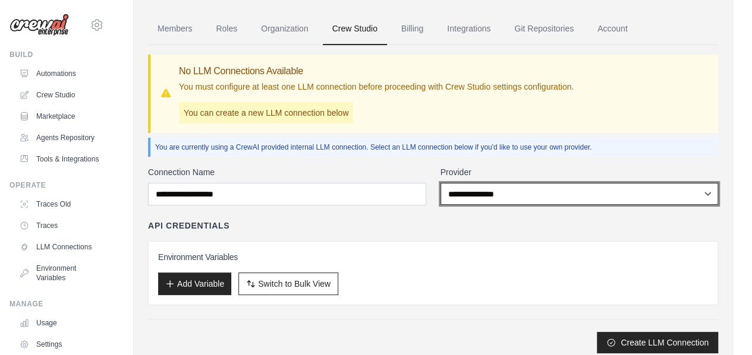
click at [510, 188] on select "**********" at bounding box center [579, 194] width 278 height 22
select select "******"
click at [440, 183] on select "**********" at bounding box center [579, 194] width 278 height 22
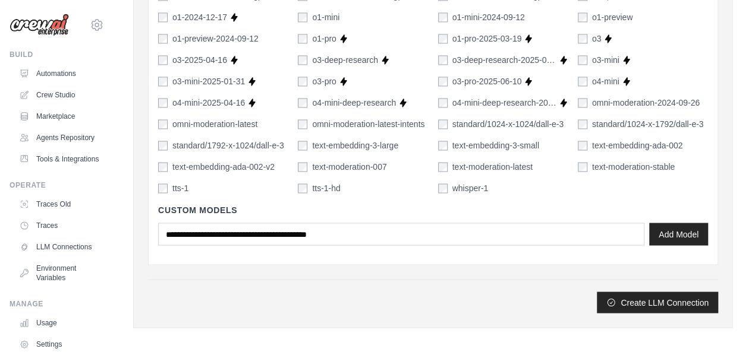
scroll to position [924, 0]
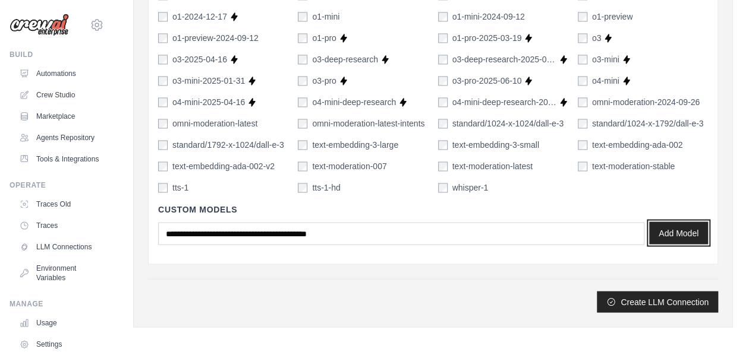
click at [667, 238] on button "Add Model" at bounding box center [678, 233] width 59 height 23
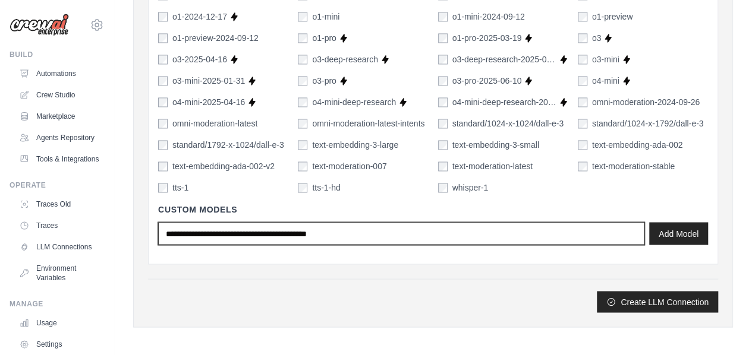
click at [301, 231] on input "text" at bounding box center [401, 233] width 486 height 23
type input "****"
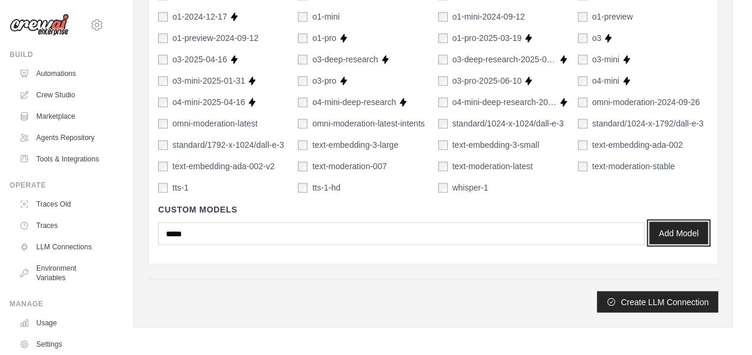
click at [665, 226] on button "Add Model" at bounding box center [678, 233] width 59 height 23
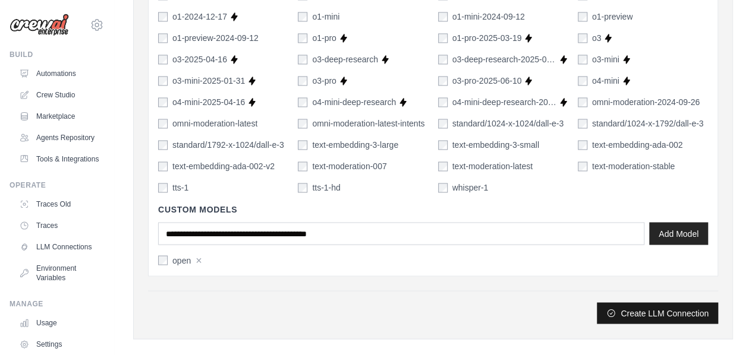
click at [643, 314] on button "Create LLM Connection" at bounding box center [657, 312] width 121 height 21
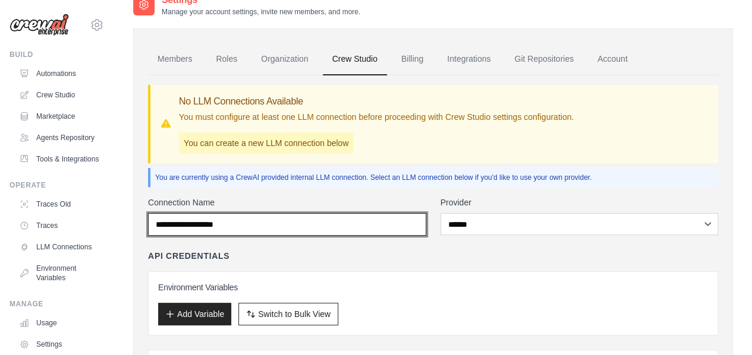
scroll to position [4, 0]
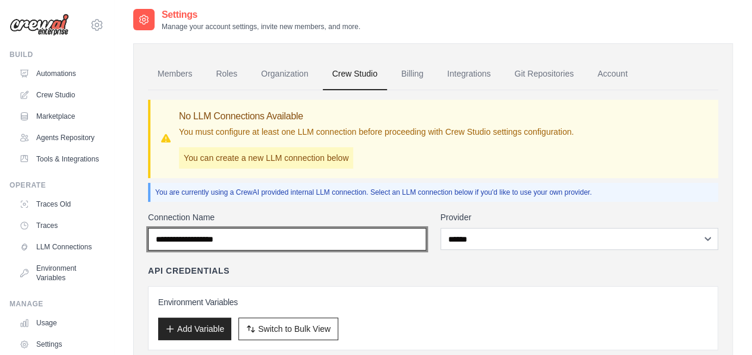
click at [403, 244] on input "Connection Name" at bounding box center [287, 239] width 278 height 23
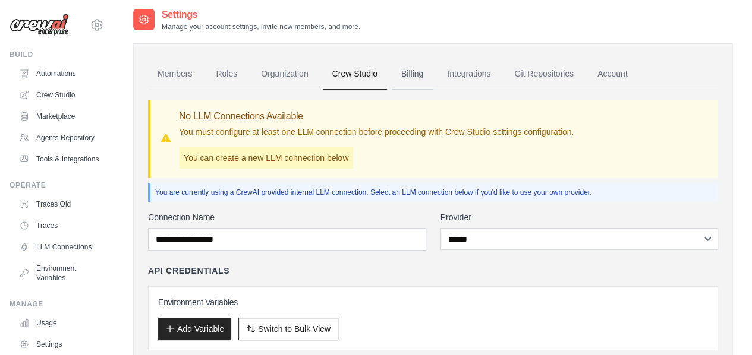
click at [406, 78] on link "Billing" at bounding box center [412, 74] width 41 height 32
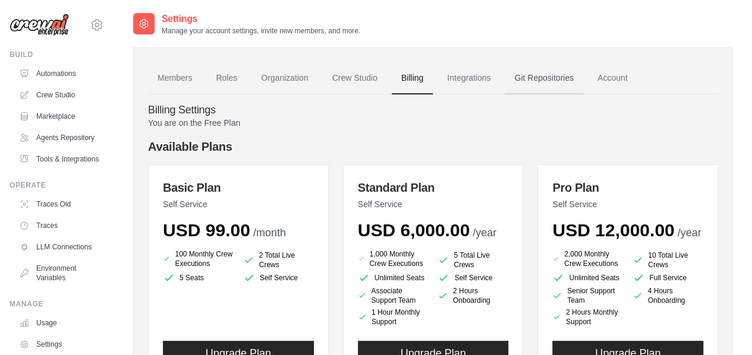
click at [523, 83] on link "Git Repositories" at bounding box center [544, 78] width 78 height 32
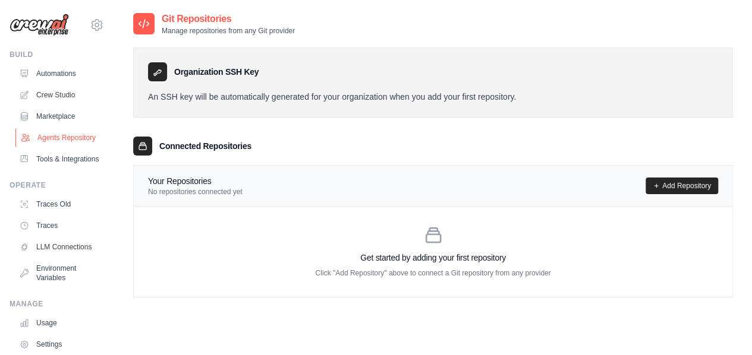
click at [51, 146] on link "Agents Repository" at bounding box center [60, 137] width 90 height 19
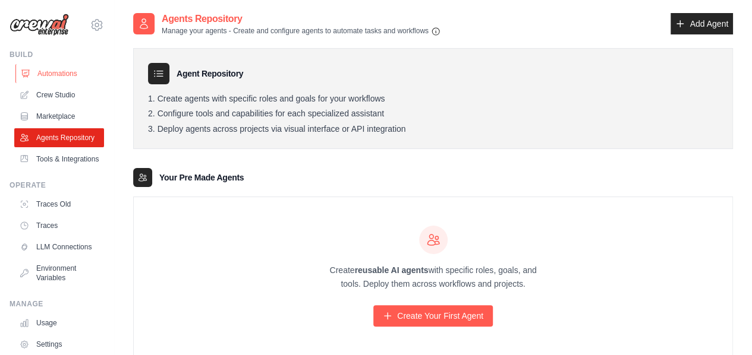
click at [48, 70] on link "Automations" at bounding box center [60, 73] width 90 height 19
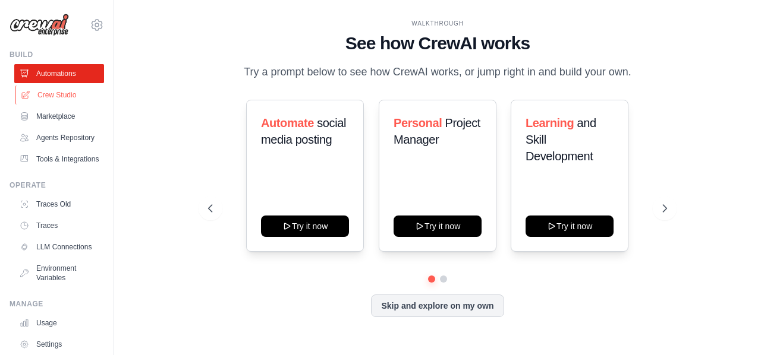
click at [52, 100] on link "Crew Studio" at bounding box center [60, 95] width 90 height 19
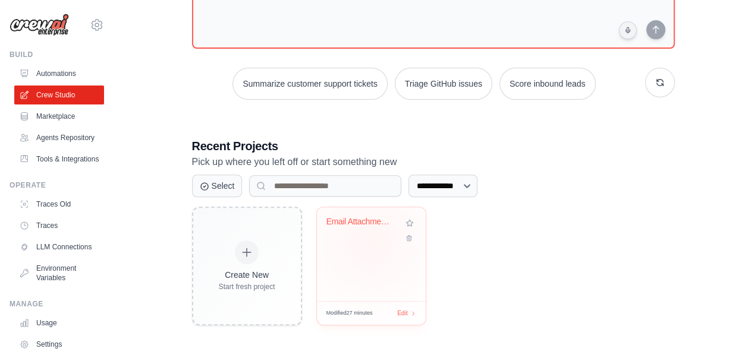
click at [370, 242] on div "Email Attachment Processor & Data M..." at bounding box center [371, 254] width 109 height 94
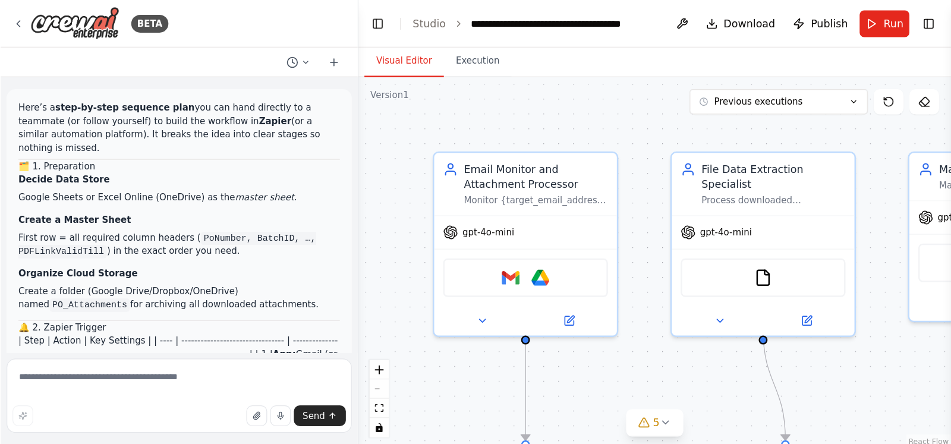
scroll to position [4796, 0]
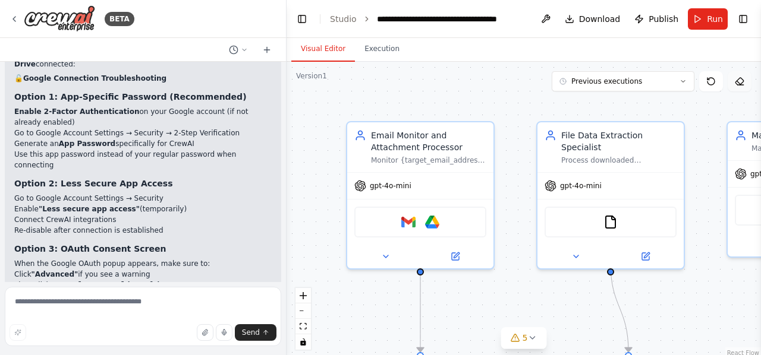
click at [736, 78] on icon at bounding box center [740, 82] width 10 height 10
click at [738, 84] on icon at bounding box center [740, 82] width 10 height 10
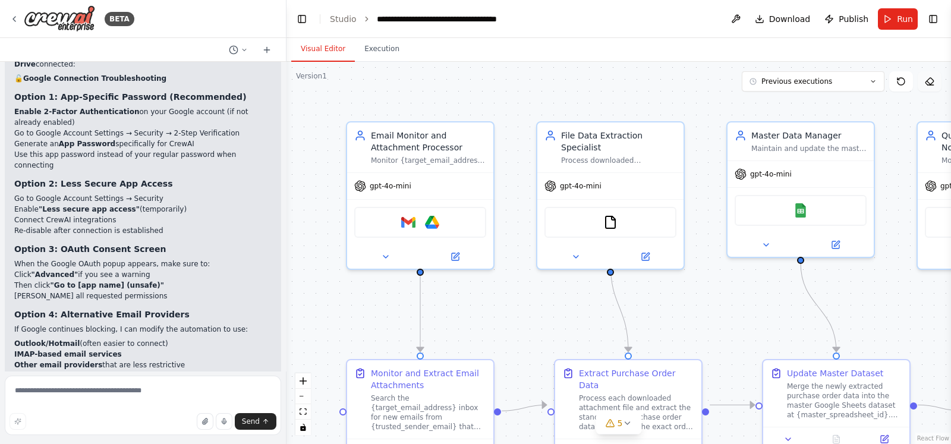
scroll to position [4730, 0]
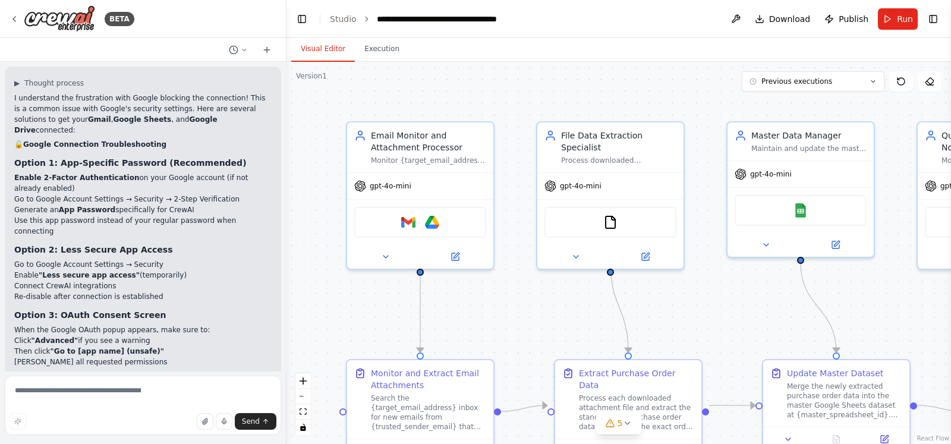
click at [760, 92] on div ".deletable-edge-delete-btn { width: 20px; height: 20px; border: 0px solid #ffff…" at bounding box center [618, 253] width 664 height 382
click at [760, 78] on icon at bounding box center [930, 82] width 10 height 10
click at [760, 140] on div "Master Data Manager Maintain and update the master purchase order dataset by me…" at bounding box center [808, 139] width 115 height 24
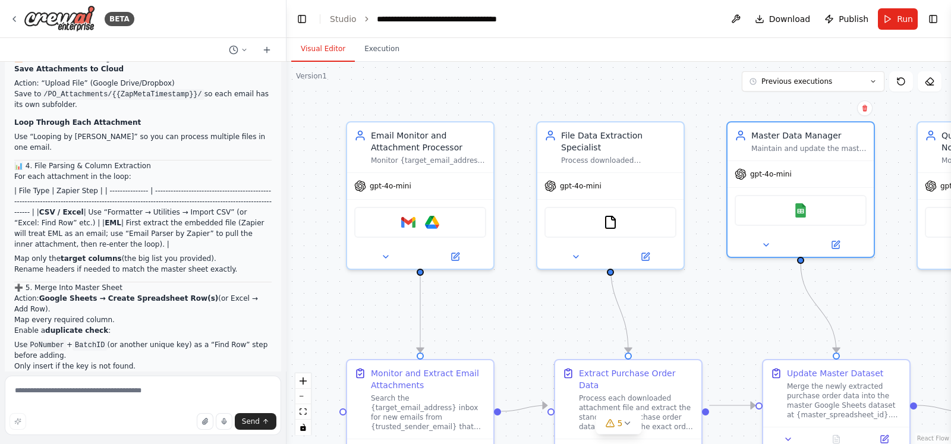
scroll to position [0, 0]
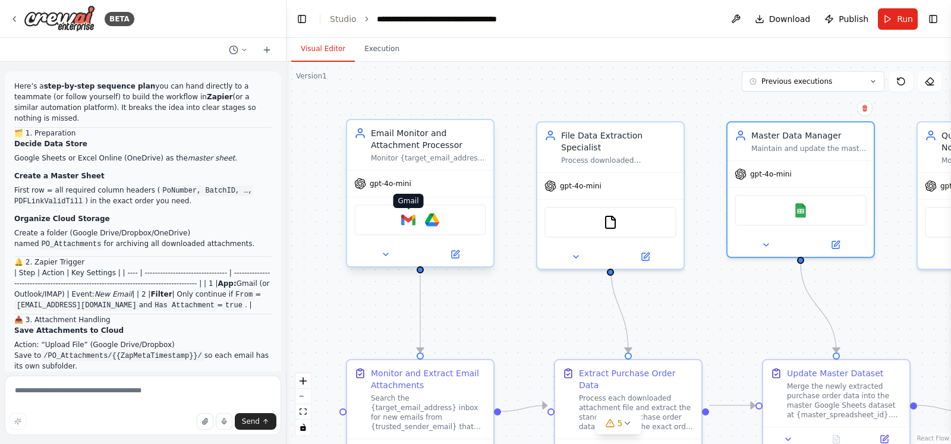
click at [405, 221] on img at bounding box center [408, 220] width 14 height 14
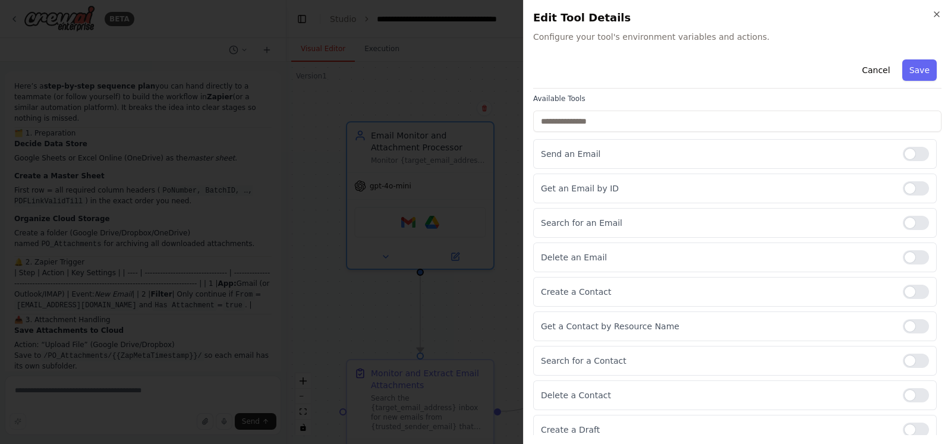
scroll to position [111, 0]
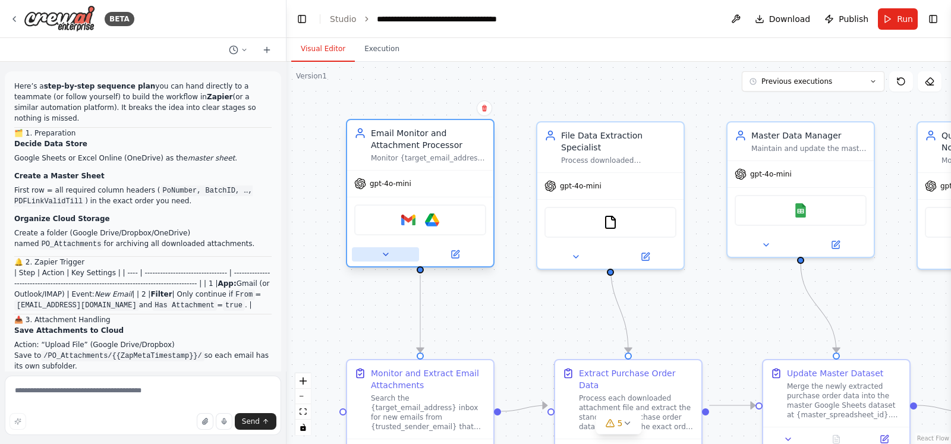
click at [383, 256] on icon at bounding box center [386, 255] width 10 height 10
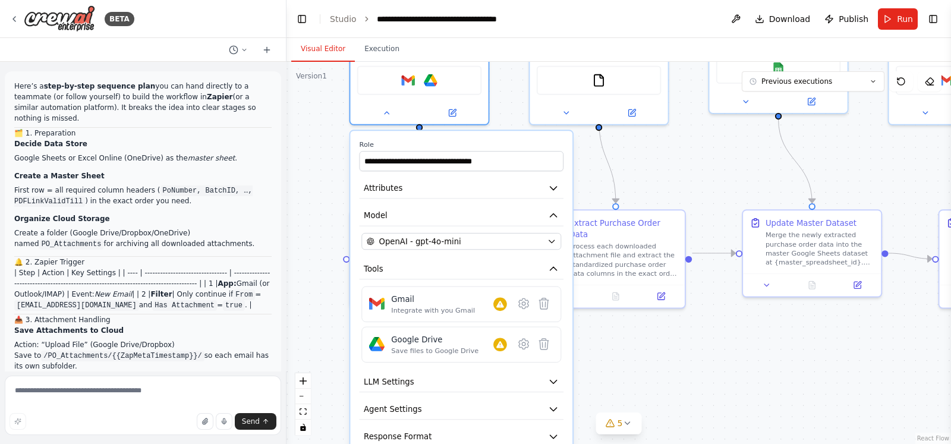
drag, startPoint x: 288, startPoint y: 355, endPoint x: 289, endPoint y: 210, distance: 145.0
click at [289, 210] on div ".deletable-edge-delete-btn { width: 20px; height: 20px; border: 0px solid #ffff…" at bounding box center [618, 253] width 664 height 382
click at [447, 108] on icon at bounding box center [451, 109] width 9 height 9
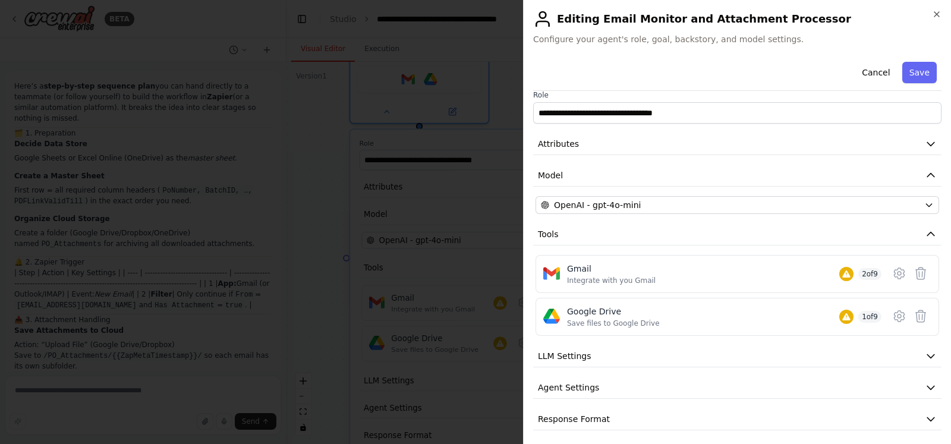
scroll to position [13, 0]
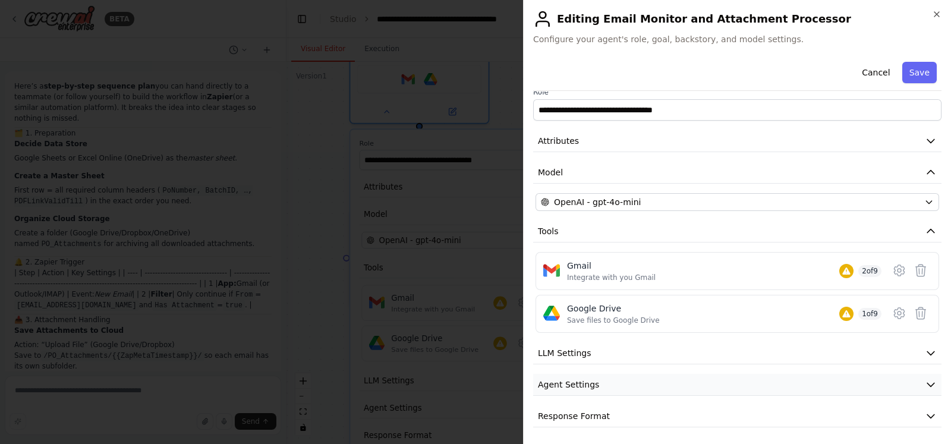
click at [632, 355] on button "Agent Settings" at bounding box center [737, 385] width 408 height 22
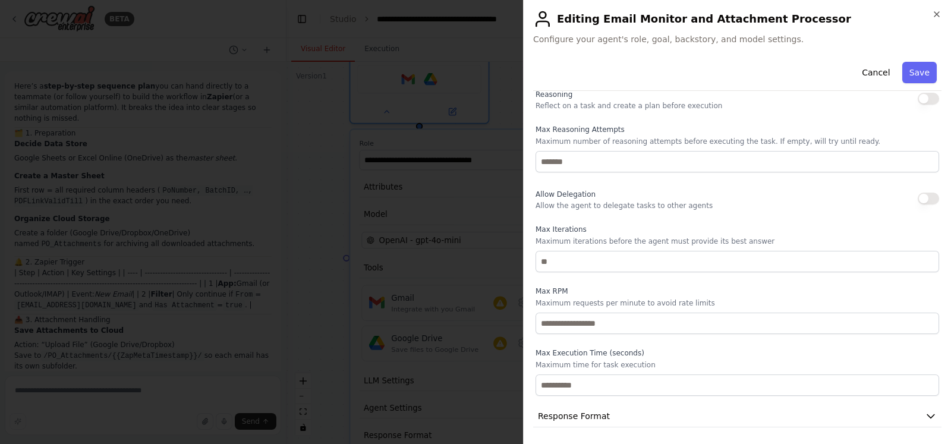
scroll to position [0, 0]
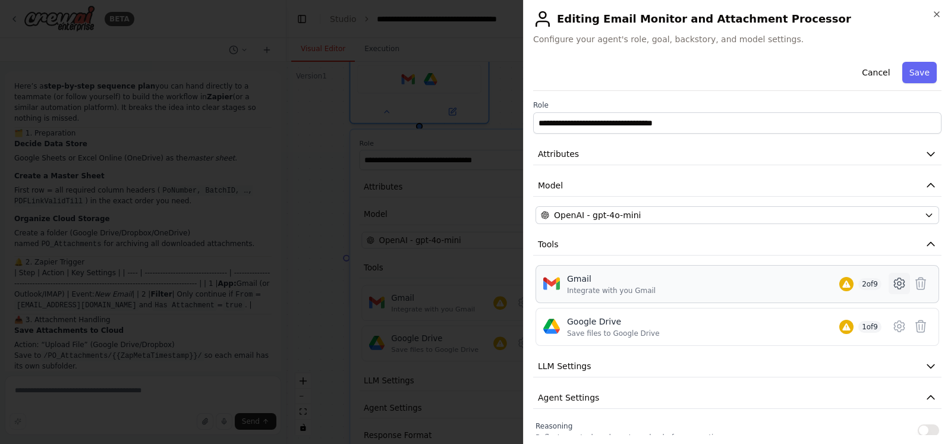
click at [760, 278] on icon at bounding box center [899, 283] width 14 height 14
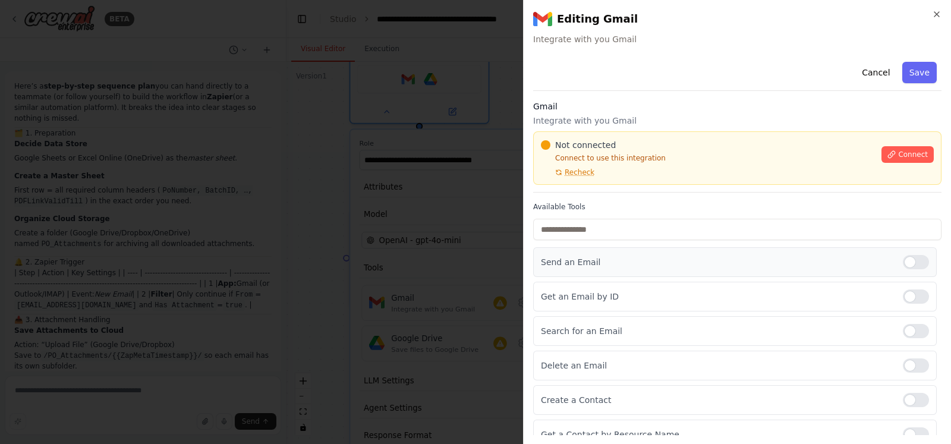
click at [760, 260] on div at bounding box center [916, 262] width 26 height 14
click at [760, 264] on div at bounding box center [916, 262] width 26 height 14
click at [760, 71] on button "Cancel" at bounding box center [876, 72] width 42 height 21
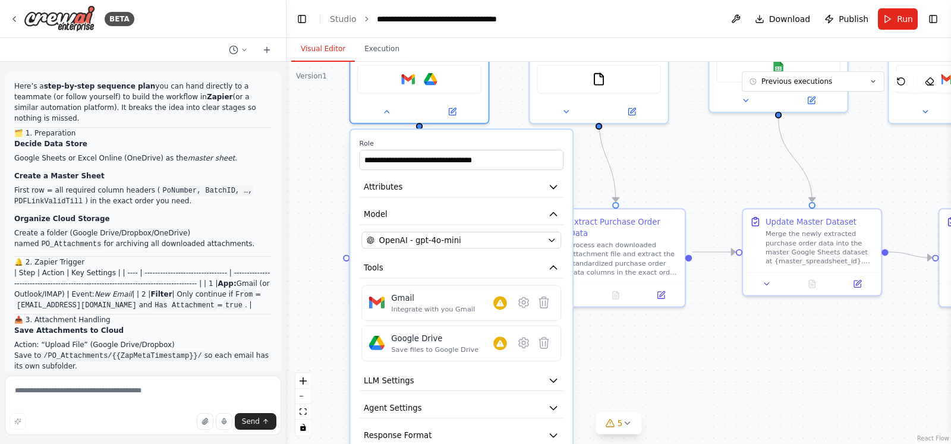
click at [646, 172] on div ".deletable-edge-delete-btn { width: 20px; height: 20px; border: 0px solid #ffff…" at bounding box center [618, 253] width 664 height 382
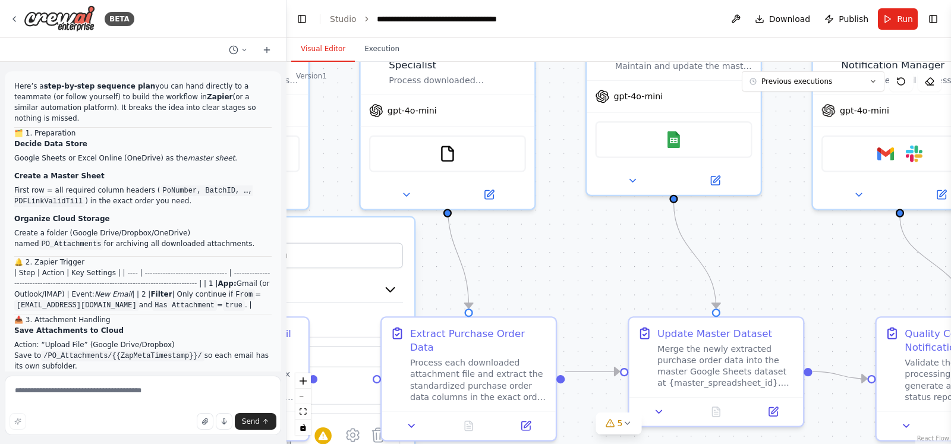
drag, startPoint x: 646, startPoint y: 172, endPoint x: 466, endPoint y: 297, distance: 218.9
click at [466, 297] on div ".deletable-edge-delete-btn { width: 20px; height: 20px; border: 0px solid #ffff…" at bounding box center [618, 253] width 664 height 382
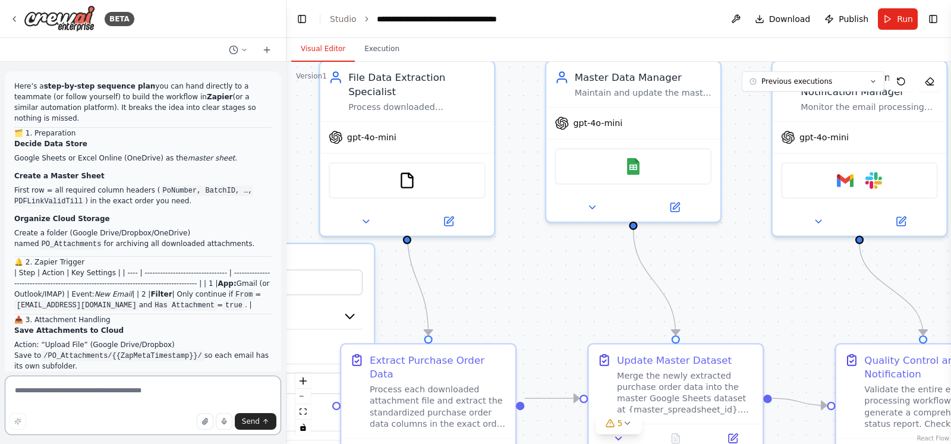
click at [158, 355] on textarea at bounding box center [143, 405] width 276 height 59
type textarea "**********"
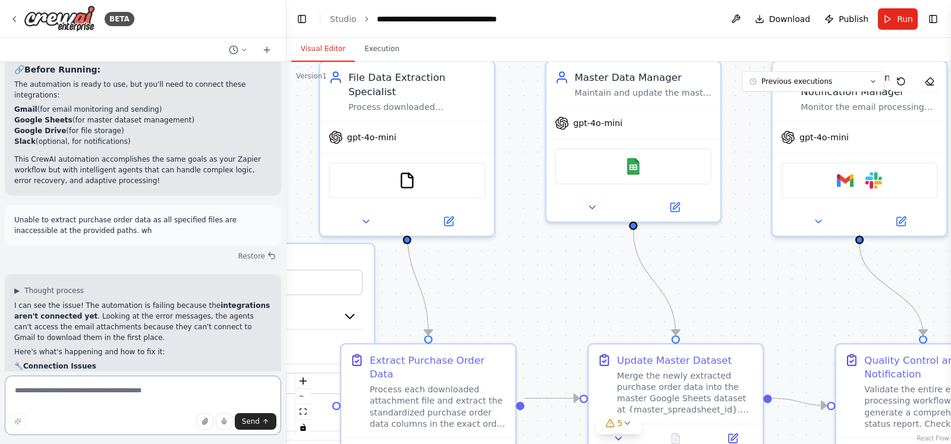
scroll to position [3894, 0]
